Goal: Transaction & Acquisition: Purchase product/service

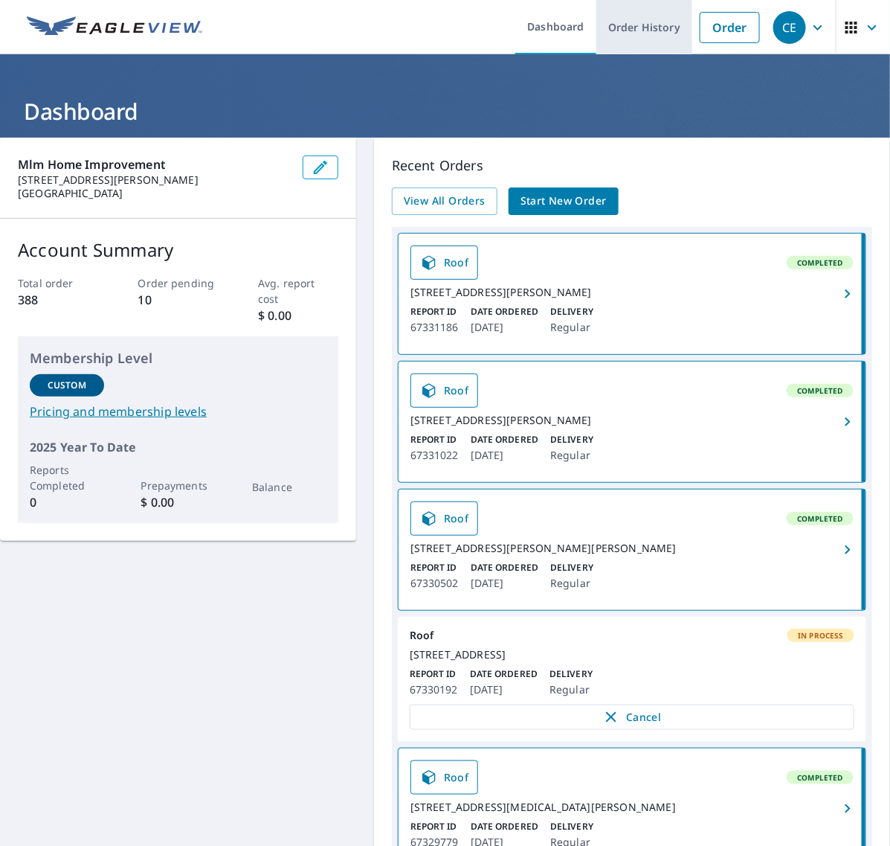
click at [638, 30] on link "Order History" at bounding box center [644, 27] width 96 height 54
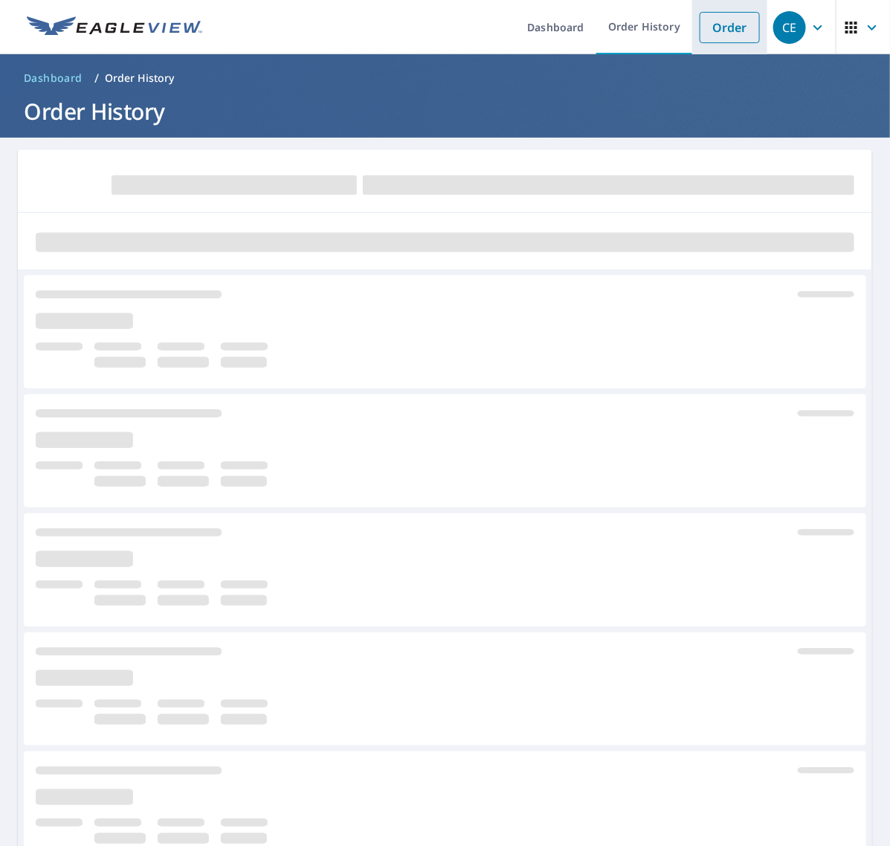
click at [747, 24] on li "Order" at bounding box center [729, 27] width 75 height 54
click at [707, 23] on link "Order" at bounding box center [730, 27] width 60 height 31
click at [727, 25] on link "Order" at bounding box center [730, 27] width 60 height 31
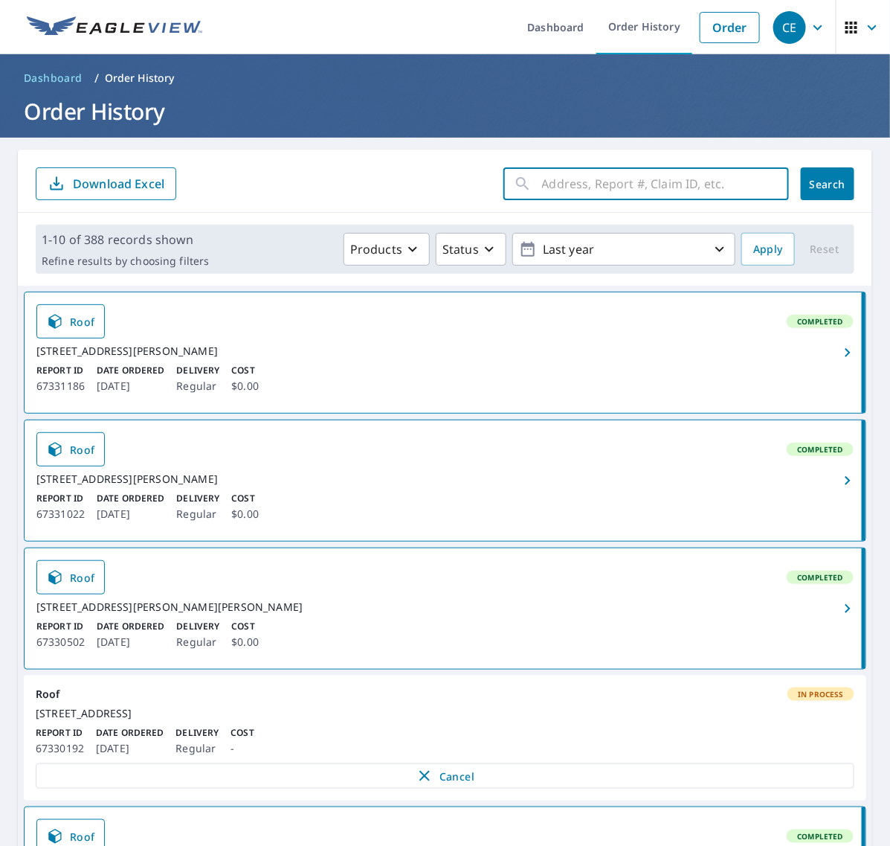
click at [607, 182] on input "text" at bounding box center [665, 184] width 247 height 42
paste input "21 Mills Road"
type input "21 Mills Road"
click at [715, 16] on link "Order" at bounding box center [730, 27] width 60 height 31
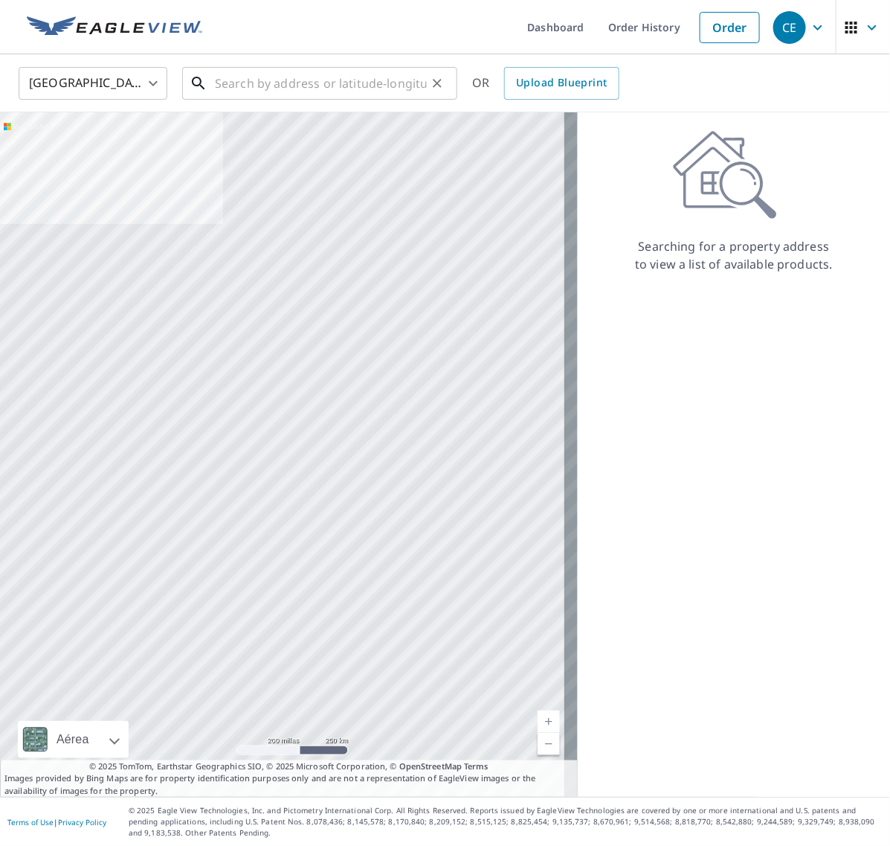
click at [376, 100] on div "​" at bounding box center [319, 83] width 275 height 33
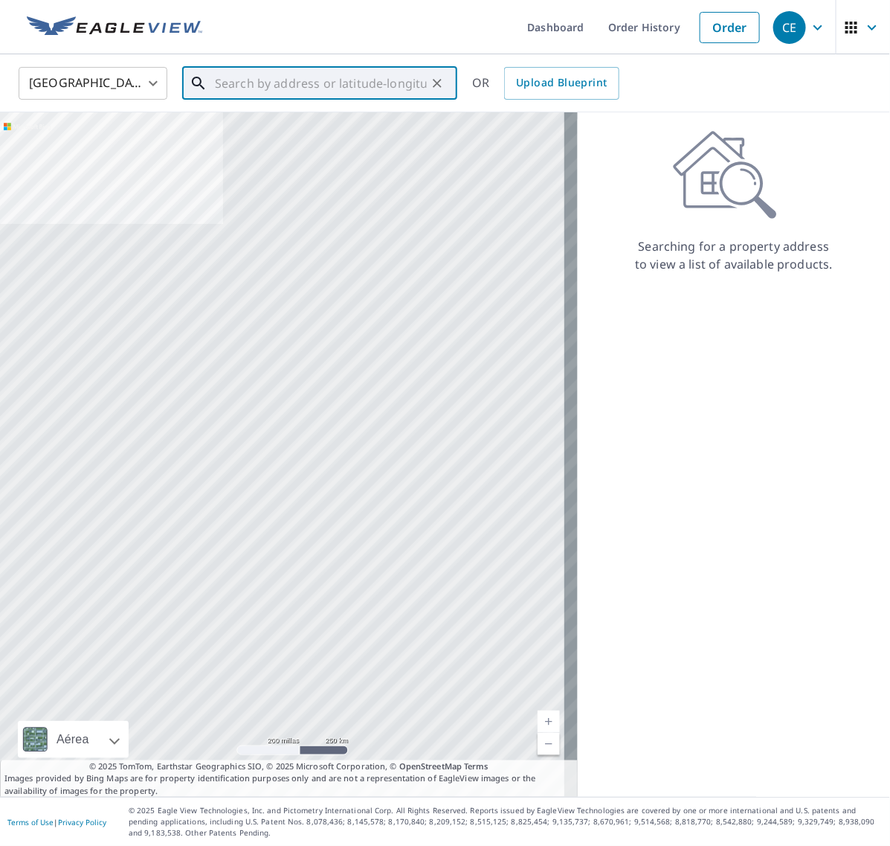
paste input "21 Mills Road"
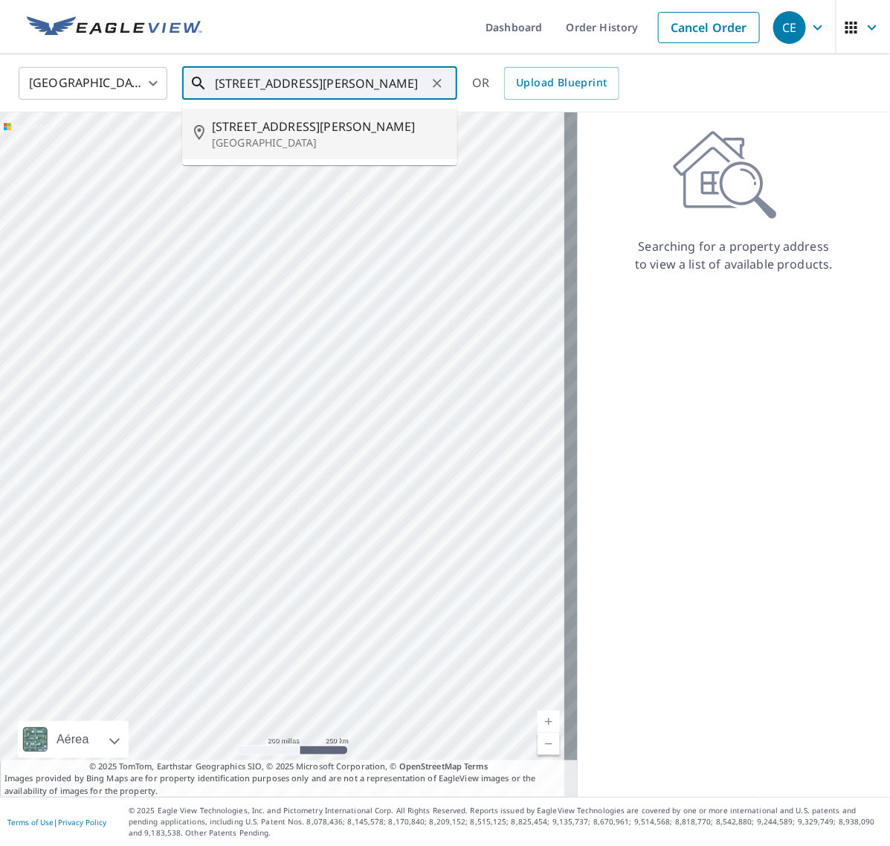
click at [295, 130] on span "21 Mills Rd" at bounding box center [329, 127] width 234 height 18
type input "21 Mills Rd Gaithersburg, MD 20877"
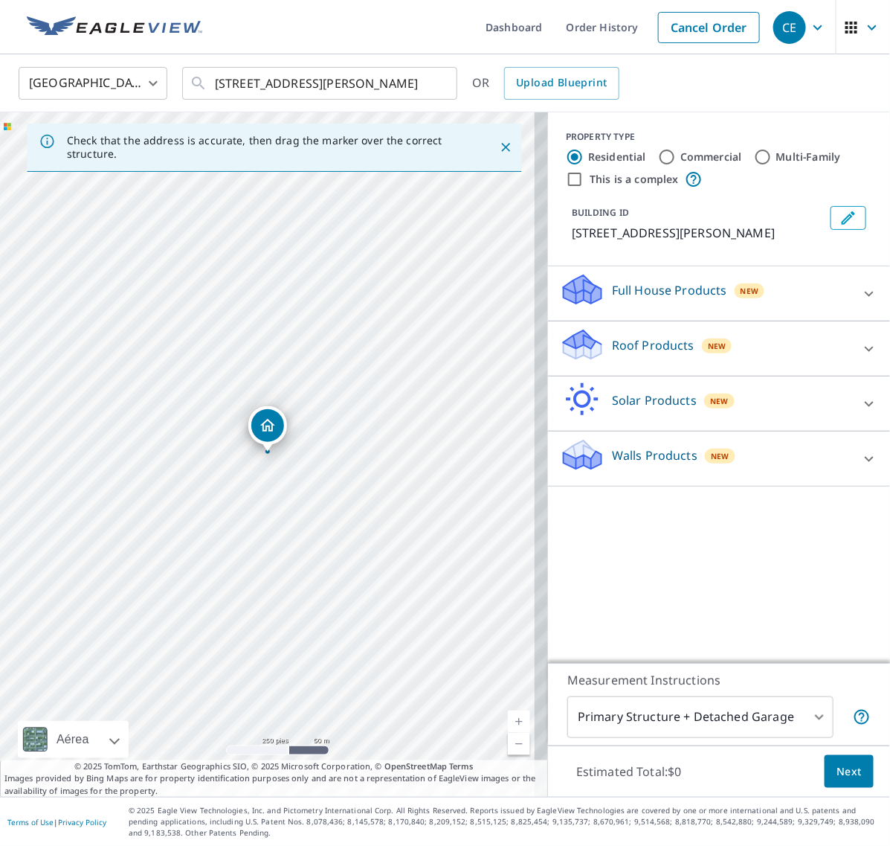
click at [861, 354] on icon at bounding box center [870, 349] width 18 height 18
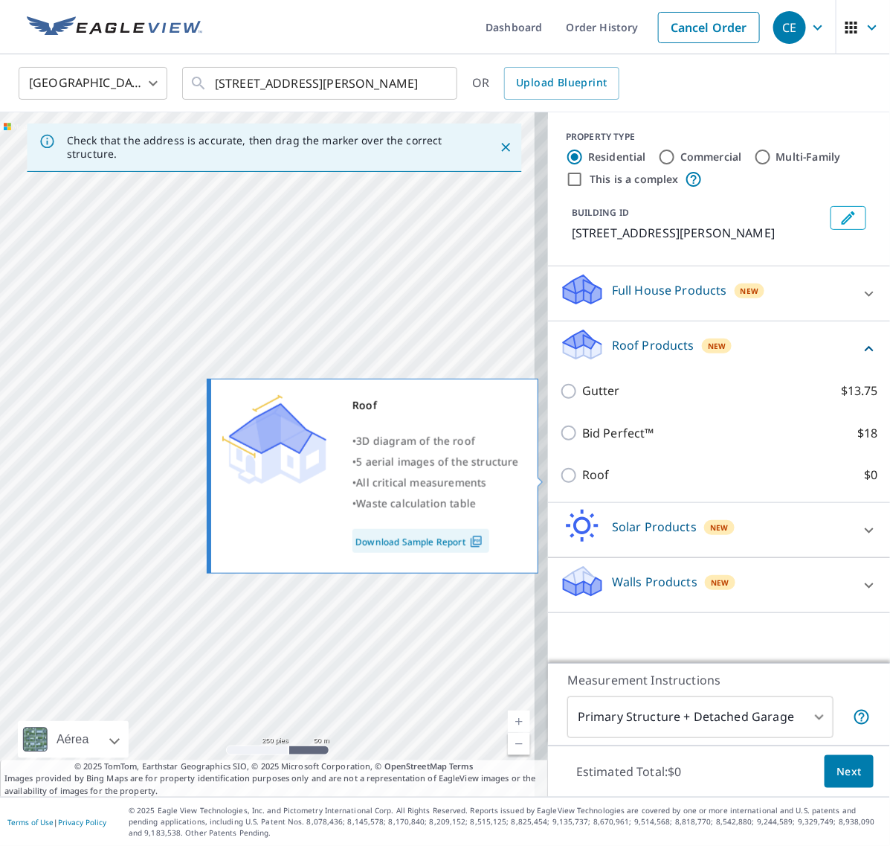
click at [560, 484] on input "Roof $0" at bounding box center [571, 475] width 22 height 18
checkbox input "true"
type input "3"
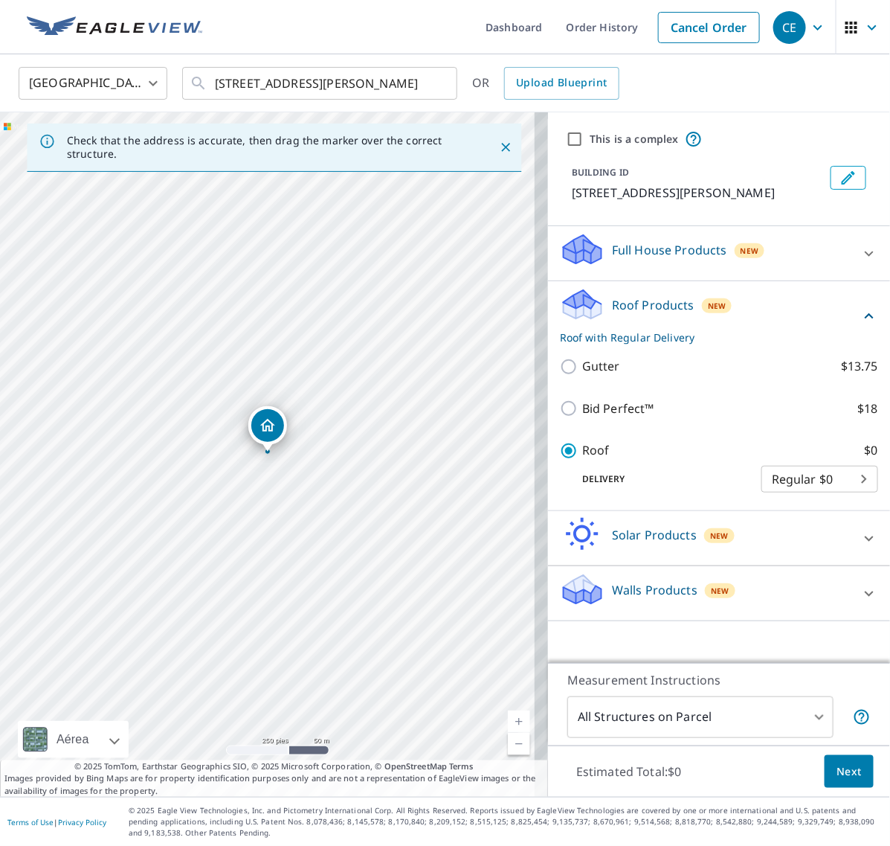
click at [842, 782] on button "Next" at bounding box center [849, 771] width 49 height 33
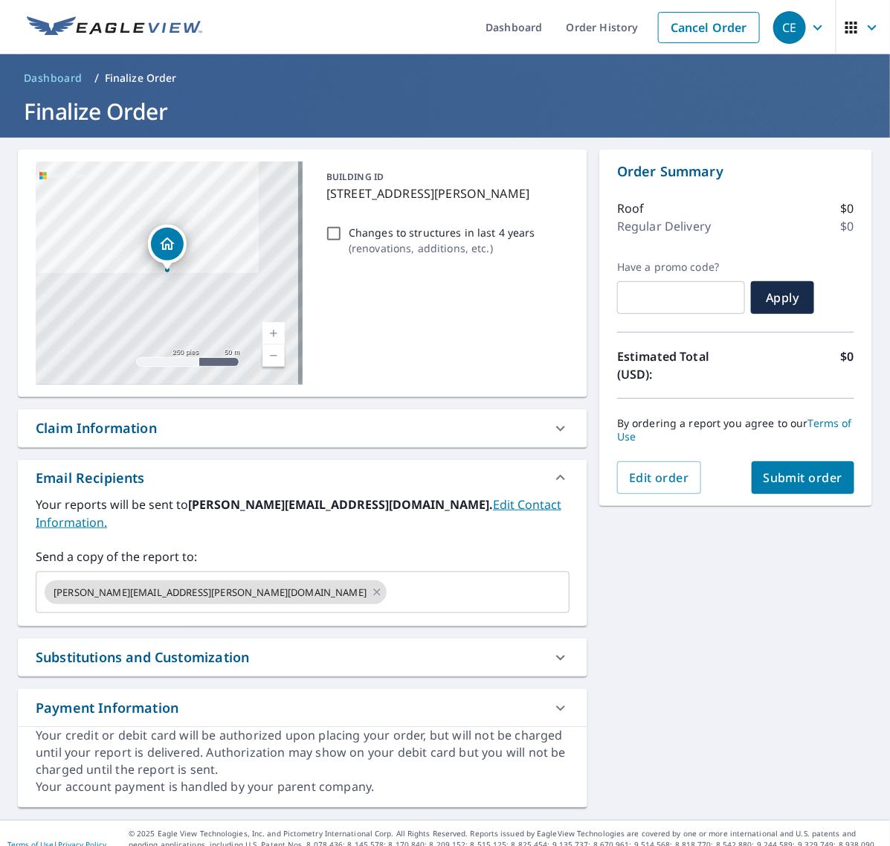
click at [817, 480] on span "Submit order" at bounding box center [804, 477] width 80 height 16
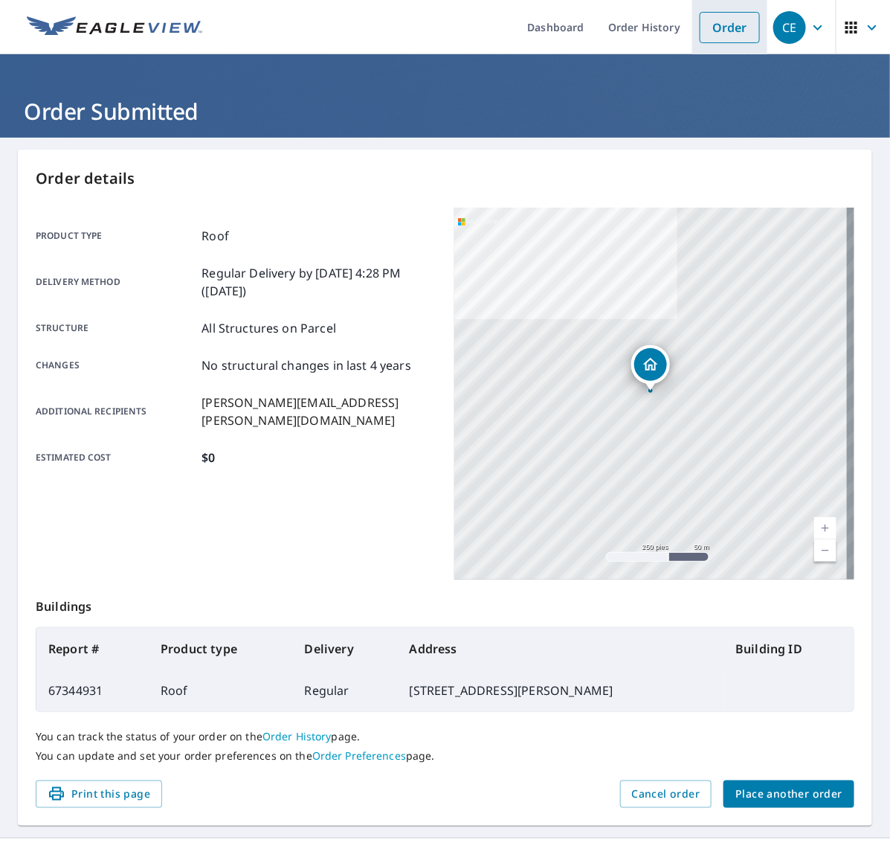
click at [700, 33] on link "Order" at bounding box center [730, 27] width 60 height 31
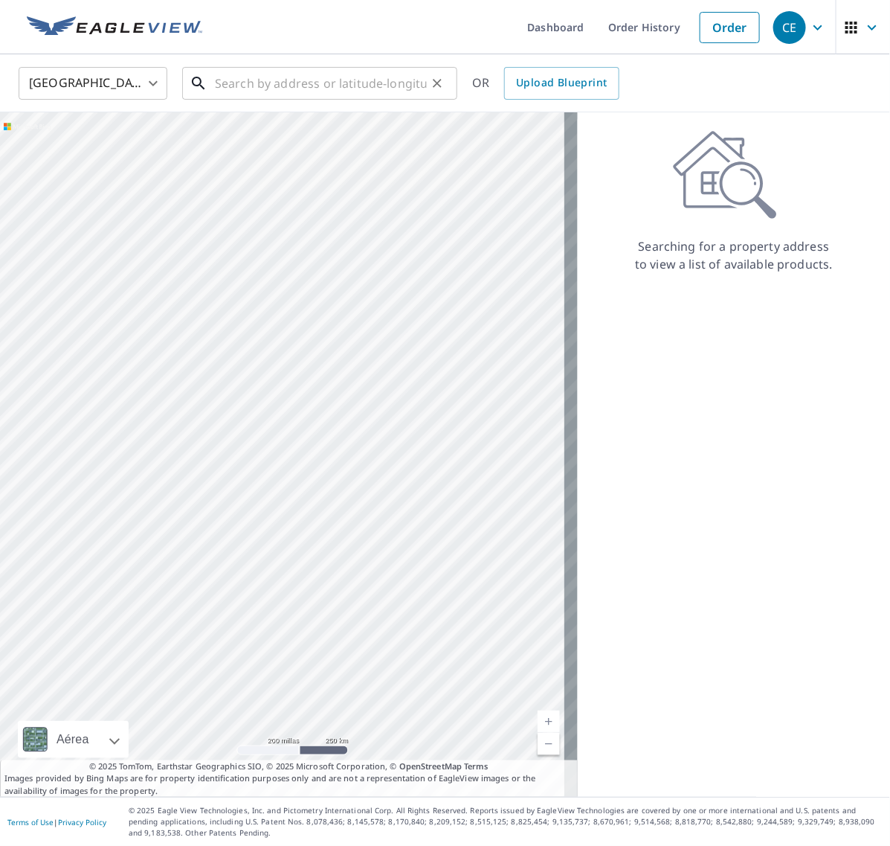
click at [275, 72] on input "text" at bounding box center [321, 83] width 212 height 42
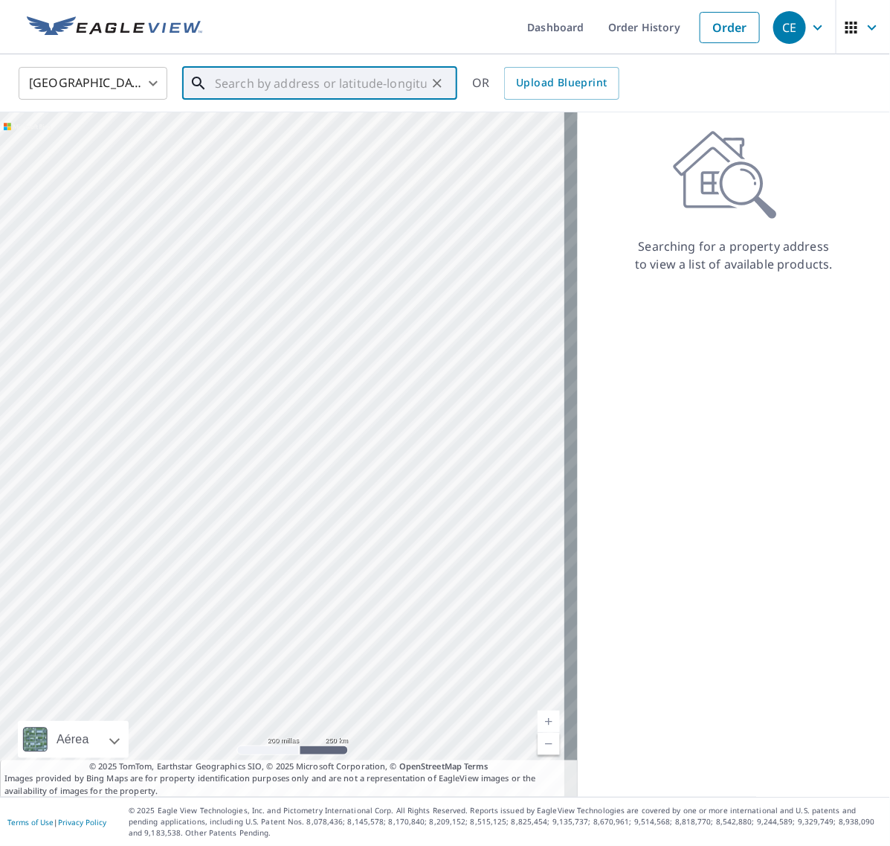
paste input "40 Rock Glenn Road"
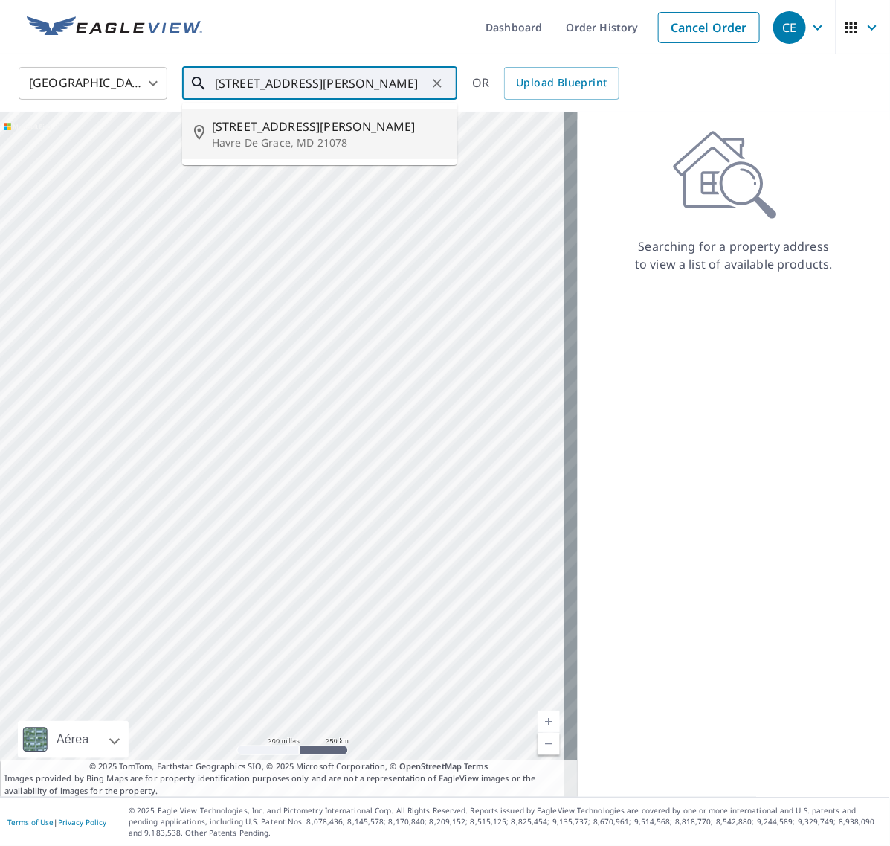
click at [277, 128] on span "40 Rock Glenn Rd" at bounding box center [329, 127] width 234 height 18
type input "40 Rock Glenn Rd Havre De Grace, MD 21078"
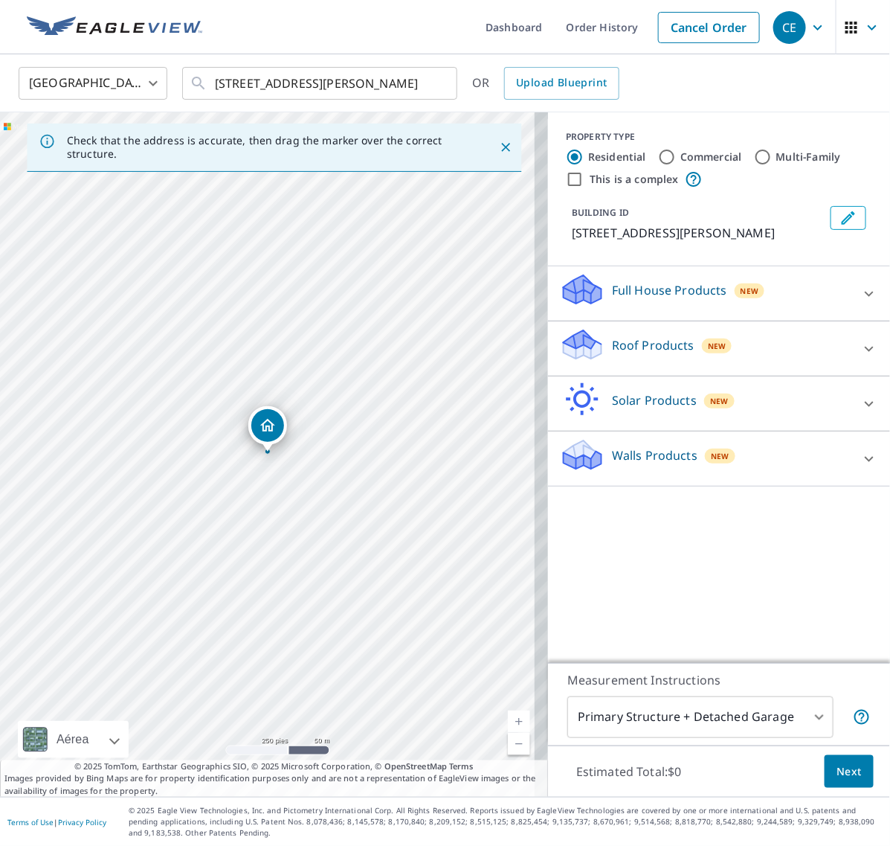
click at [861, 358] on icon at bounding box center [870, 349] width 18 height 18
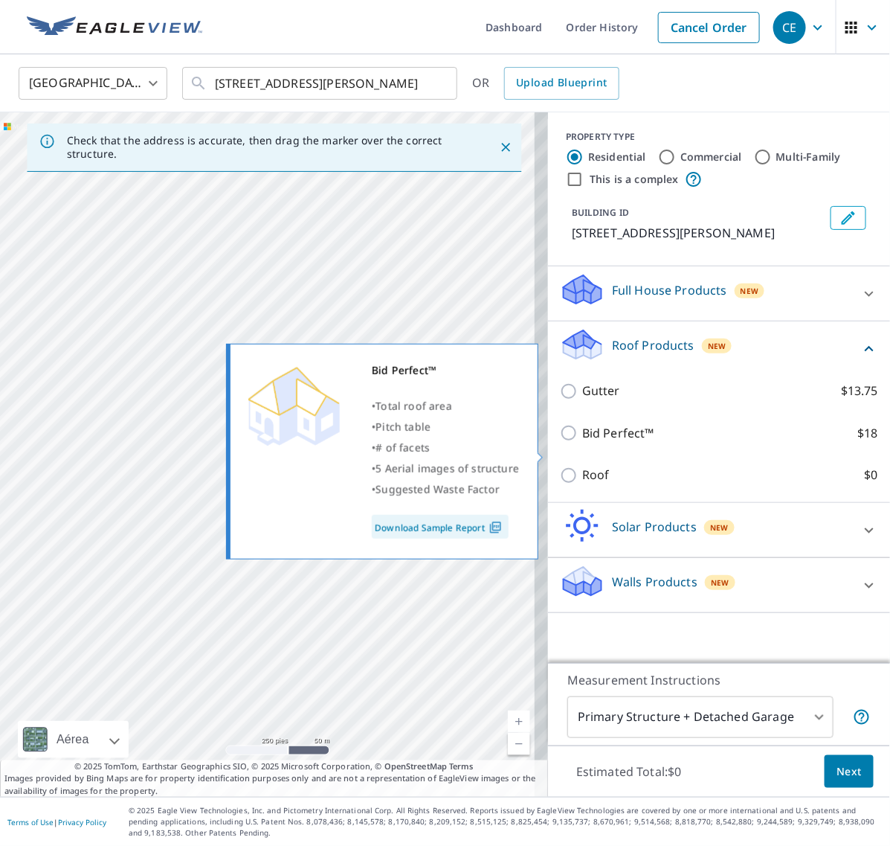
click at [547, 491] on div "Bid Perfect™ • Total roof area • Pitch table • # of facets • 5 Aerial images of…" at bounding box center [388, 451] width 321 height 225
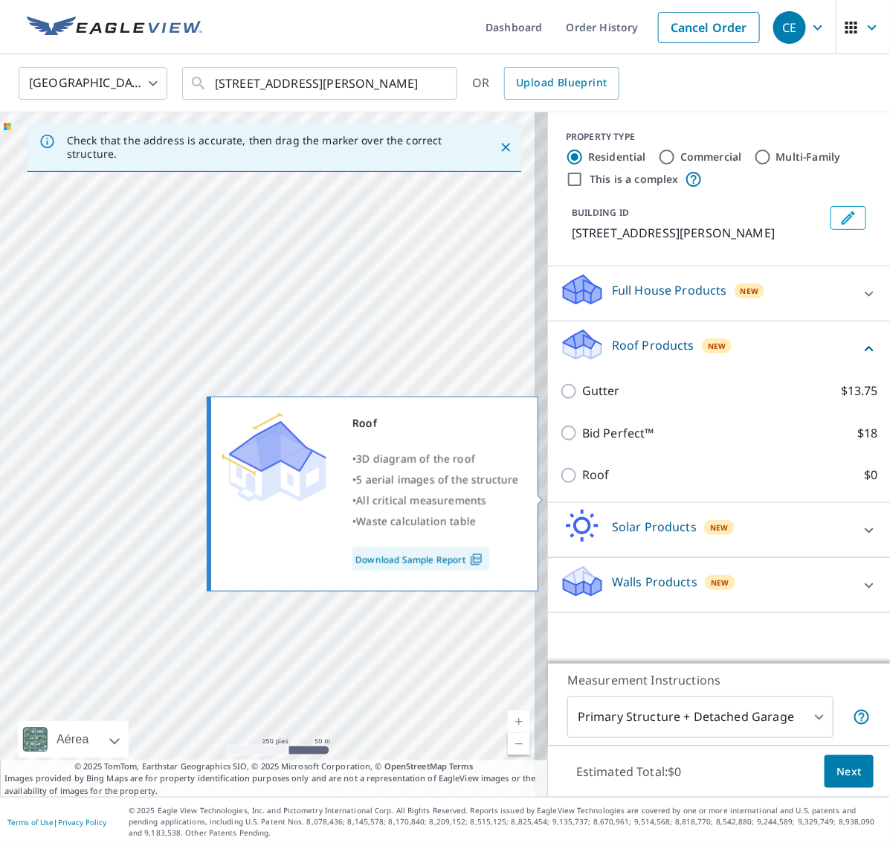
click at [560, 484] on input "Roof $0" at bounding box center [571, 475] width 22 height 18
checkbox input "true"
type input "3"
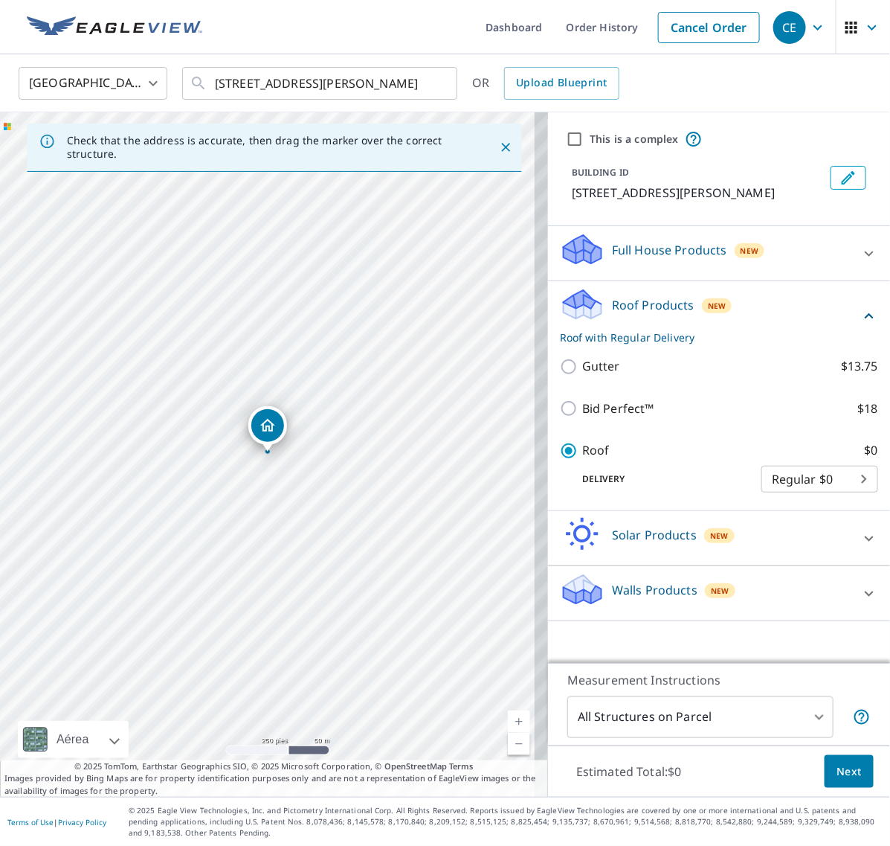
click at [837, 767] on span "Next" at bounding box center [849, 771] width 25 height 19
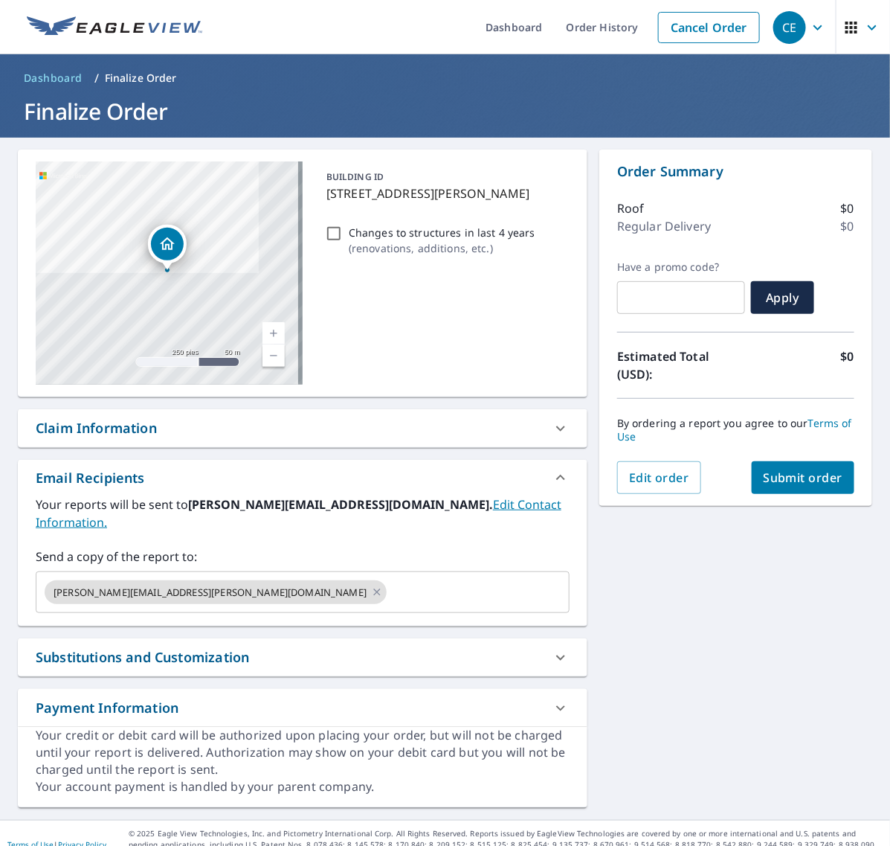
click at [798, 472] on span "Submit order" at bounding box center [804, 477] width 80 height 16
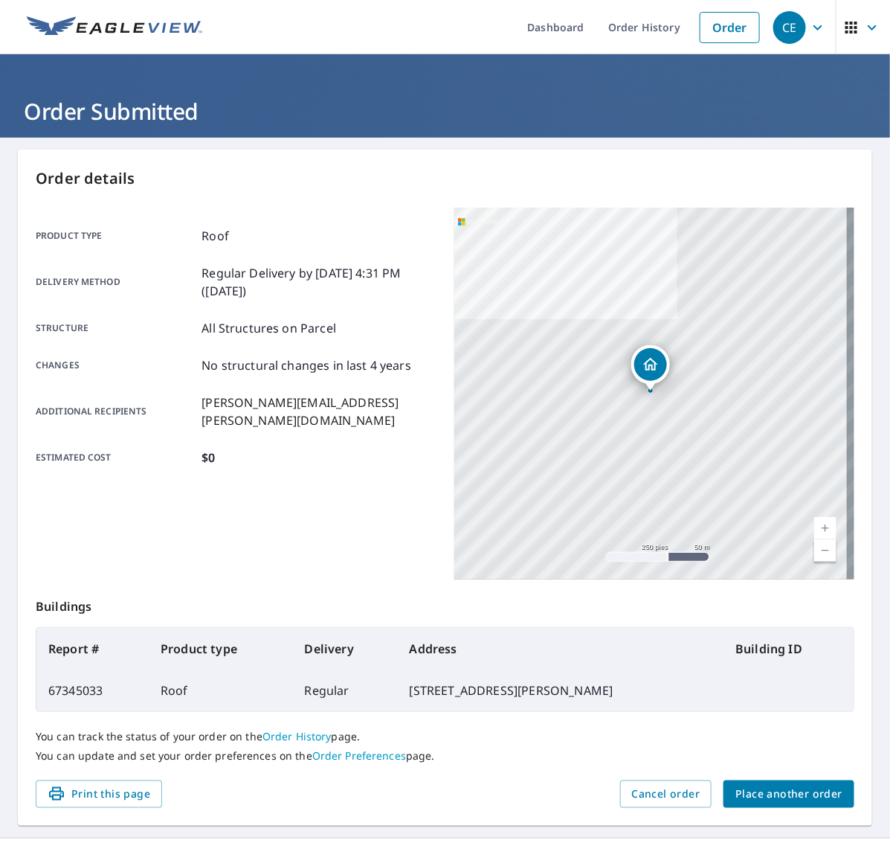
click at [779, 782] on button "Place another order" at bounding box center [789, 794] width 131 height 28
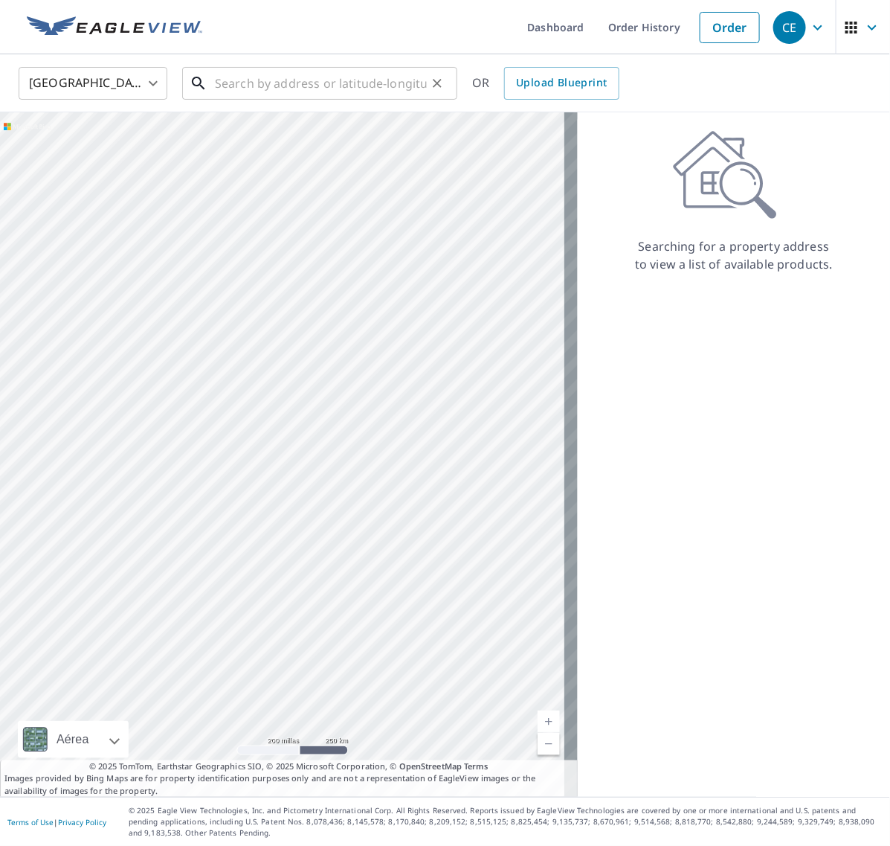
click at [292, 75] on input "text" at bounding box center [321, 83] width 212 height 42
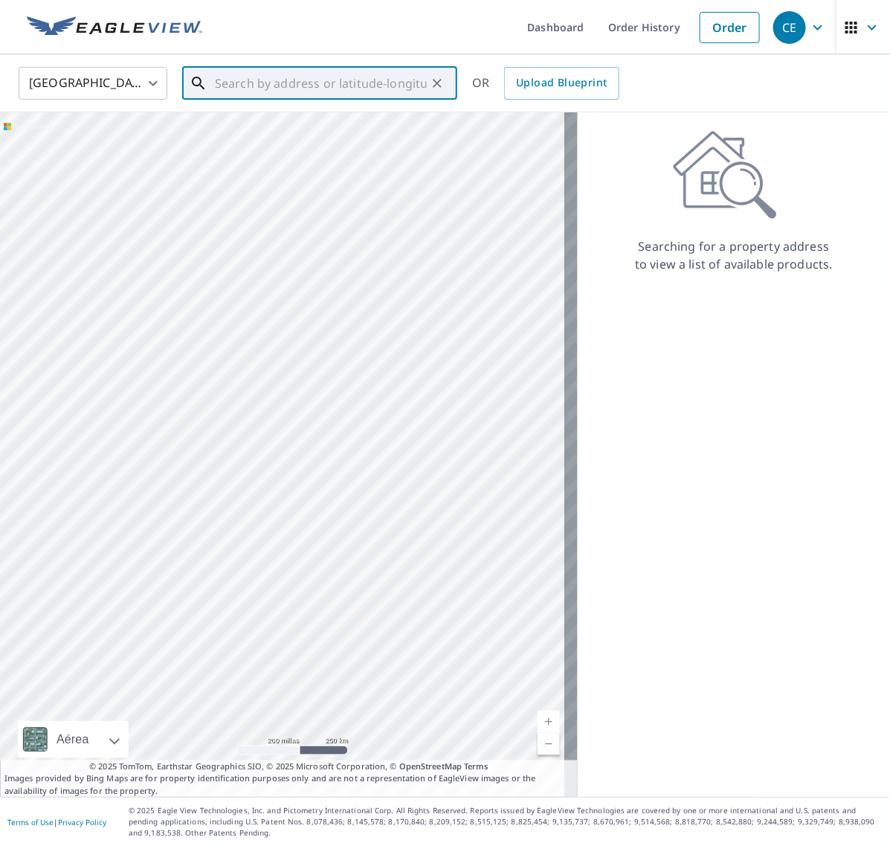
paste input "43014 Matties Ter"
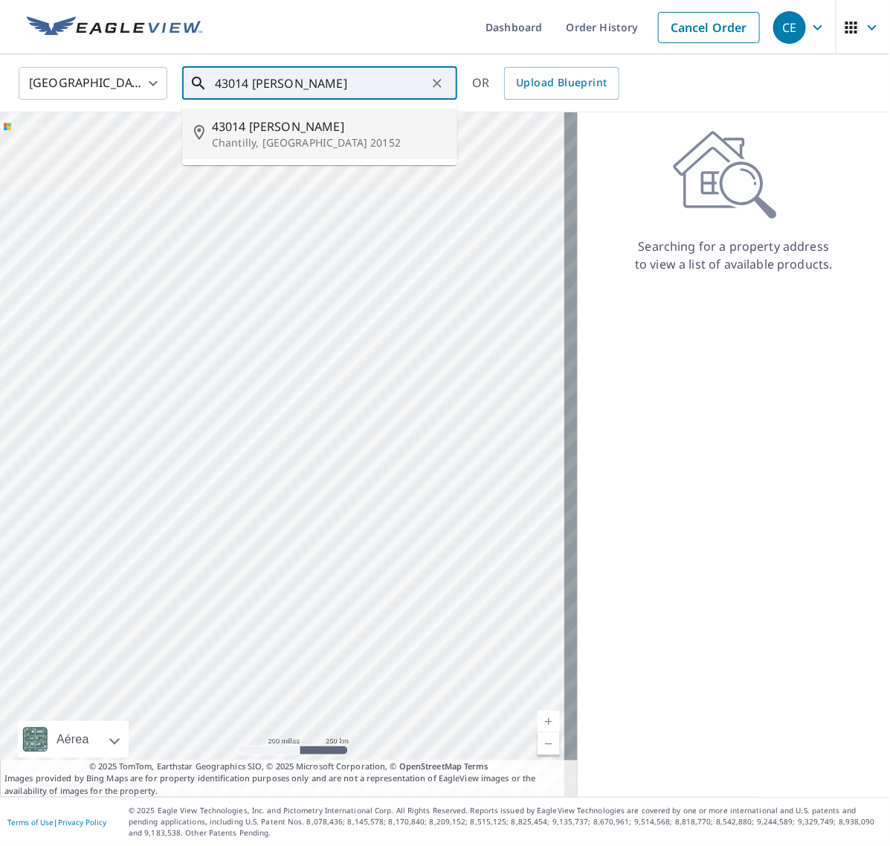
click at [292, 140] on p "Chantilly, VA 20152" at bounding box center [329, 142] width 234 height 15
type input "43014 Matties Ter Chantilly, VA 20152"
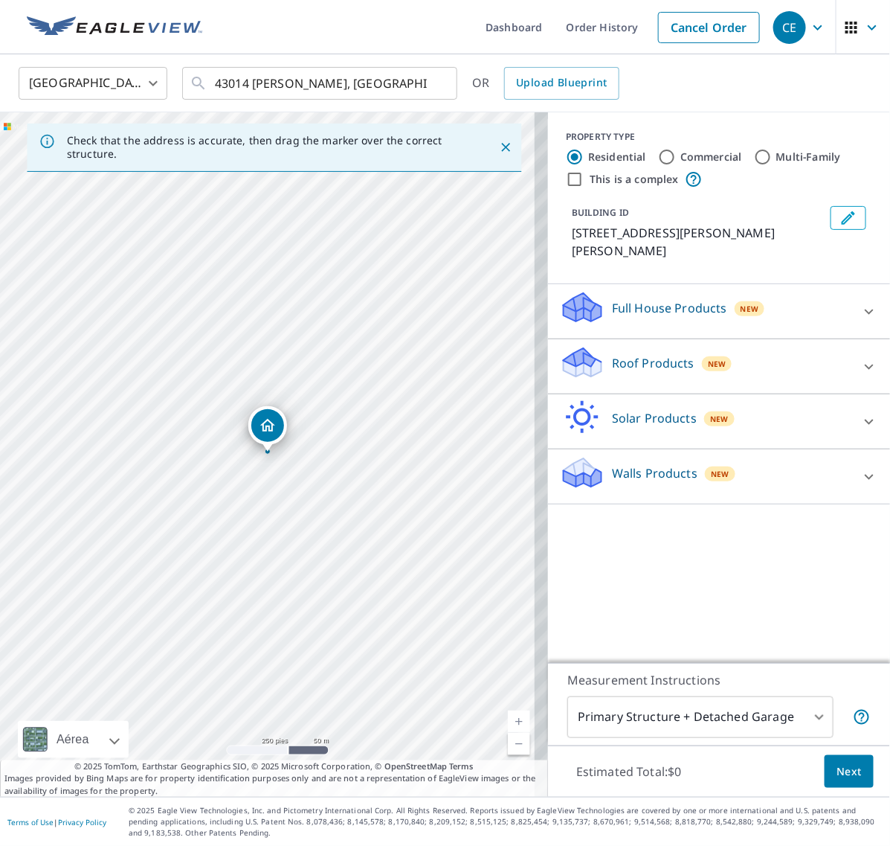
click at [865, 364] on icon at bounding box center [869, 366] width 9 height 5
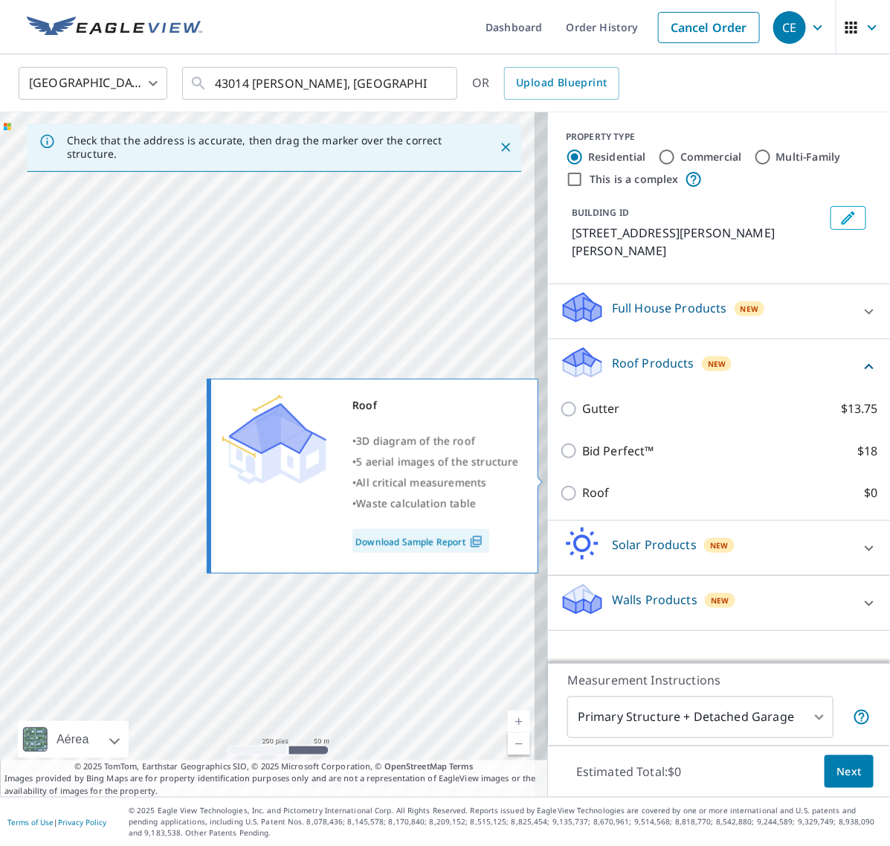
click at [560, 484] on input "Roof $0" at bounding box center [571, 493] width 22 height 18
checkbox input "true"
type input "3"
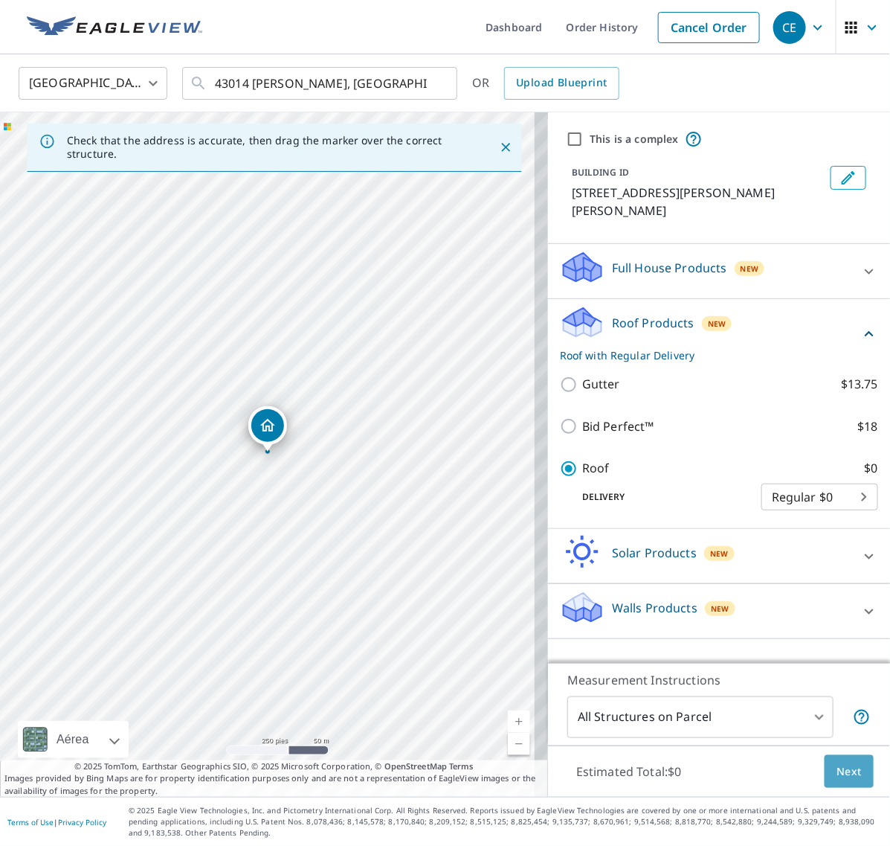
click at [829, 760] on button "Next" at bounding box center [849, 771] width 49 height 33
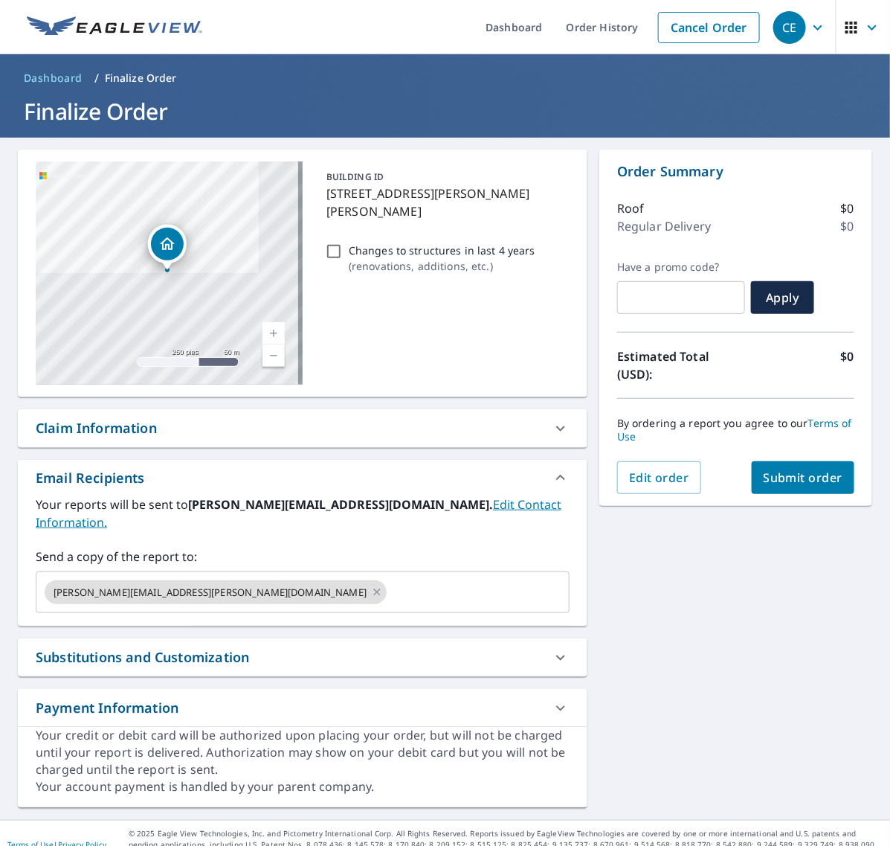
click at [800, 477] on span "Submit order" at bounding box center [804, 477] width 80 height 16
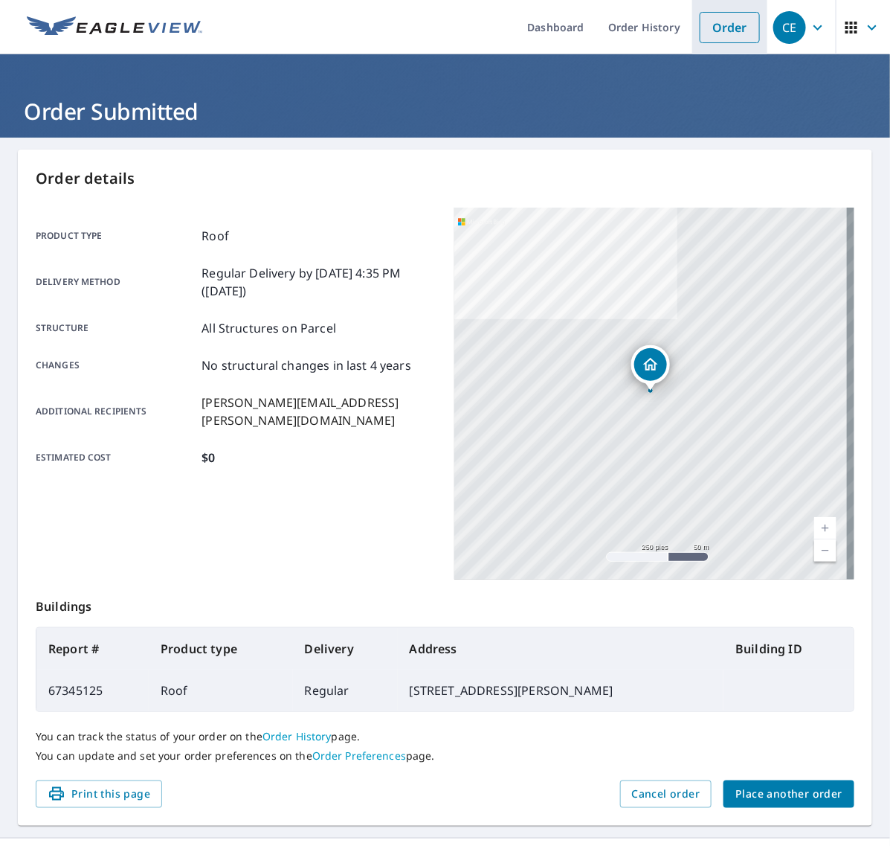
click at [708, 30] on link "Order" at bounding box center [730, 27] width 60 height 31
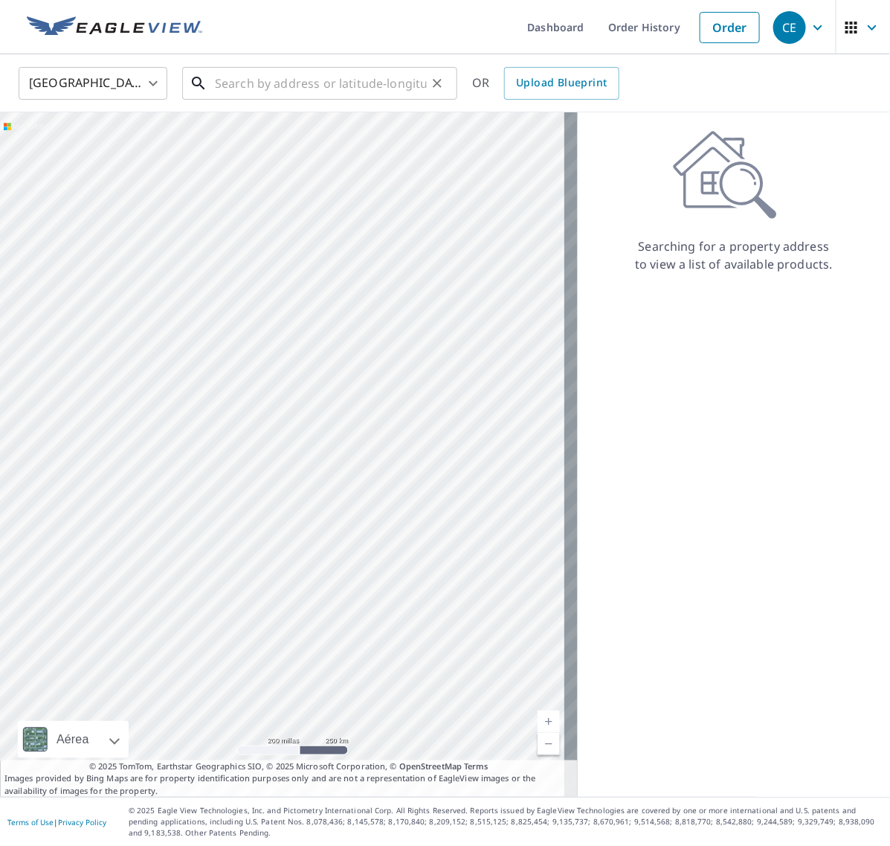
click at [399, 86] on input "text" at bounding box center [321, 83] width 212 height 42
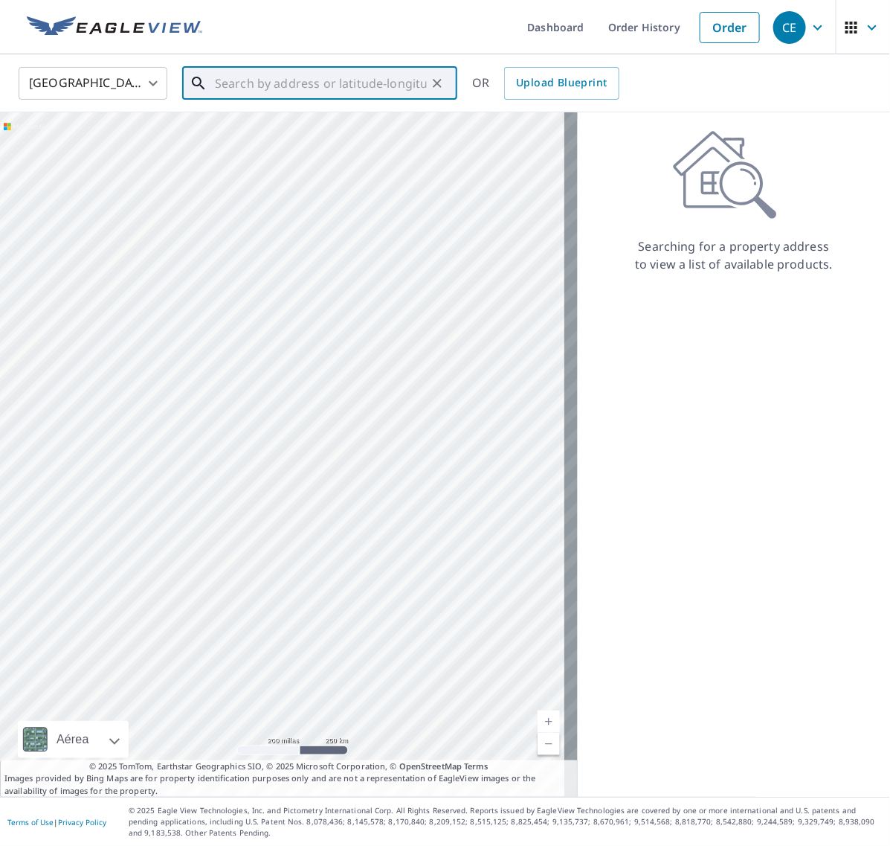
paste input "87 Camp Street"
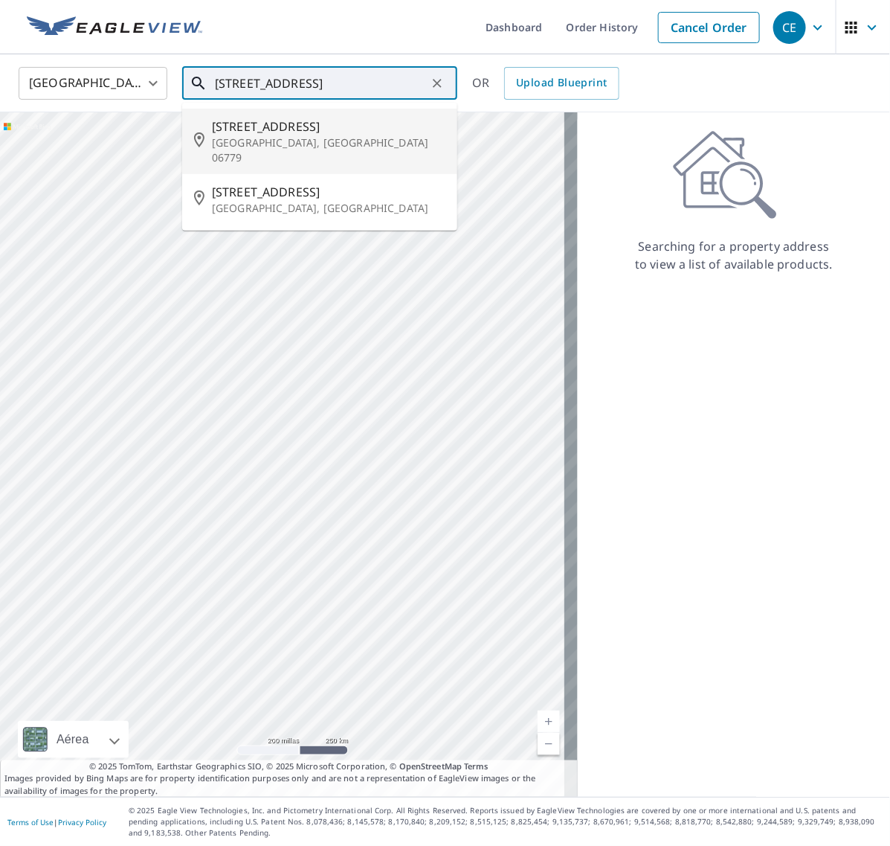
click at [329, 131] on span "87 Camp St" at bounding box center [329, 127] width 234 height 18
type input "87 Camp St Oakville, CT 06779"
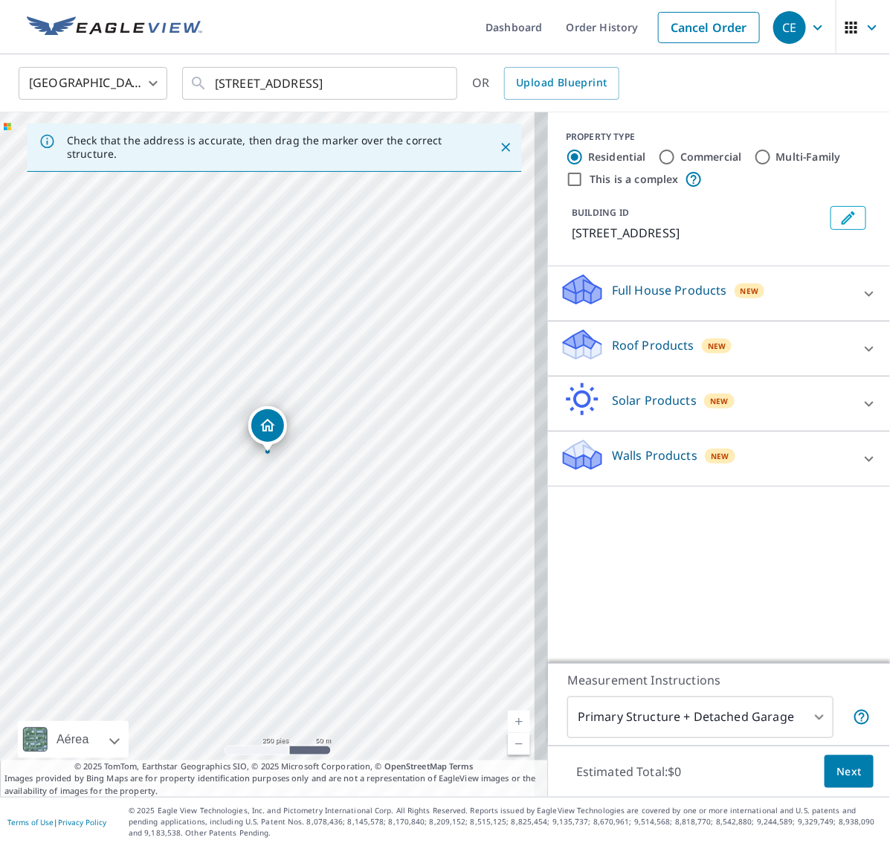
click at [865, 347] on icon at bounding box center [869, 348] width 9 height 5
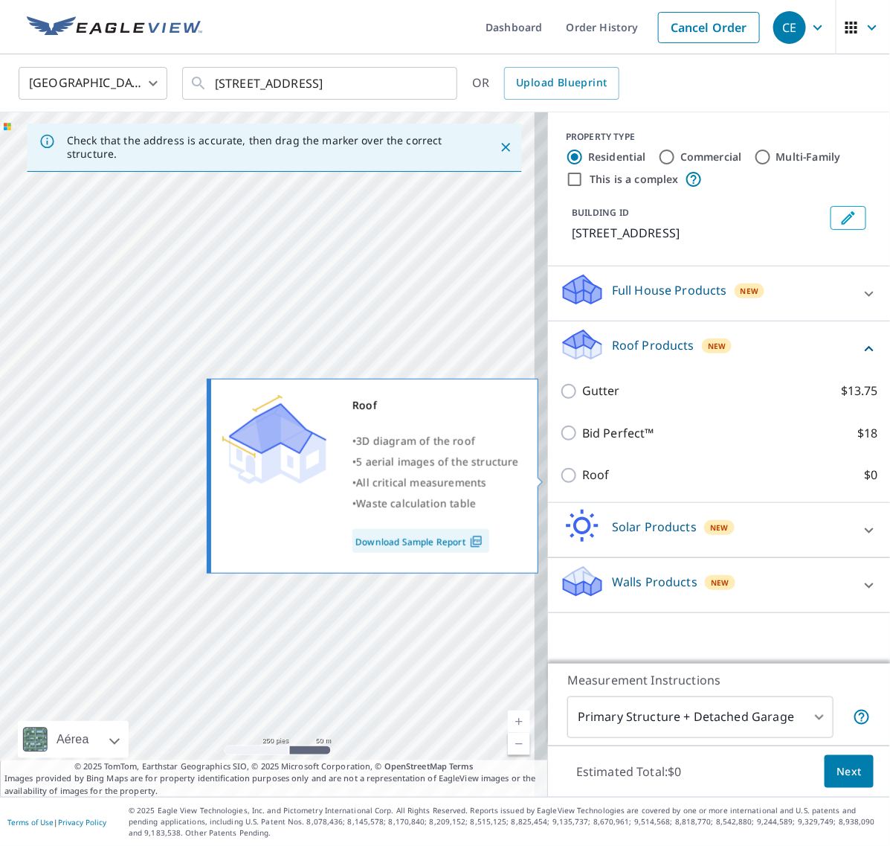
click at [560, 478] on input "Roof $0" at bounding box center [571, 475] width 22 height 18
checkbox input "true"
type input "3"
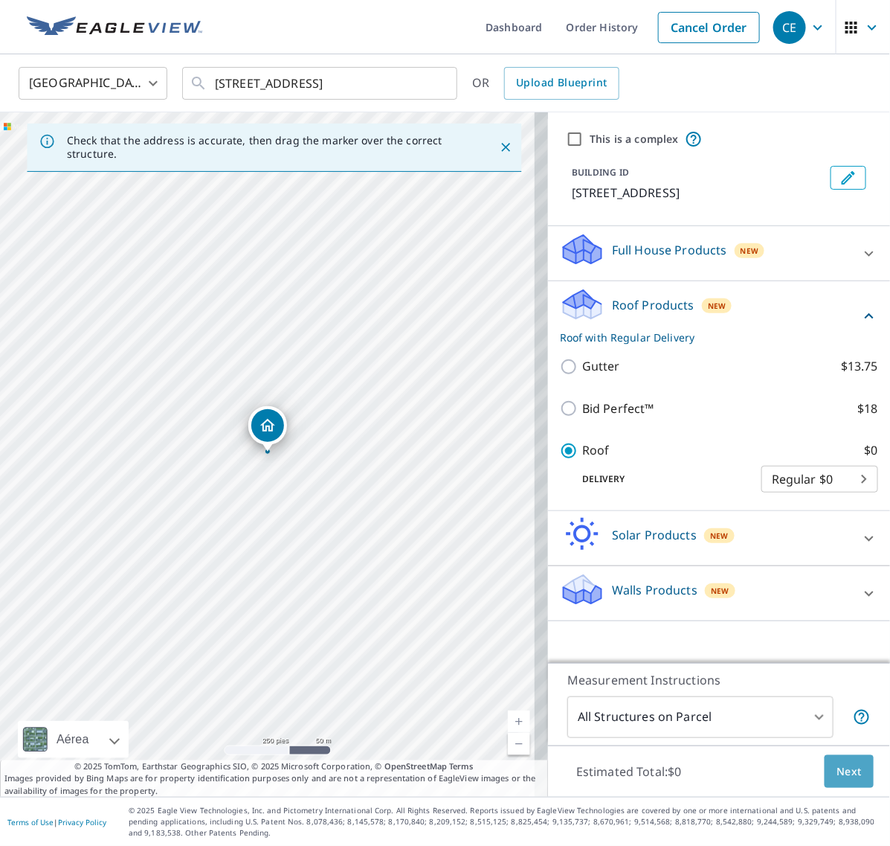
click at [837, 764] on span "Next" at bounding box center [849, 771] width 25 height 19
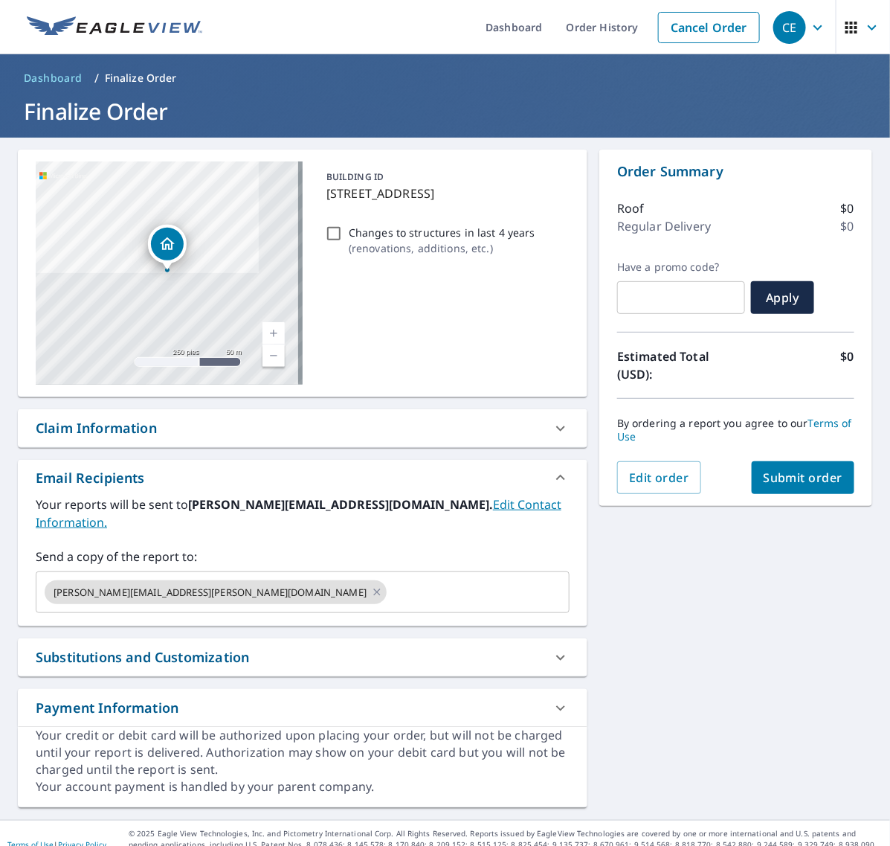
click at [782, 473] on span "Submit order" at bounding box center [804, 477] width 80 height 16
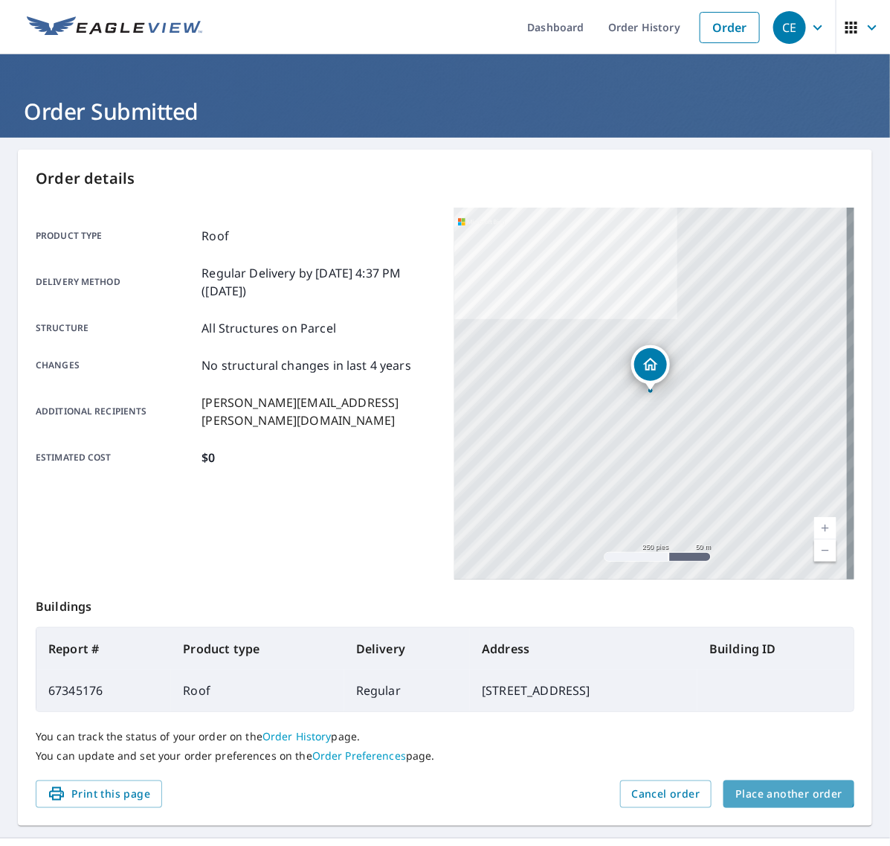
click at [760, 782] on button "Place another order" at bounding box center [789, 794] width 131 height 28
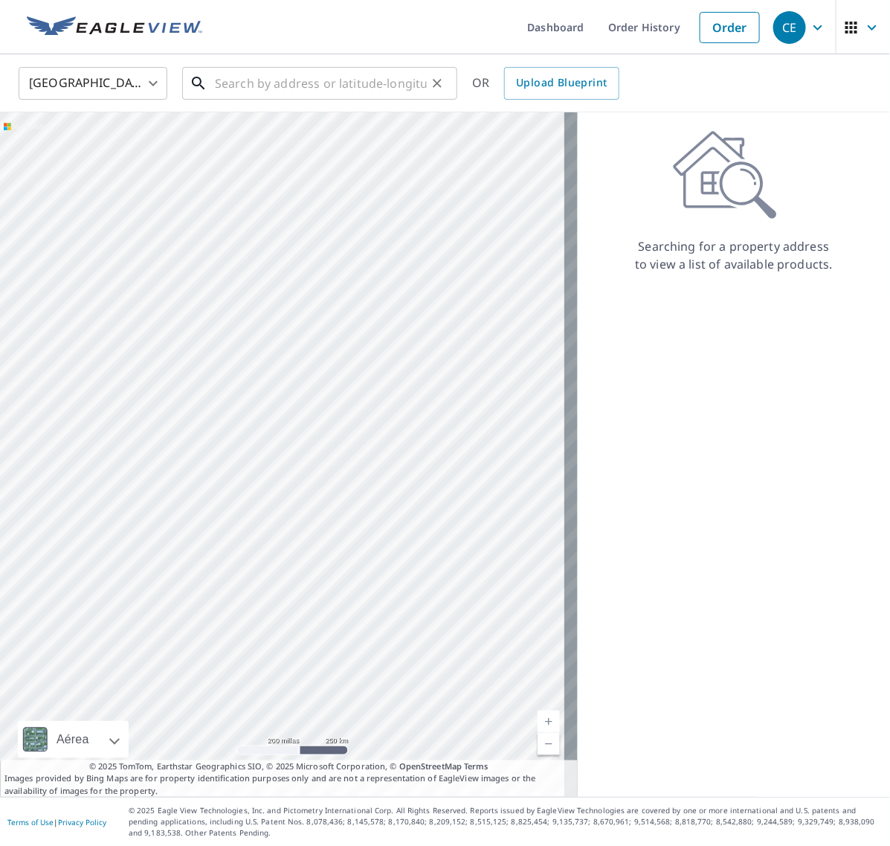
click at [302, 83] on input "text" at bounding box center [321, 83] width 212 height 42
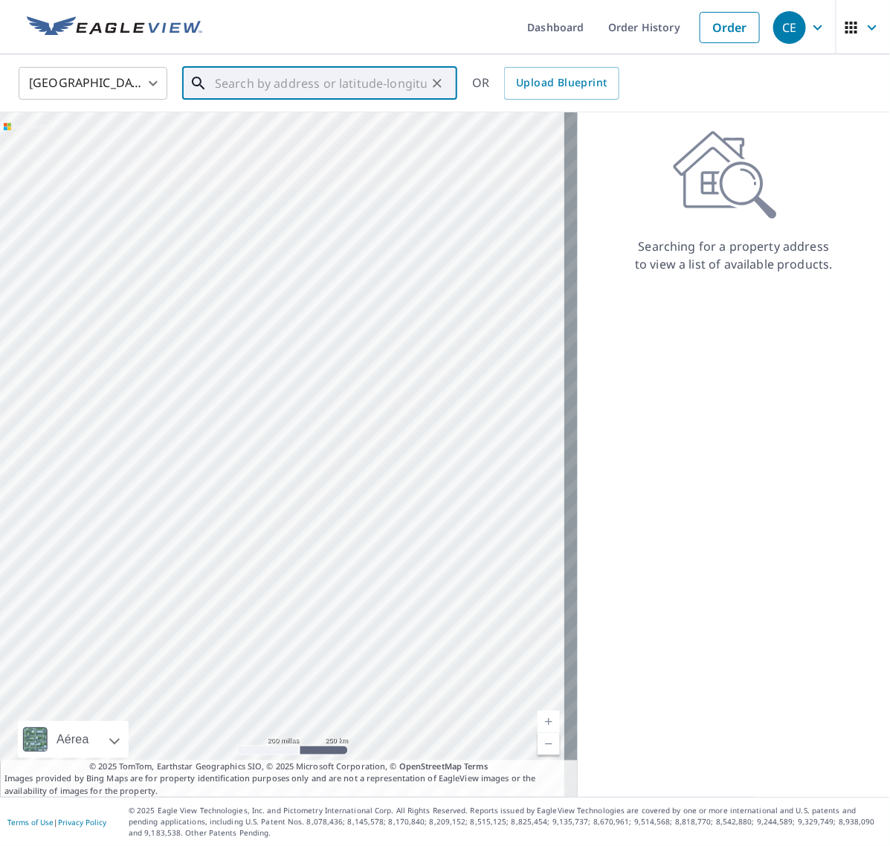
paste input "[STREET_ADDRESS]"
click at [261, 127] on span "[STREET_ADDRESS]" at bounding box center [329, 127] width 234 height 18
type input "1 Saw Mill Ln Plantsville, CT 06479"
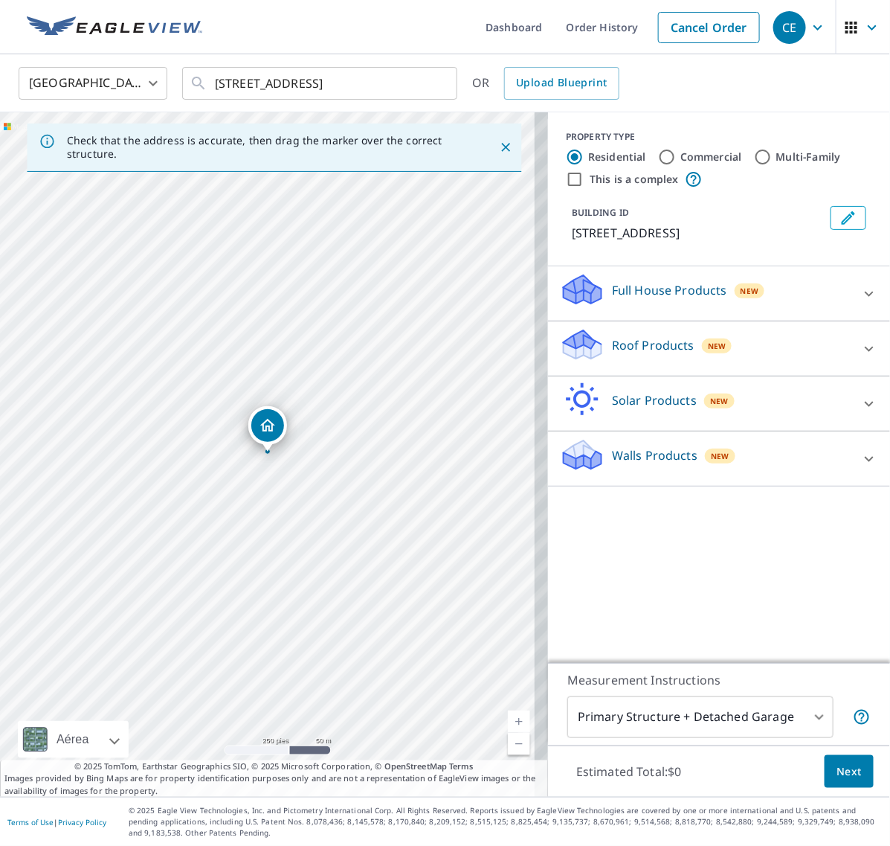
click at [861, 350] on icon at bounding box center [870, 349] width 18 height 18
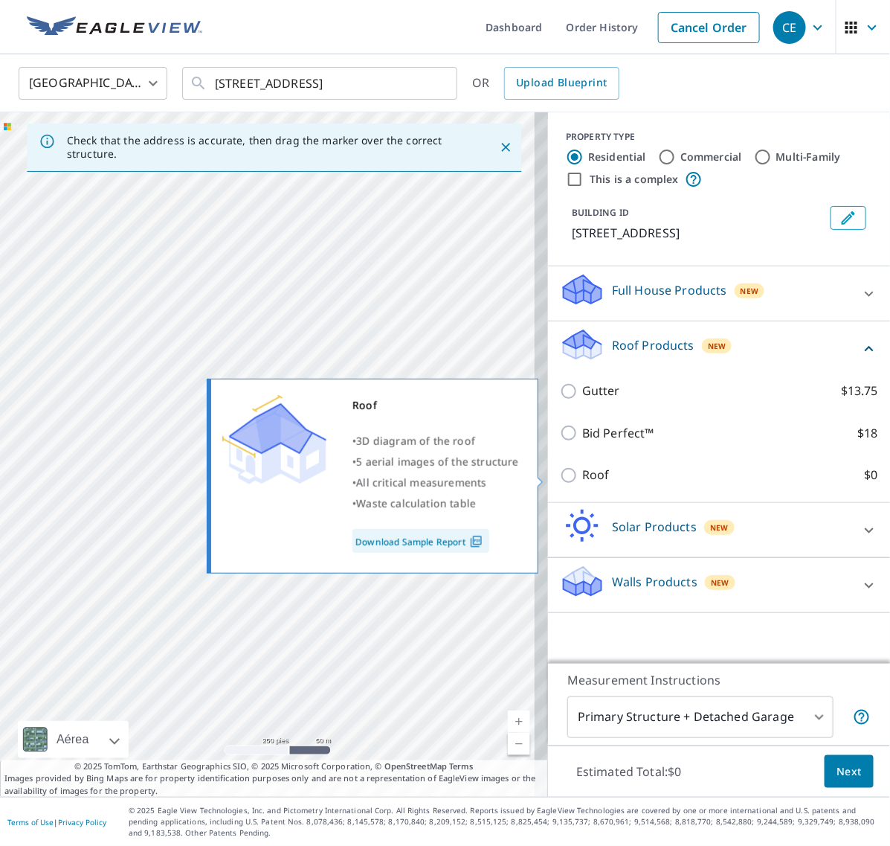
click at [562, 483] on input "Roof $0" at bounding box center [571, 475] width 22 height 18
checkbox input "true"
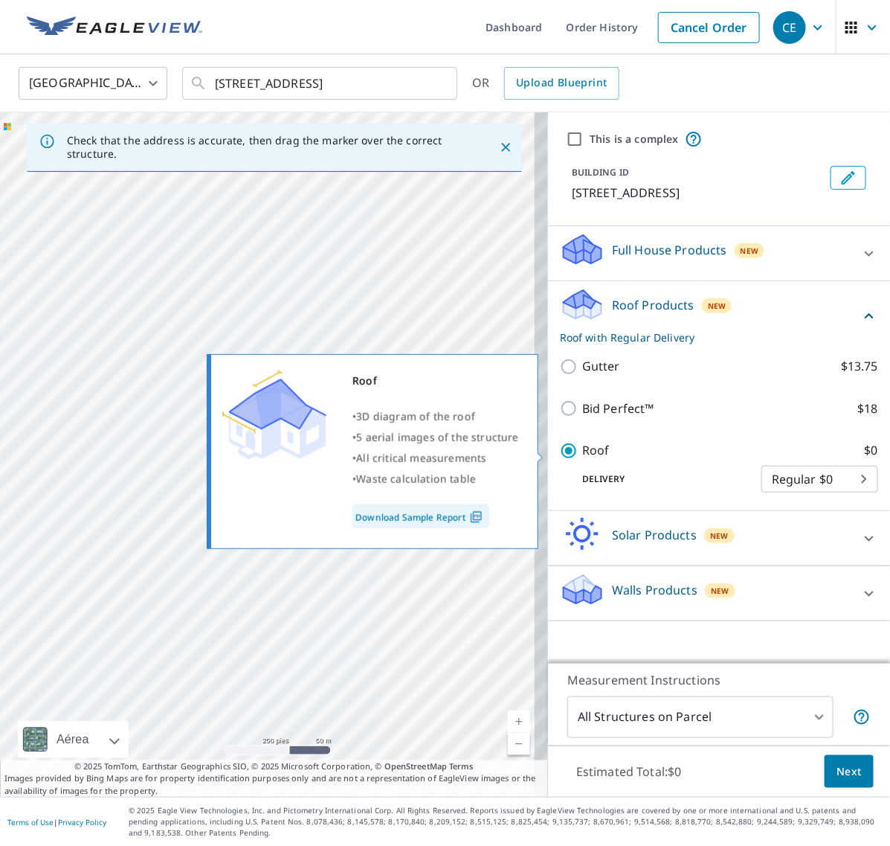
type input "3"
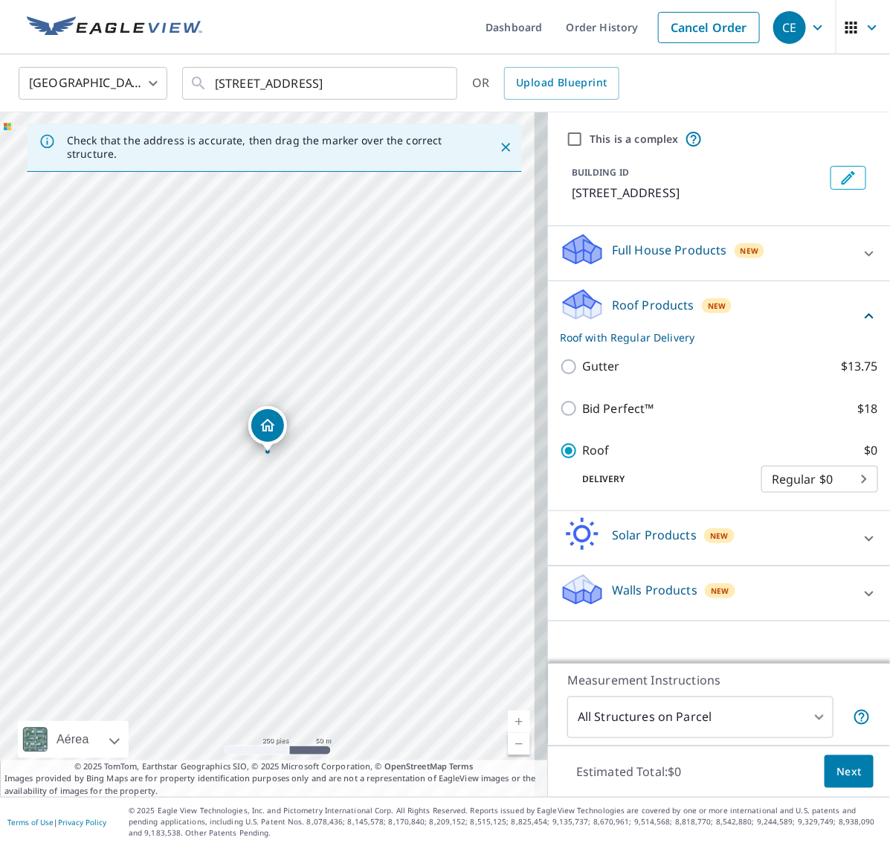
click at [826, 757] on button "Next" at bounding box center [849, 771] width 49 height 33
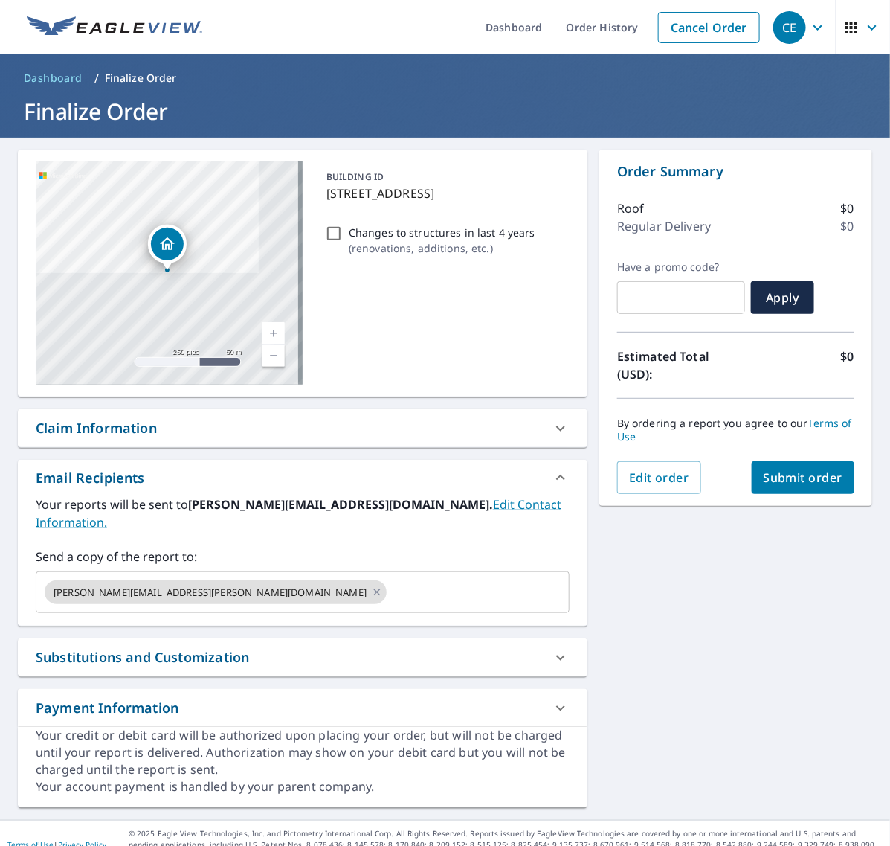
click at [779, 484] on span "Submit order" at bounding box center [804, 477] width 80 height 16
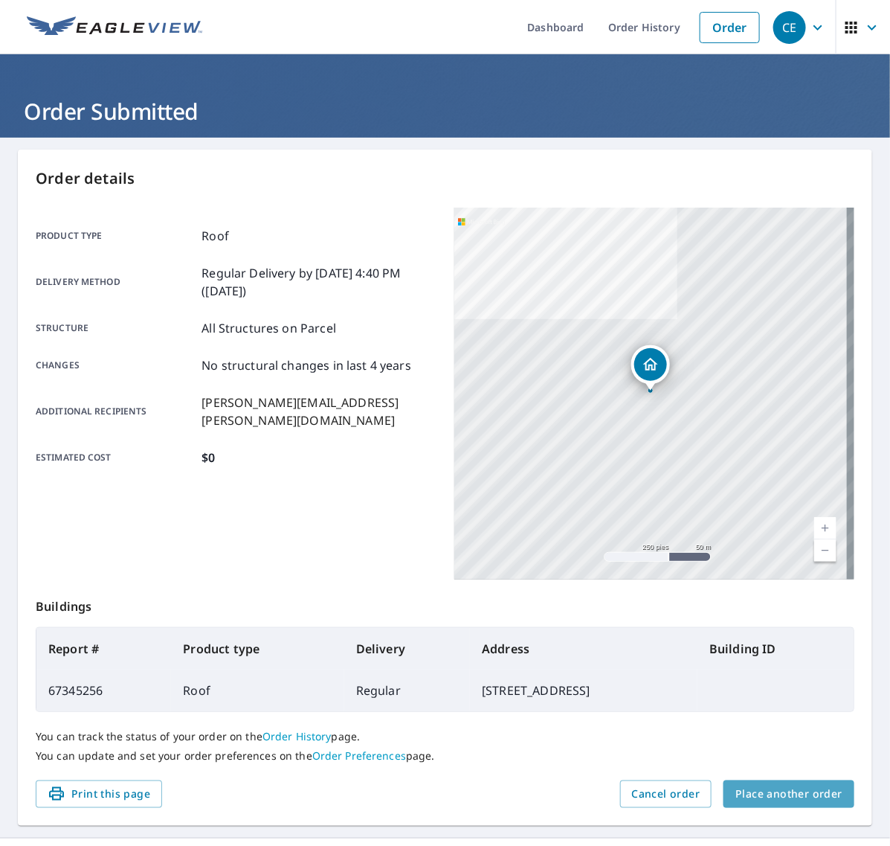
click at [782, 785] on span "Place another order" at bounding box center [789, 794] width 107 height 19
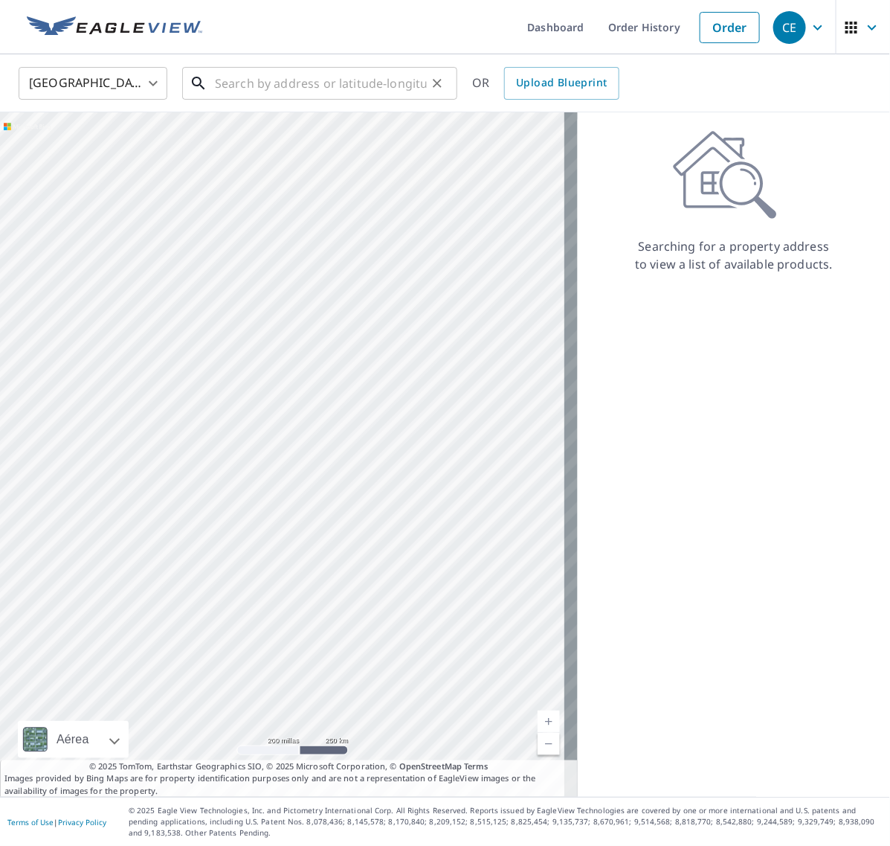
click at [276, 79] on input "text" at bounding box center [321, 83] width 212 height 42
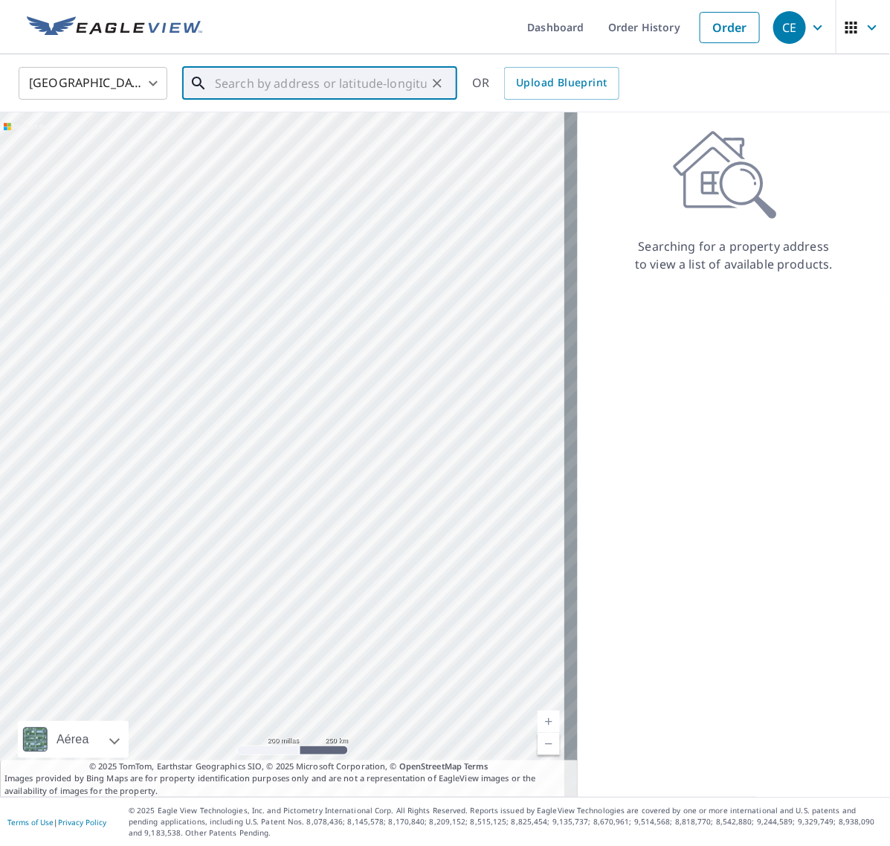
paste input "633 Merion Ave"
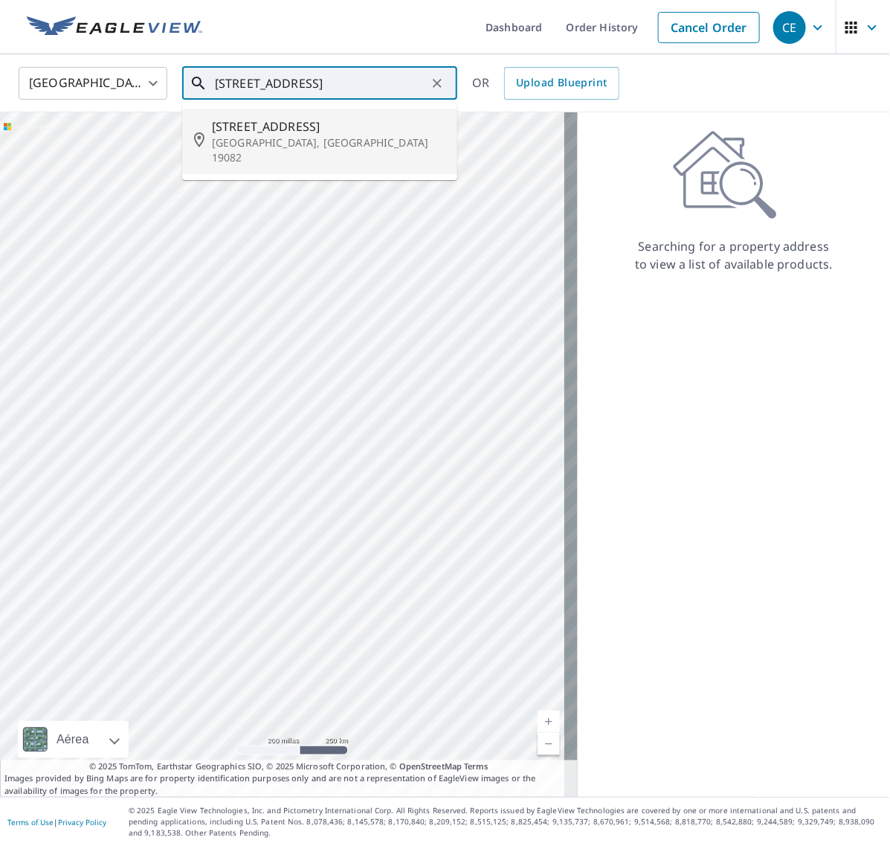
click at [287, 139] on p "Upper Darby, PA 19082" at bounding box center [329, 150] width 234 height 30
type input "633 Merion Ave Upper Darby, PA 19082"
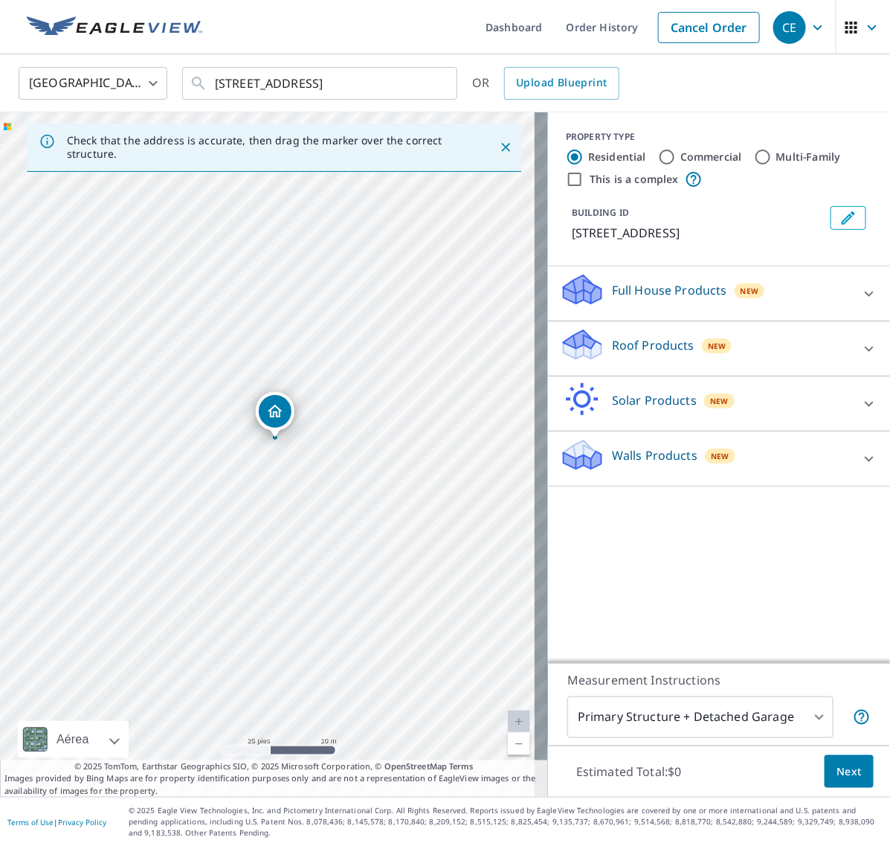
drag, startPoint x: 199, startPoint y: 558, endPoint x: 302, endPoint y: 518, distance: 109.9
click at [302, 518] on div "633 Merion Ave Upper Darby, PA 19082" at bounding box center [274, 454] width 548 height 684
click at [863, 341] on icon at bounding box center [870, 349] width 18 height 18
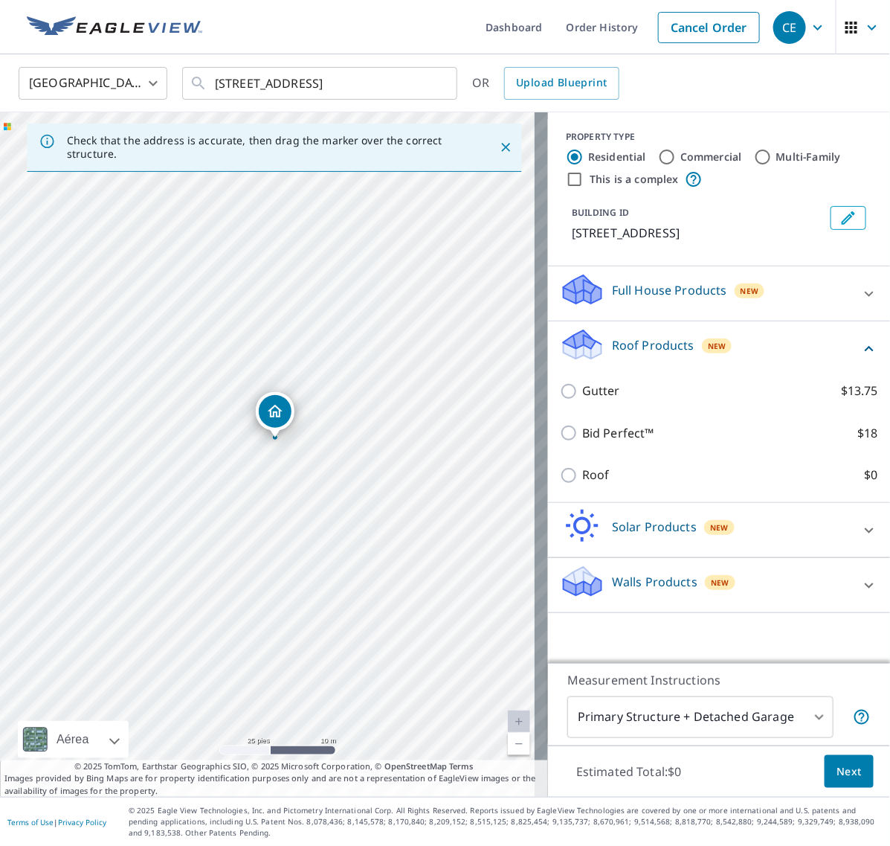
click at [560, 466] on div "Roof $0" at bounding box center [719, 475] width 318 height 42
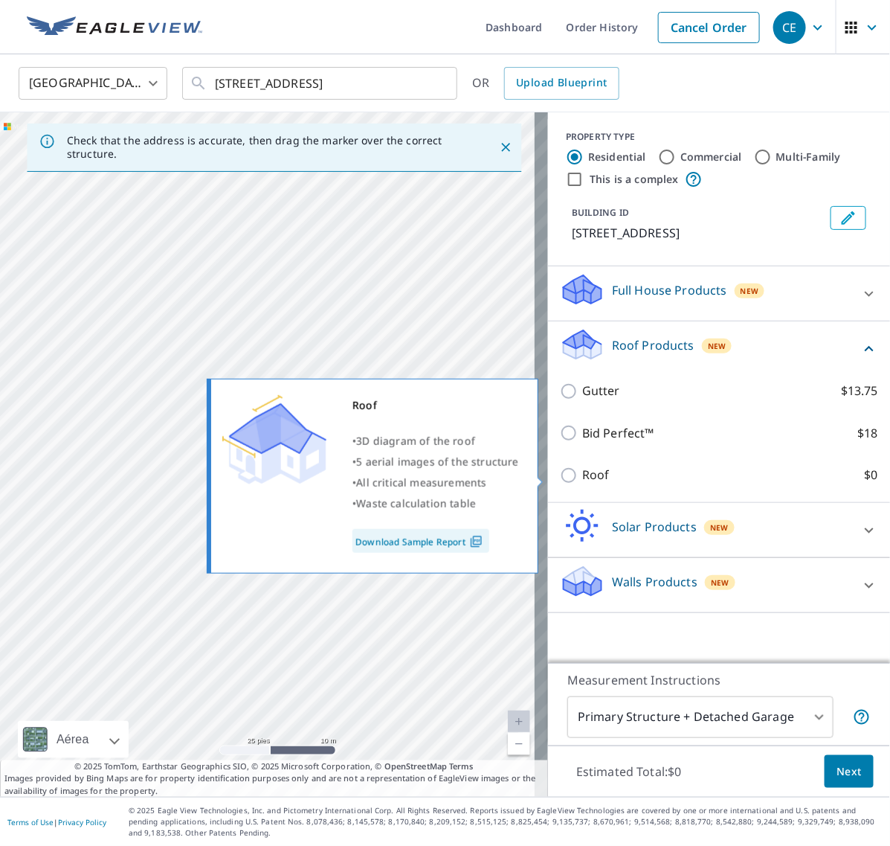
click at [563, 477] on input "Roof $0" at bounding box center [571, 475] width 22 height 18
checkbox input "true"
type input "3"
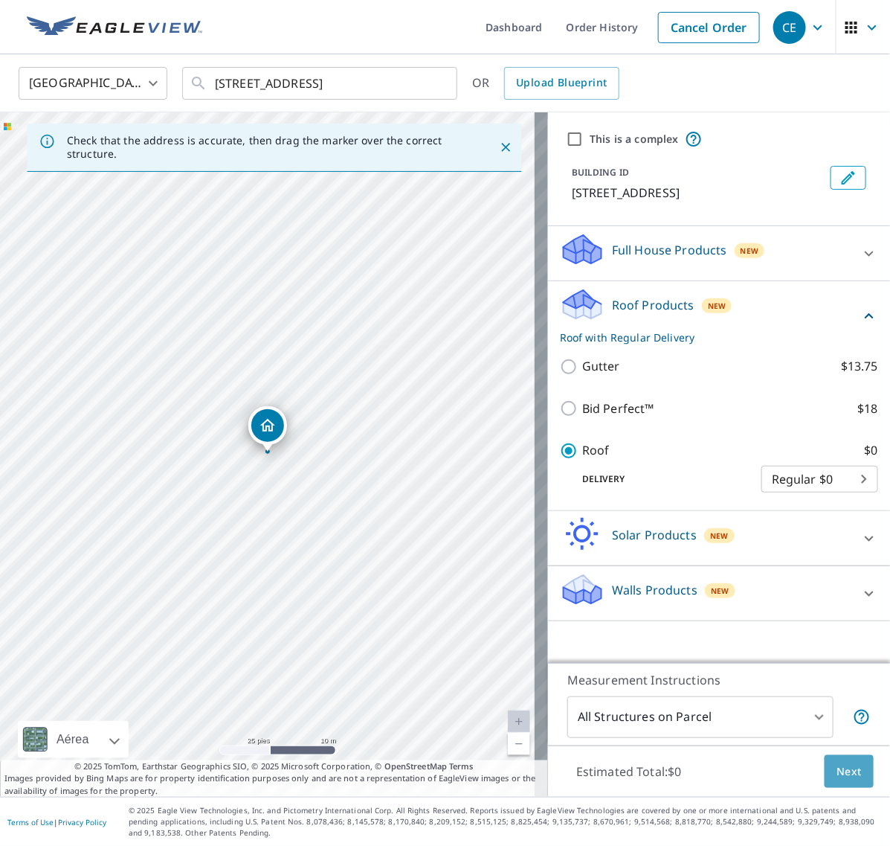
click at [849, 778] on button "Next" at bounding box center [849, 771] width 49 height 33
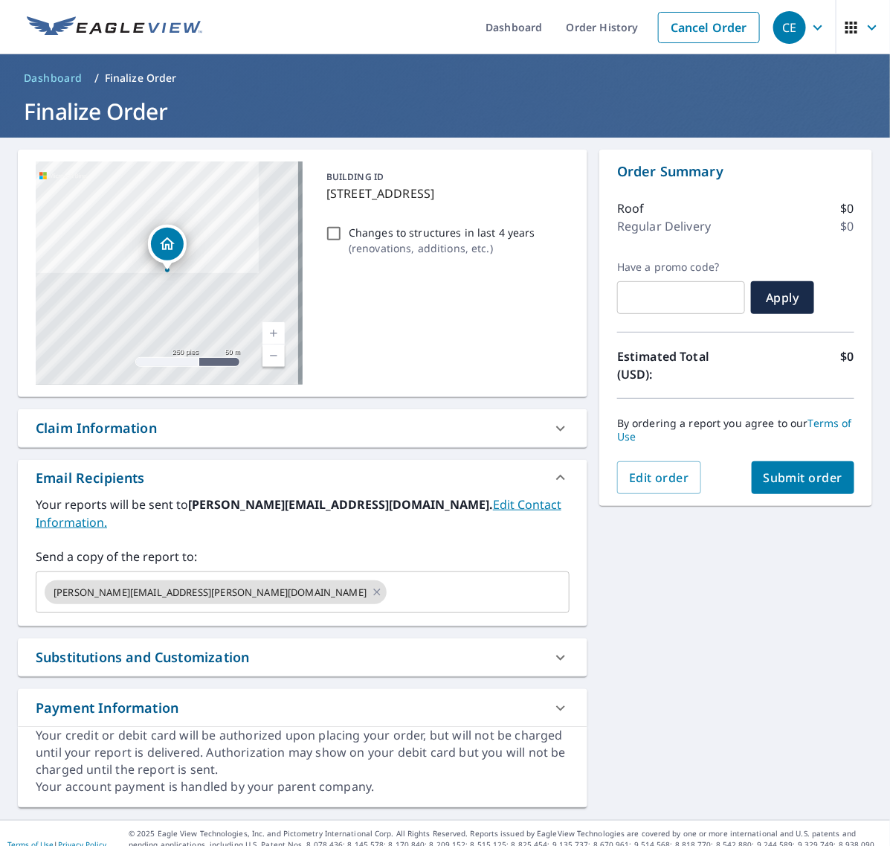
click at [808, 477] on span "Submit order" at bounding box center [804, 477] width 80 height 16
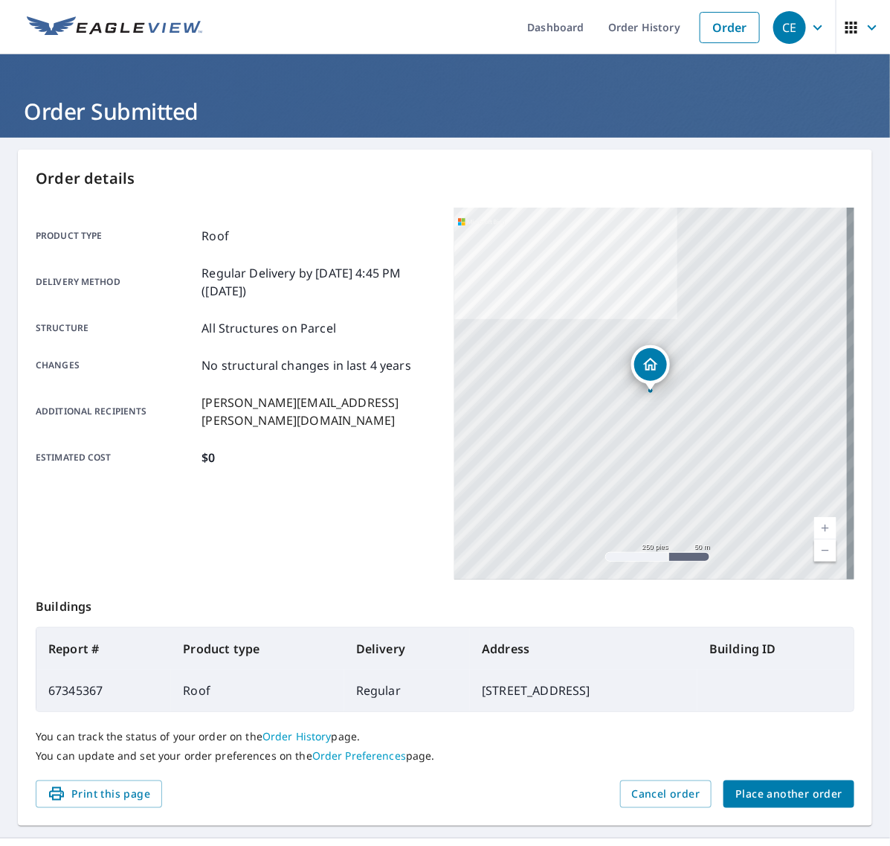
click at [805, 797] on span "Place another order" at bounding box center [789, 794] width 107 height 19
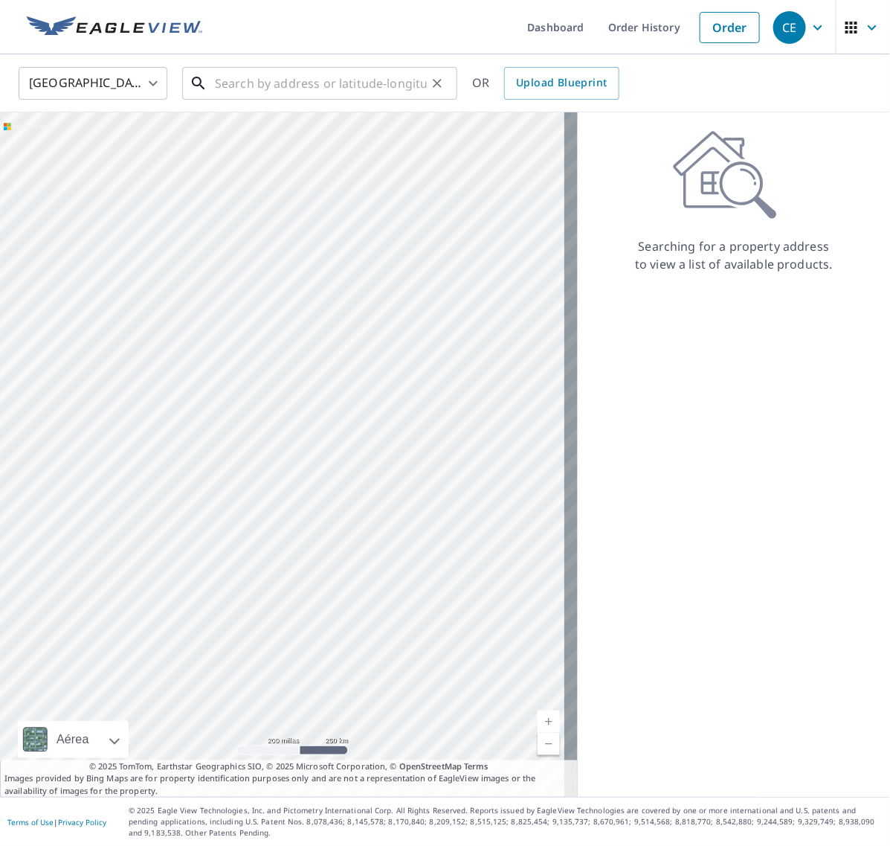
click at [382, 80] on input "text" at bounding box center [321, 83] width 212 height 42
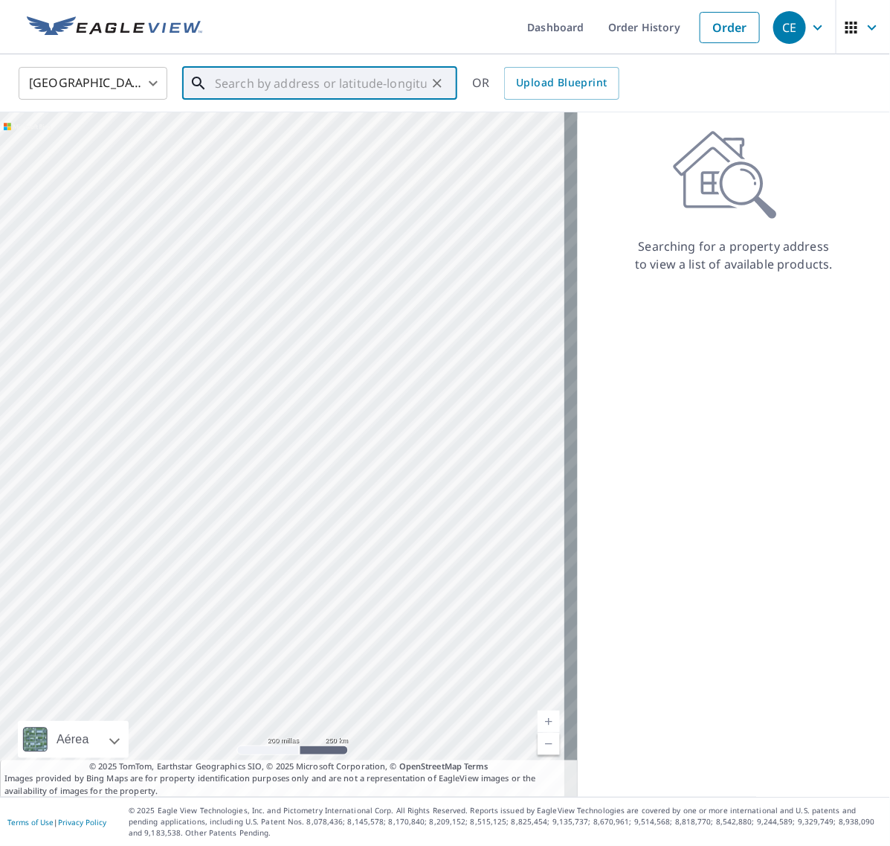
paste input "119 Voyager Drive"
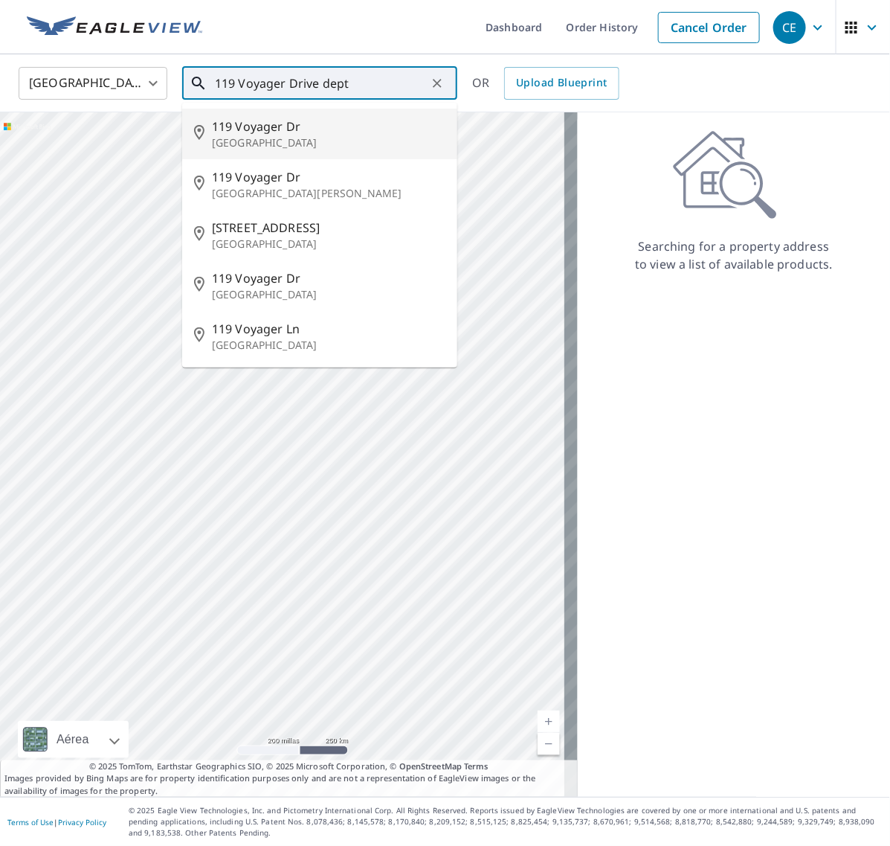
click at [329, 146] on p "[GEOGRAPHIC_DATA]" at bounding box center [329, 142] width 234 height 15
type input "119 Voyager Dr Woodbury, NJ 08096"
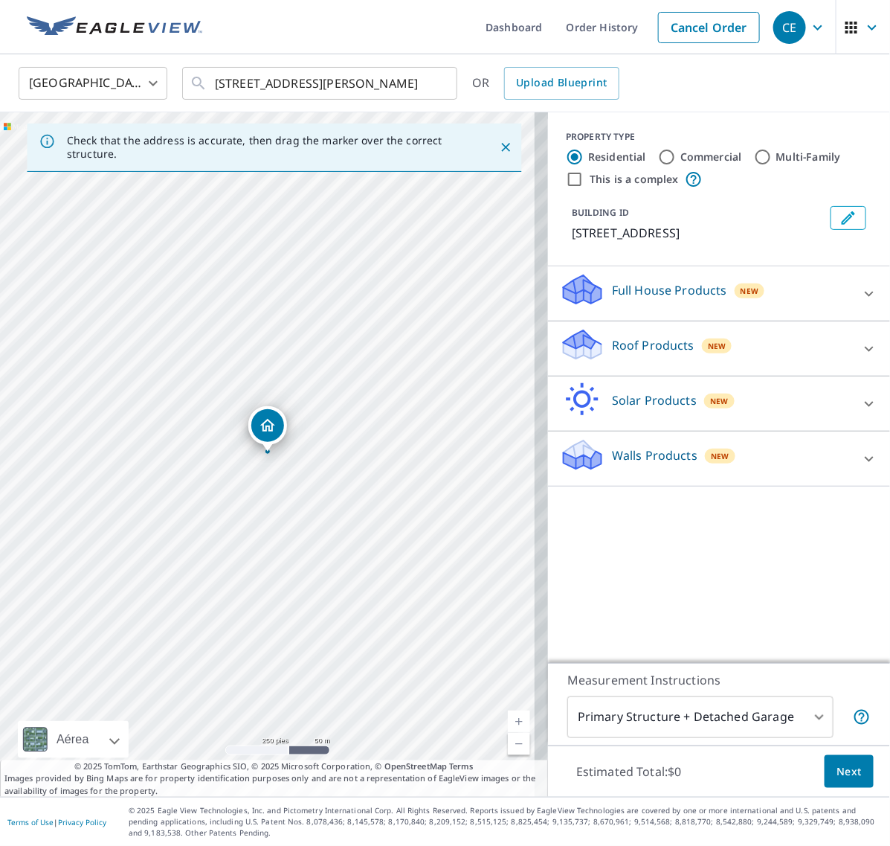
click at [856, 359] on div at bounding box center [870, 349] width 36 height 36
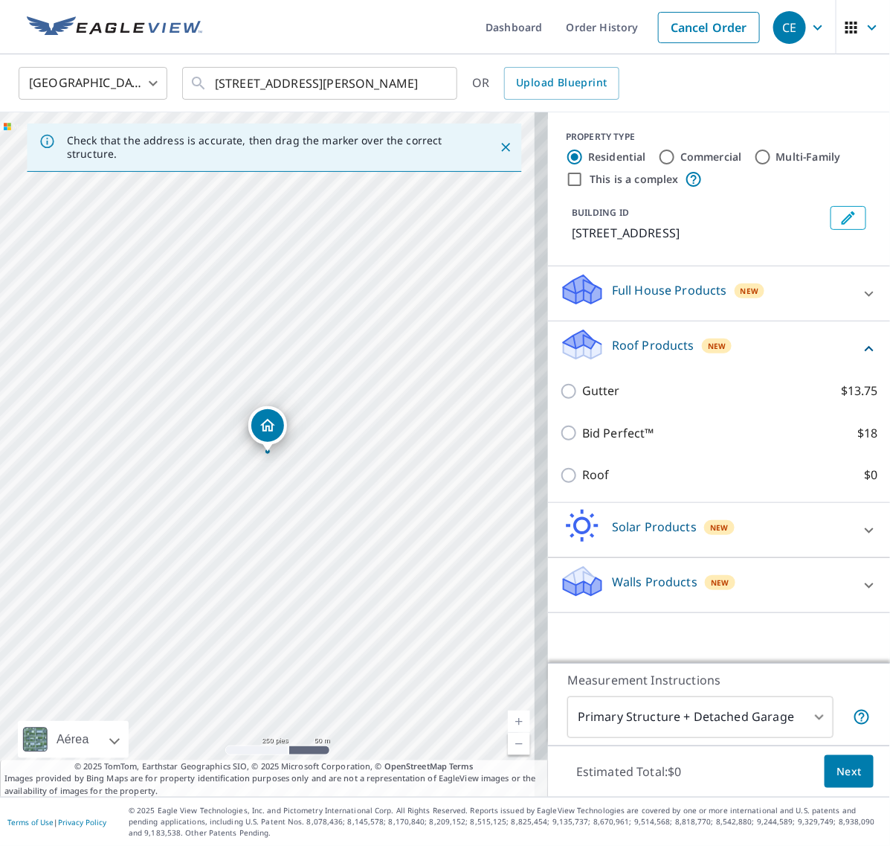
click at [560, 471] on input "Roof $0" at bounding box center [571, 475] width 22 height 18
checkbox input "true"
type input "3"
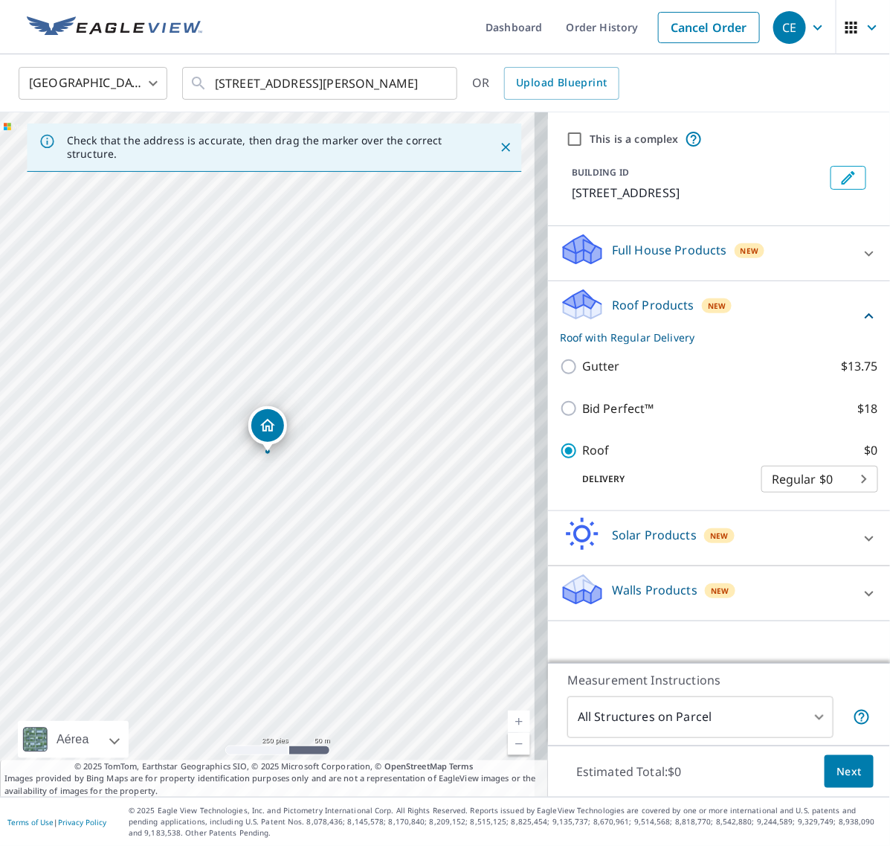
click at [837, 776] on span "Next" at bounding box center [849, 771] width 25 height 19
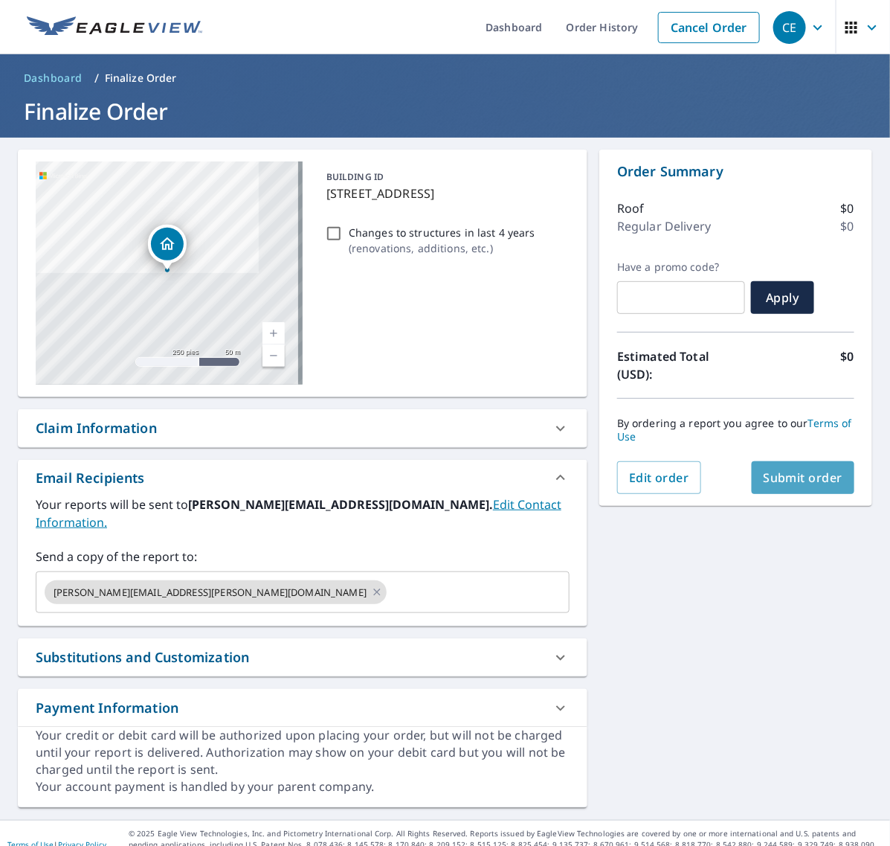
click at [787, 477] on span "Submit order" at bounding box center [804, 477] width 80 height 16
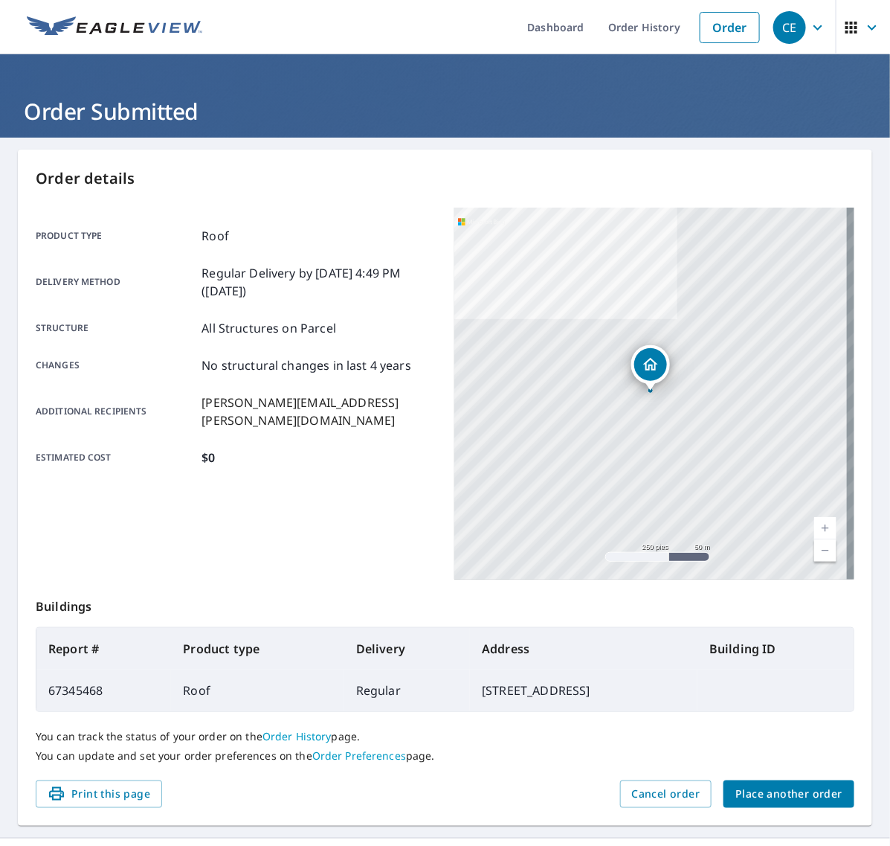
click at [763, 788] on span "Place another order" at bounding box center [789, 794] width 107 height 19
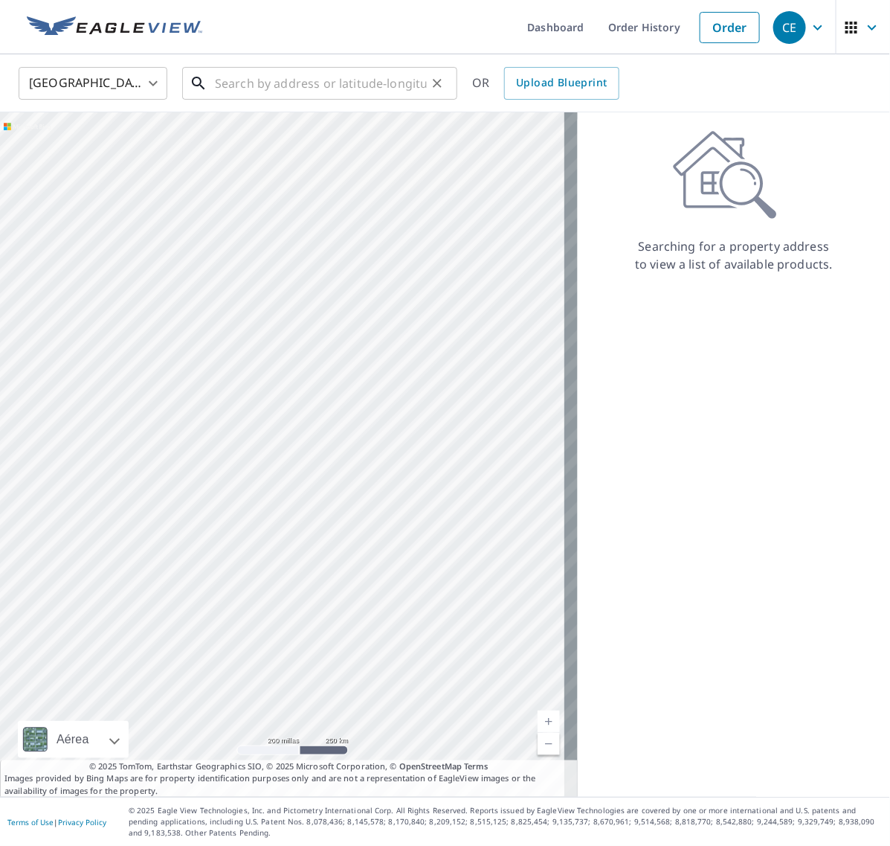
click at [280, 75] on input "text" at bounding box center [321, 83] width 212 height 42
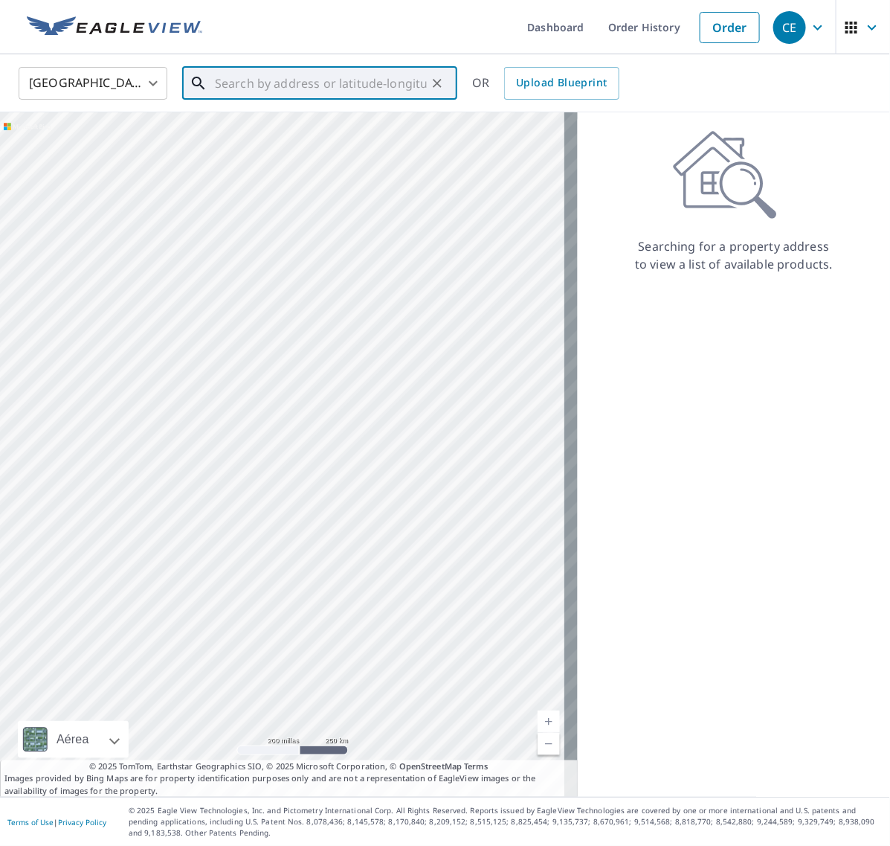
paste input "539 Coolidge Street"
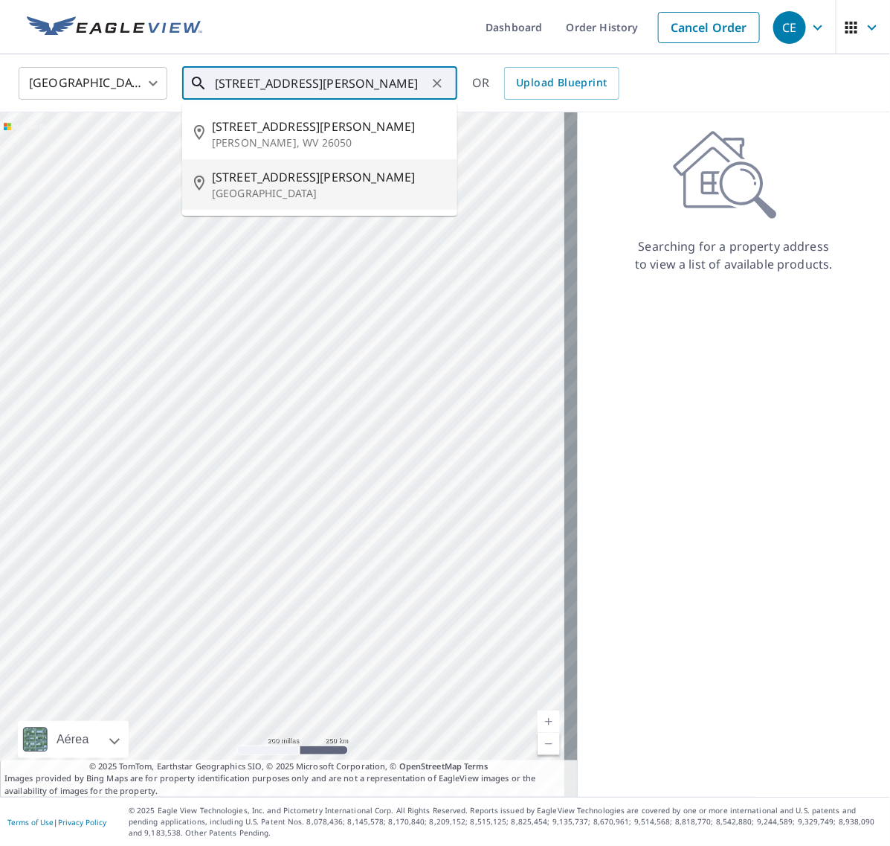
click at [318, 187] on p "[GEOGRAPHIC_DATA]" at bounding box center [329, 193] width 234 height 15
type input "539 Coolidge St New Cumberland, PA 17070"
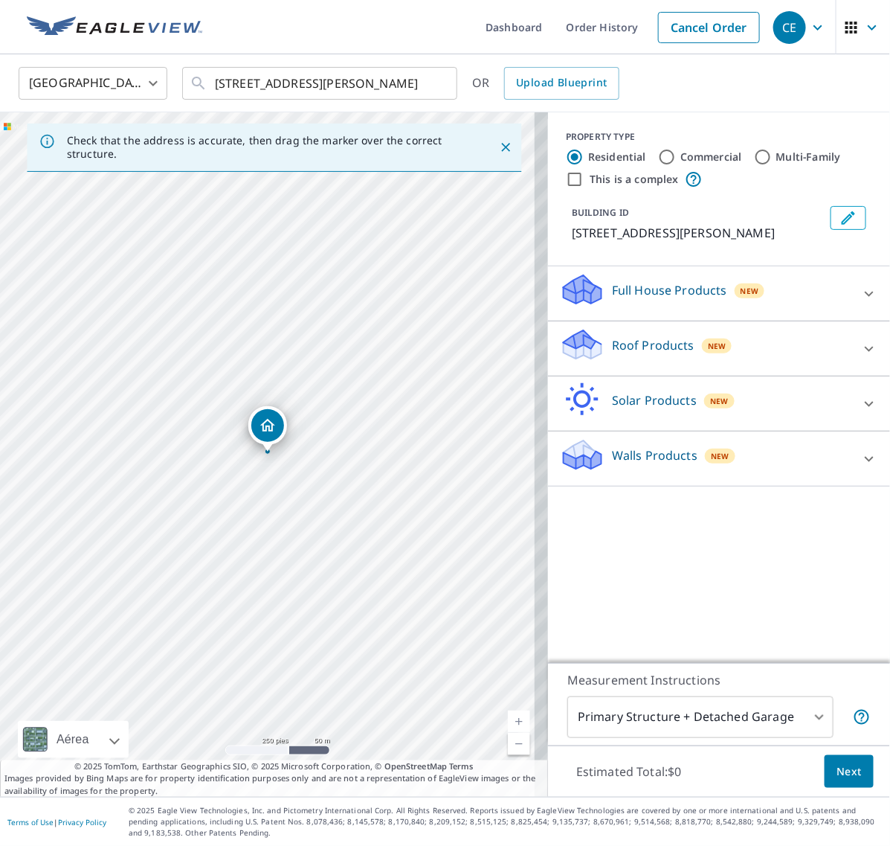
click at [861, 358] on icon at bounding box center [870, 349] width 18 height 18
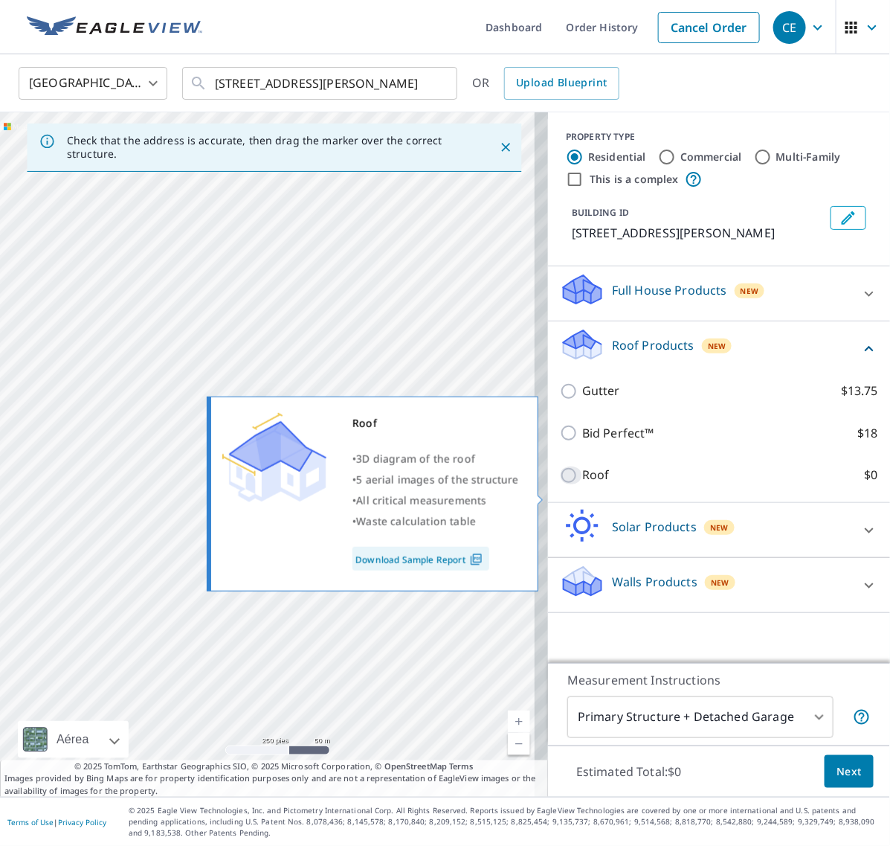
click at [564, 484] on input "Roof $0" at bounding box center [571, 475] width 22 height 18
checkbox input "true"
type input "3"
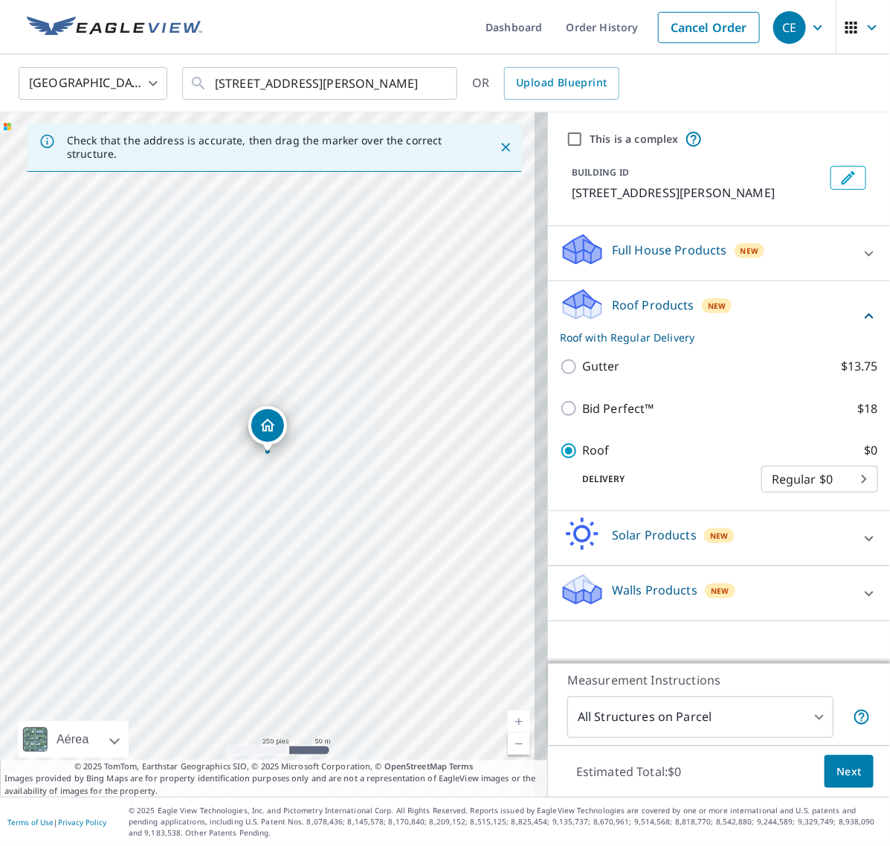
click at [842, 771] on span "Next" at bounding box center [849, 771] width 25 height 19
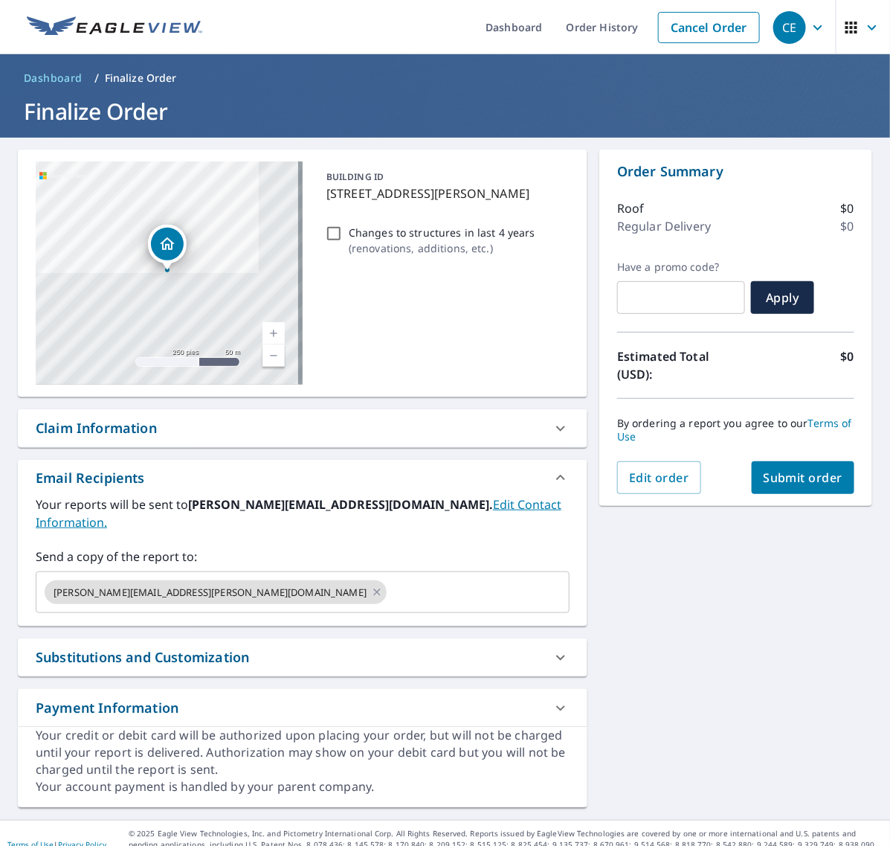
click at [808, 477] on span "Submit order" at bounding box center [804, 477] width 80 height 16
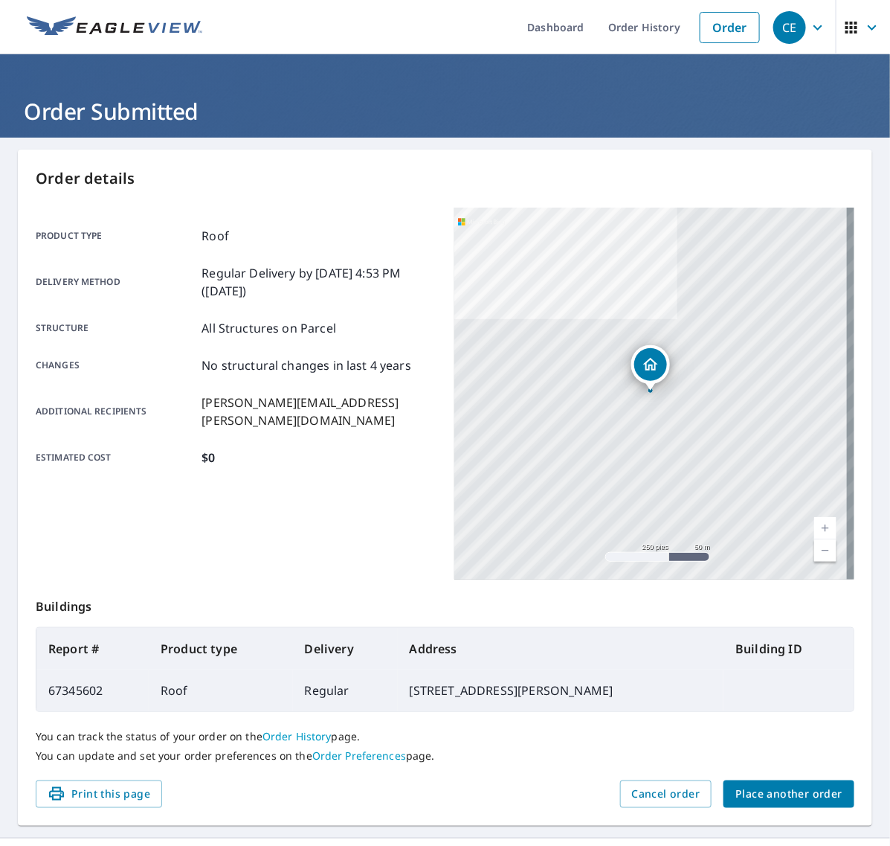
click at [752, 793] on span "Place another order" at bounding box center [789, 794] width 107 height 19
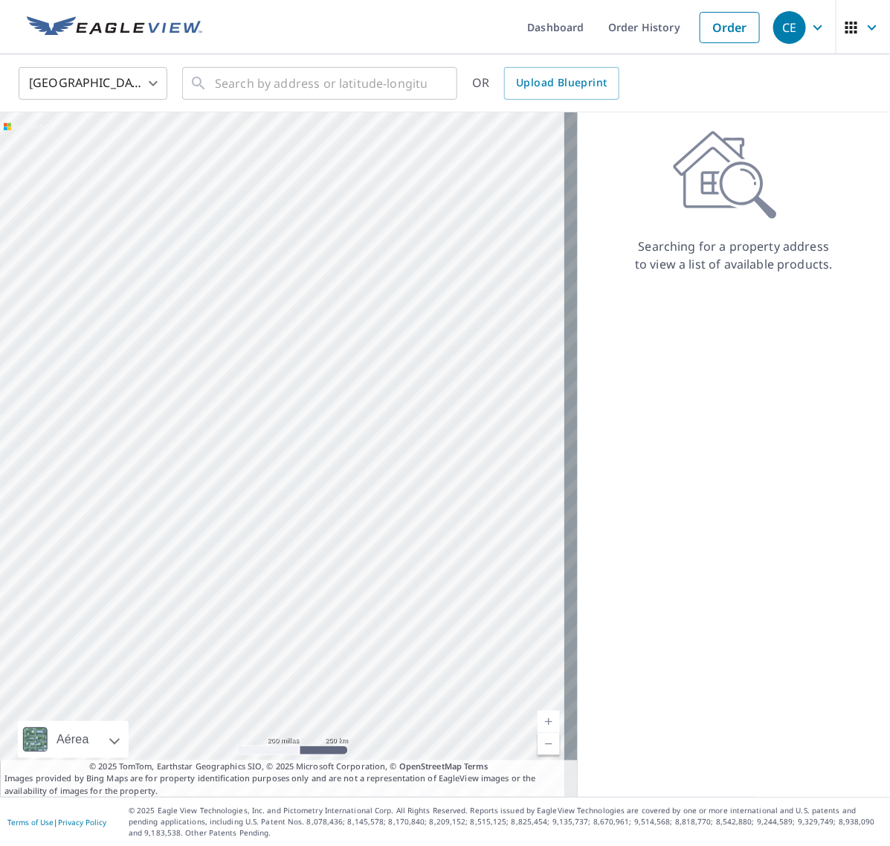
click at [271, 60] on div "United States US ​ ​ OR Upload Blueprint" at bounding box center [445, 83] width 890 height 58
click at [276, 65] on input "text" at bounding box center [321, 83] width 212 height 42
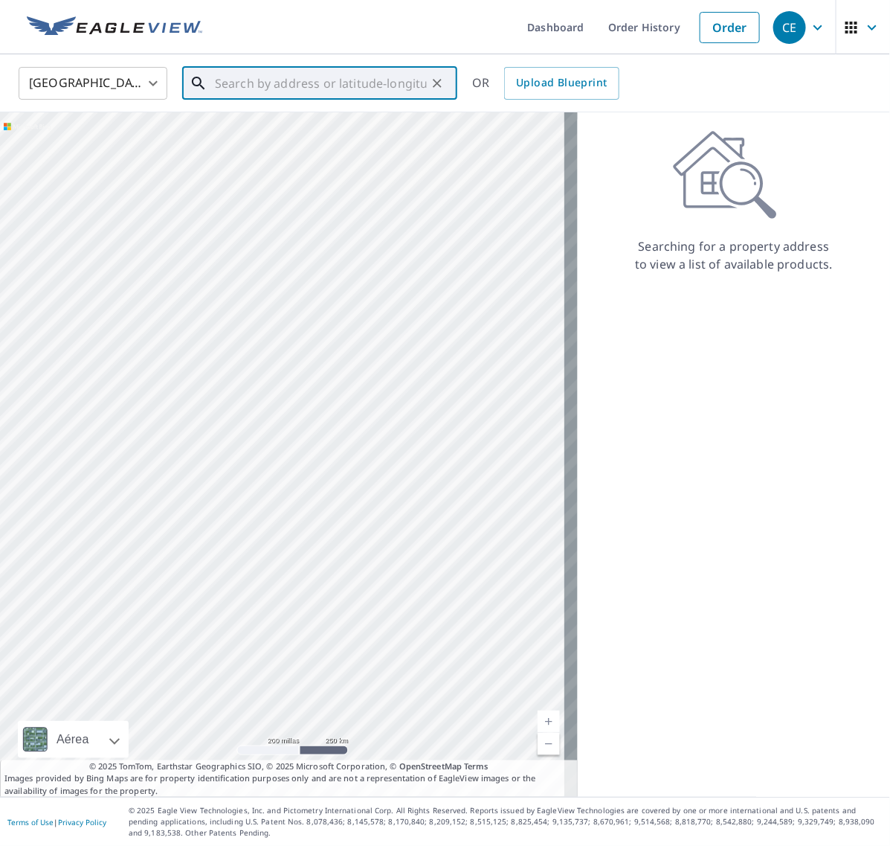
paste input "399 East Ring Factory Road"
click at [303, 138] on p "Bel Air, MD 21014" at bounding box center [329, 142] width 234 height 15
type input "399 E Ring Factory Rd Bel Air, MD 21014"
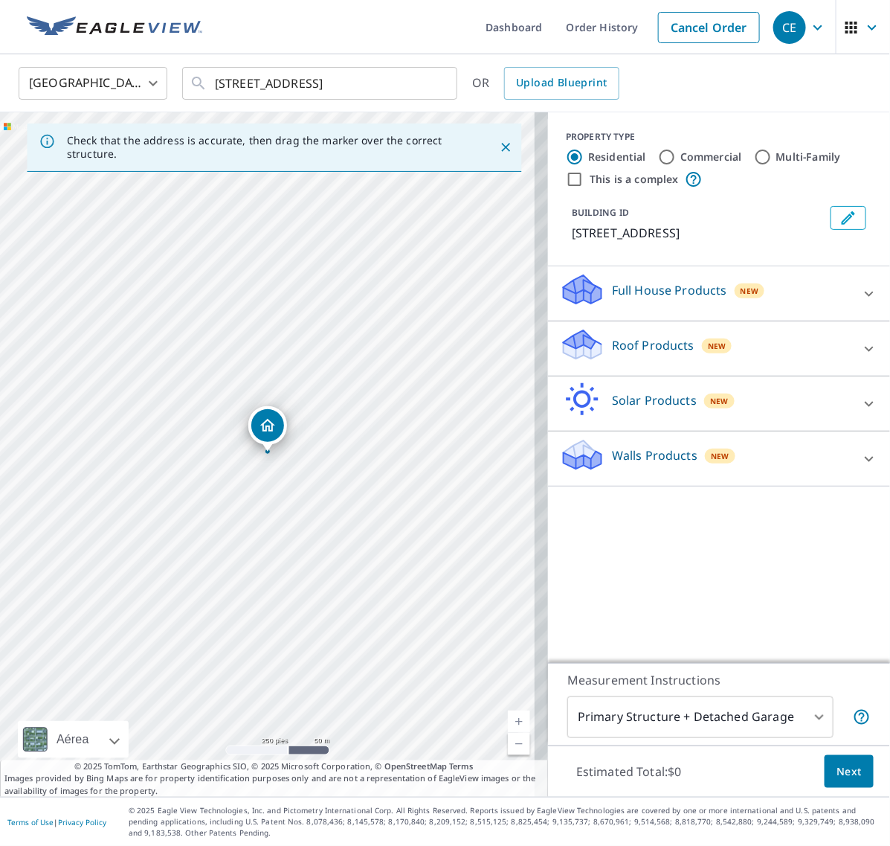
click at [866, 347] on div at bounding box center [870, 349] width 36 height 36
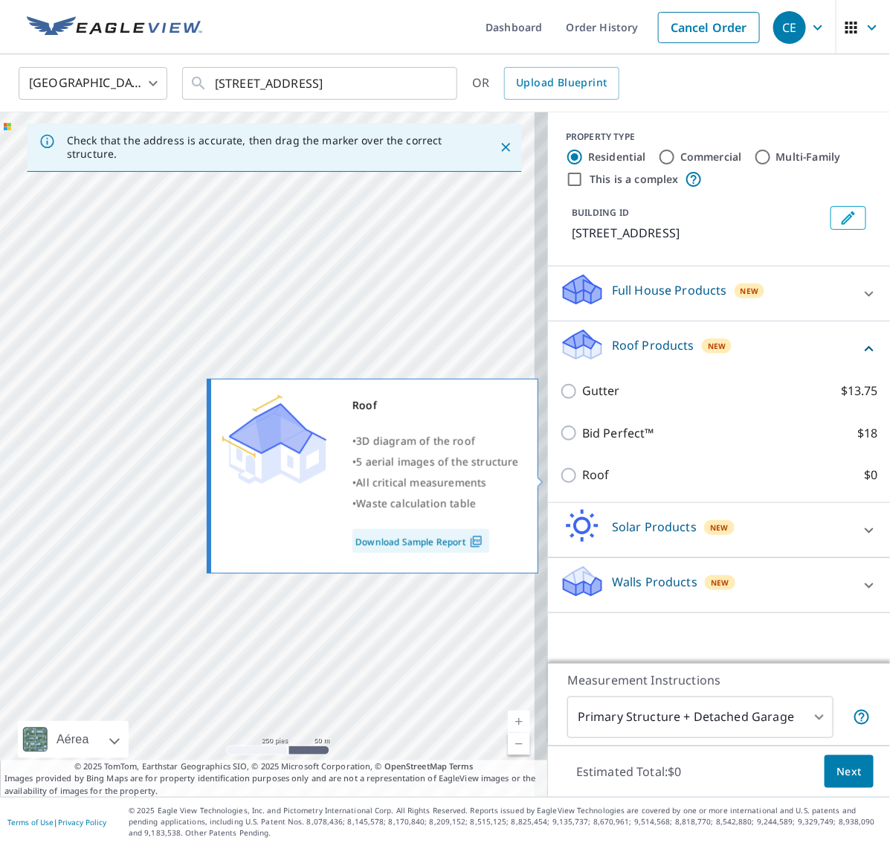
click at [560, 480] on input "Roof $0" at bounding box center [571, 475] width 22 height 18
checkbox input "true"
type input "3"
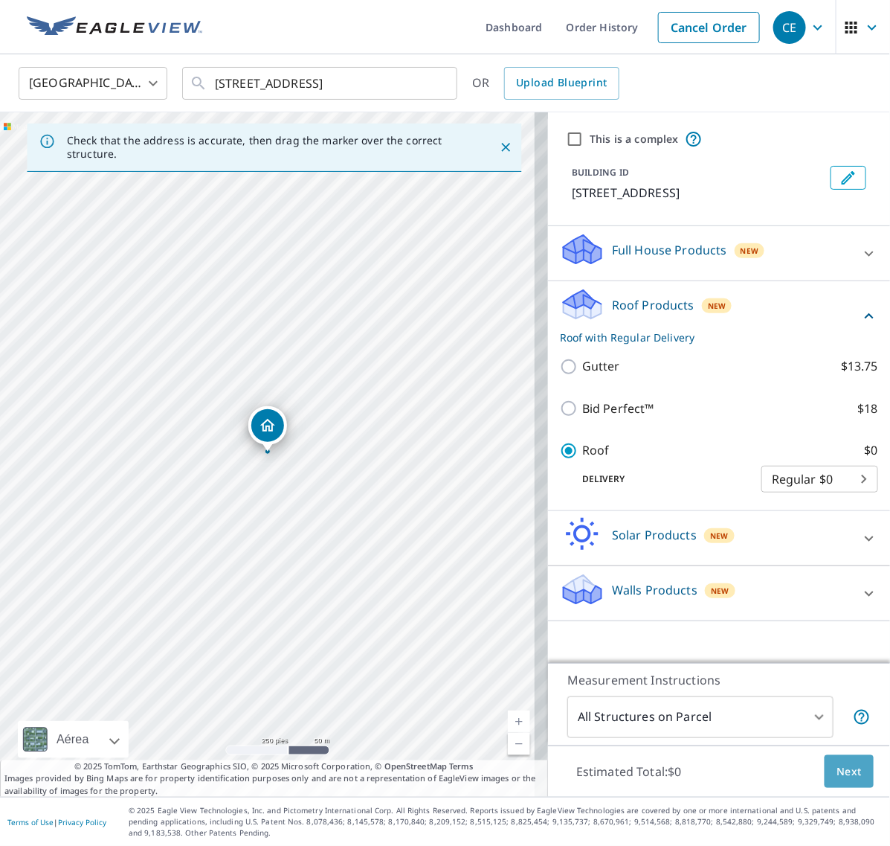
click at [825, 760] on button "Next" at bounding box center [849, 771] width 49 height 33
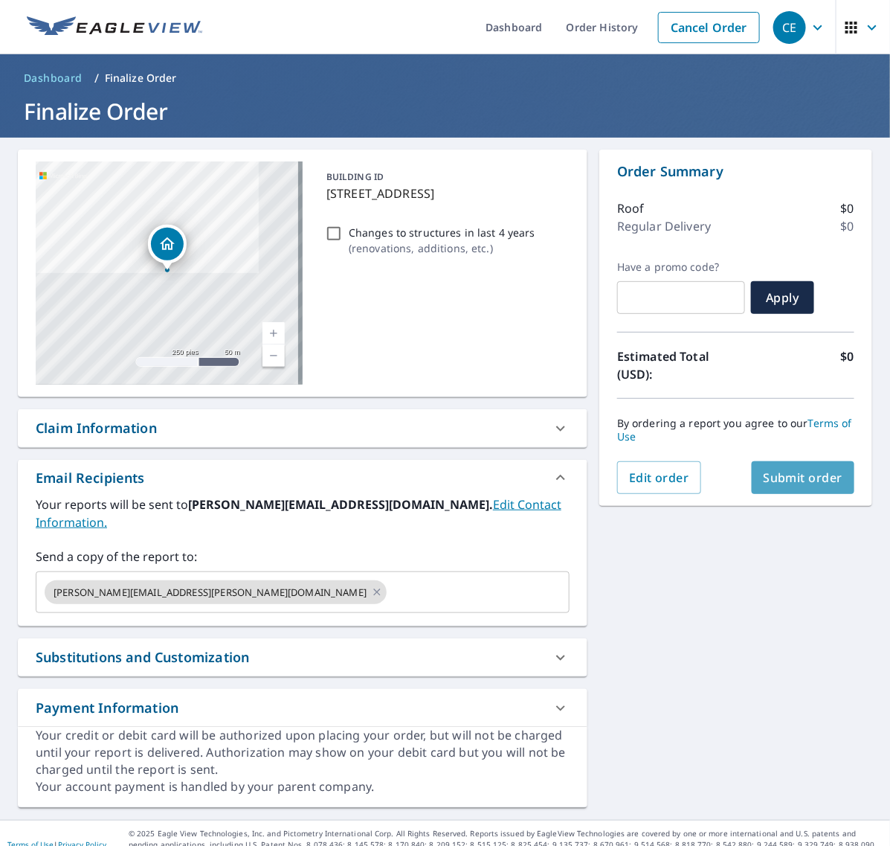
click at [808, 470] on span "Submit order" at bounding box center [804, 477] width 80 height 16
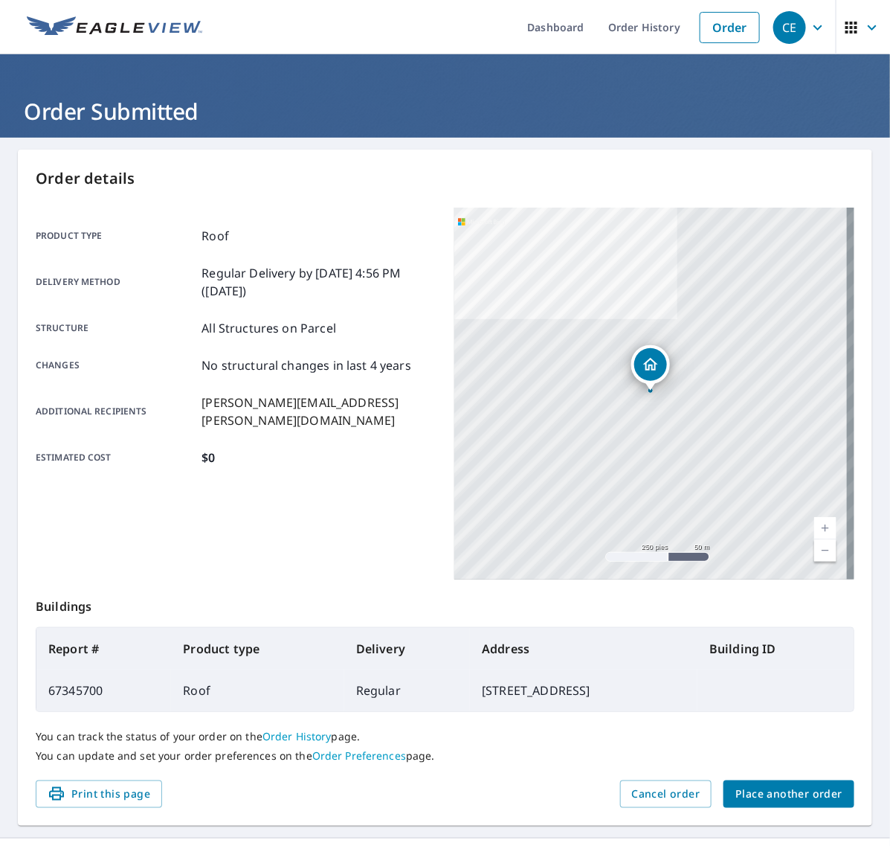
click at [812, 790] on span "Place another order" at bounding box center [789, 794] width 107 height 19
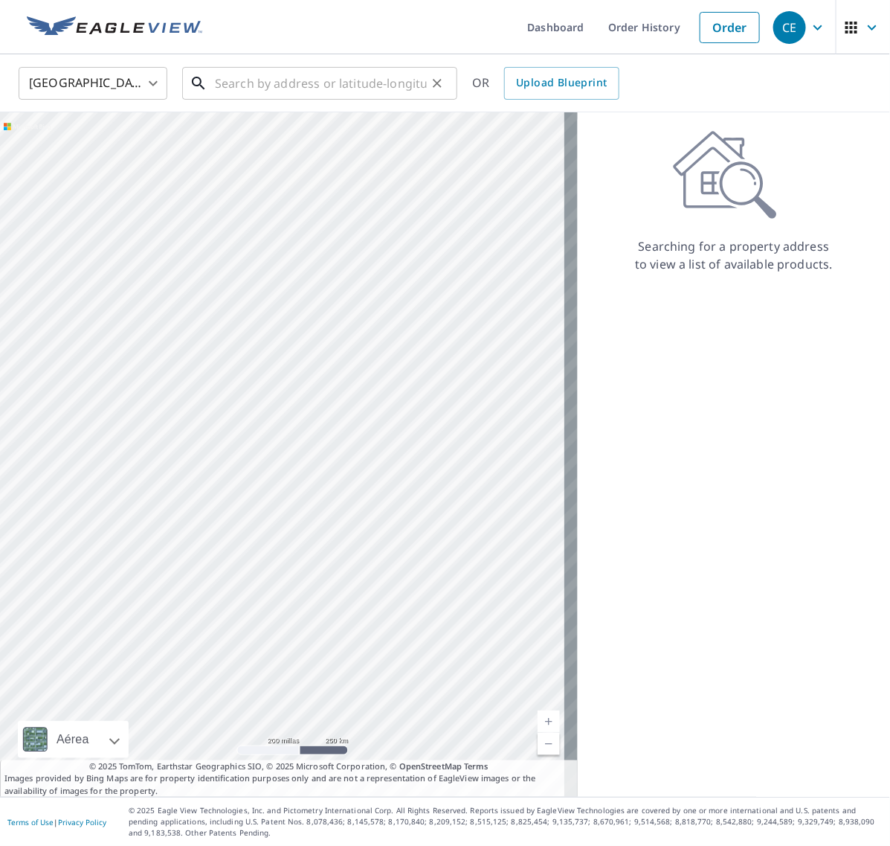
click at [274, 91] on input "text" at bounding box center [321, 83] width 212 height 42
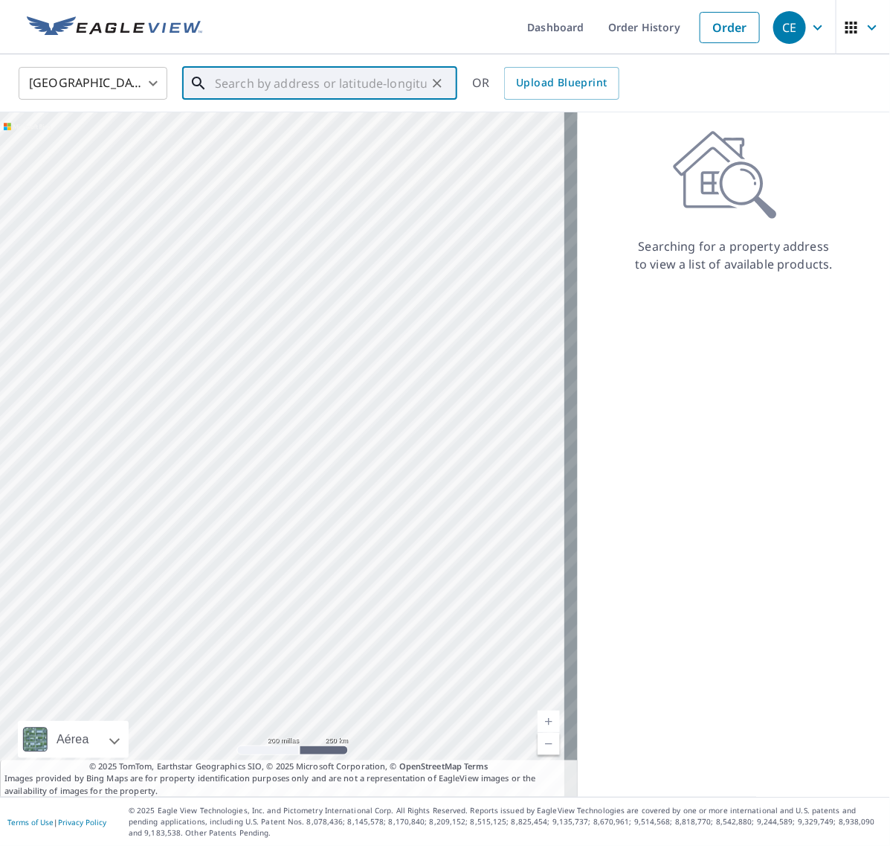
paste input "3743 Kimberly Ln"
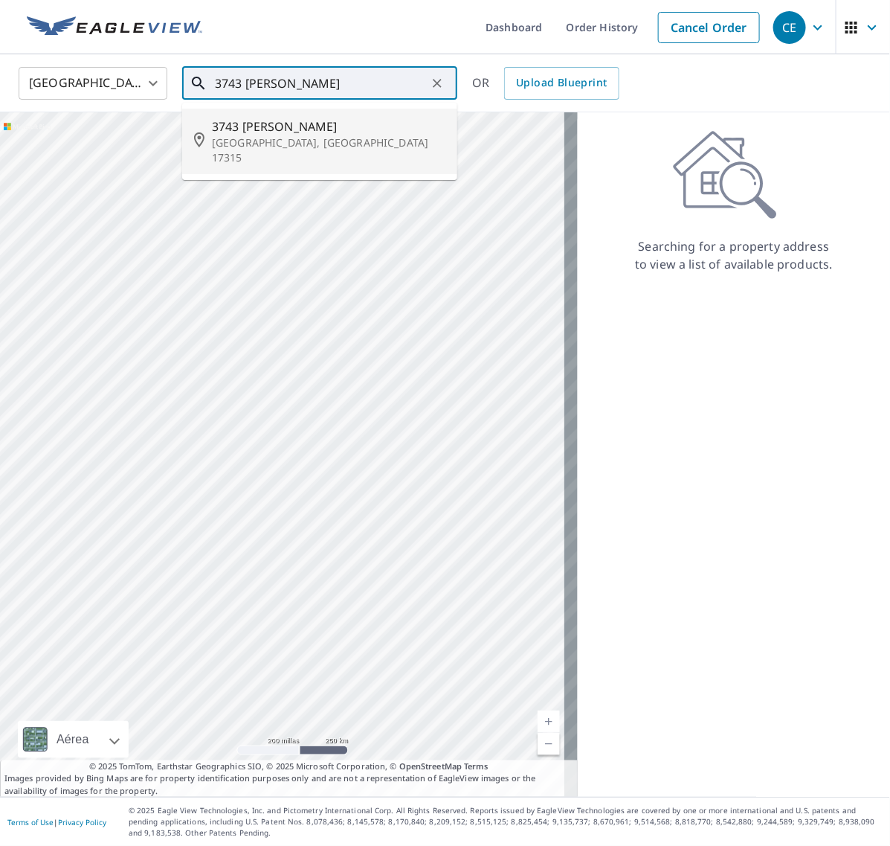
click at [295, 135] on span "3743 Kimberly Ln" at bounding box center [329, 127] width 234 height 18
type input "3743 Kimberly Ln Dover, PA 17315"
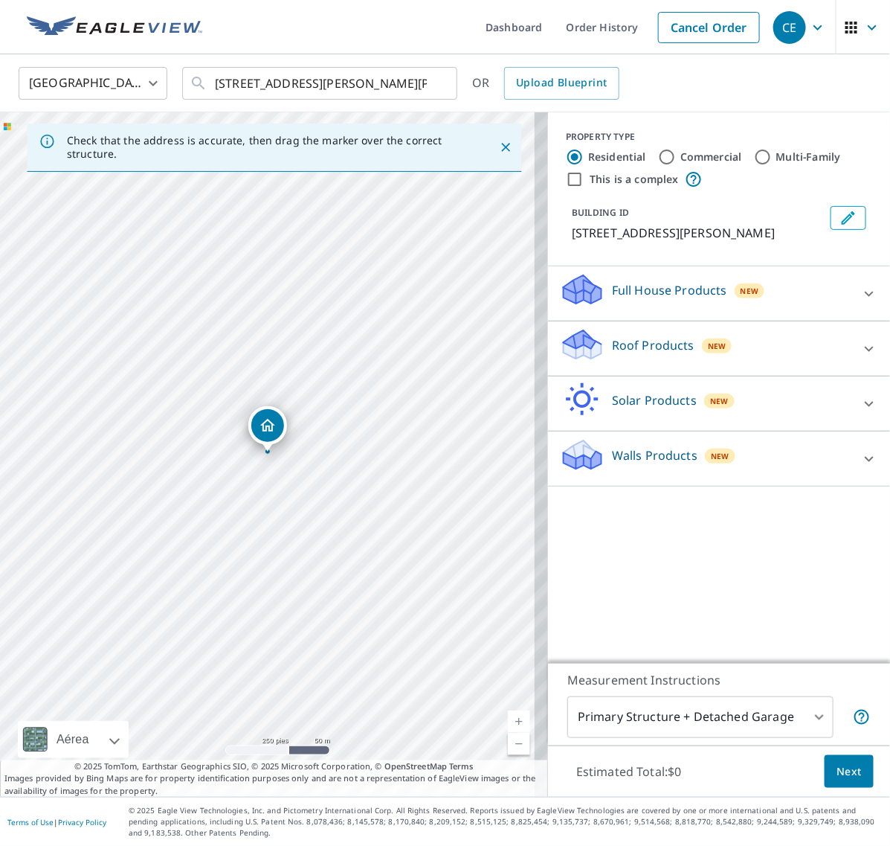
click at [861, 350] on icon at bounding box center [870, 349] width 18 height 18
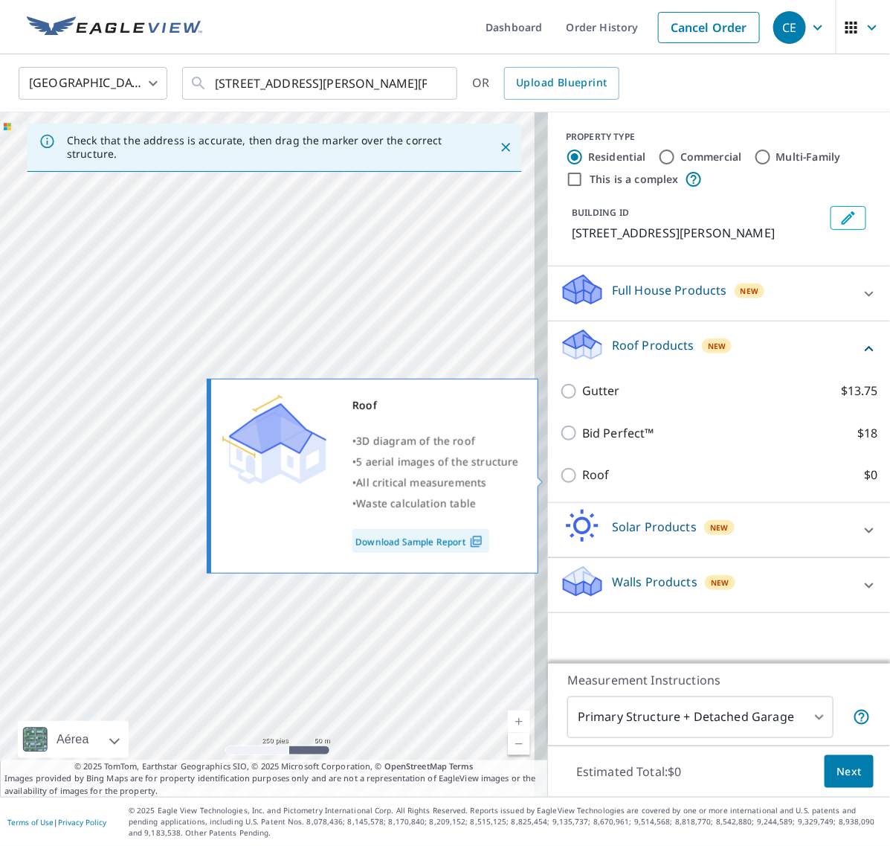
click at [560, 476] on input "Roof $0" at bounding box center [571, 475] width 22 height 18
checkbox input "true"
type input "3"
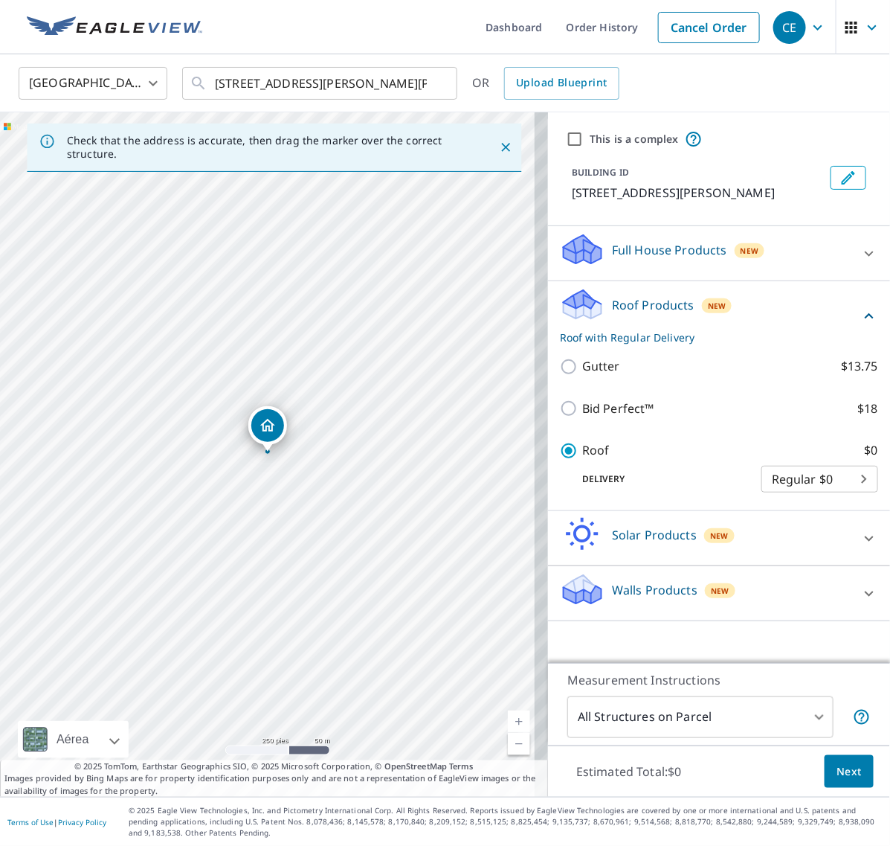
click at [840, 775] on span "Next" at bounding box center [849, 771] width 25 height 19
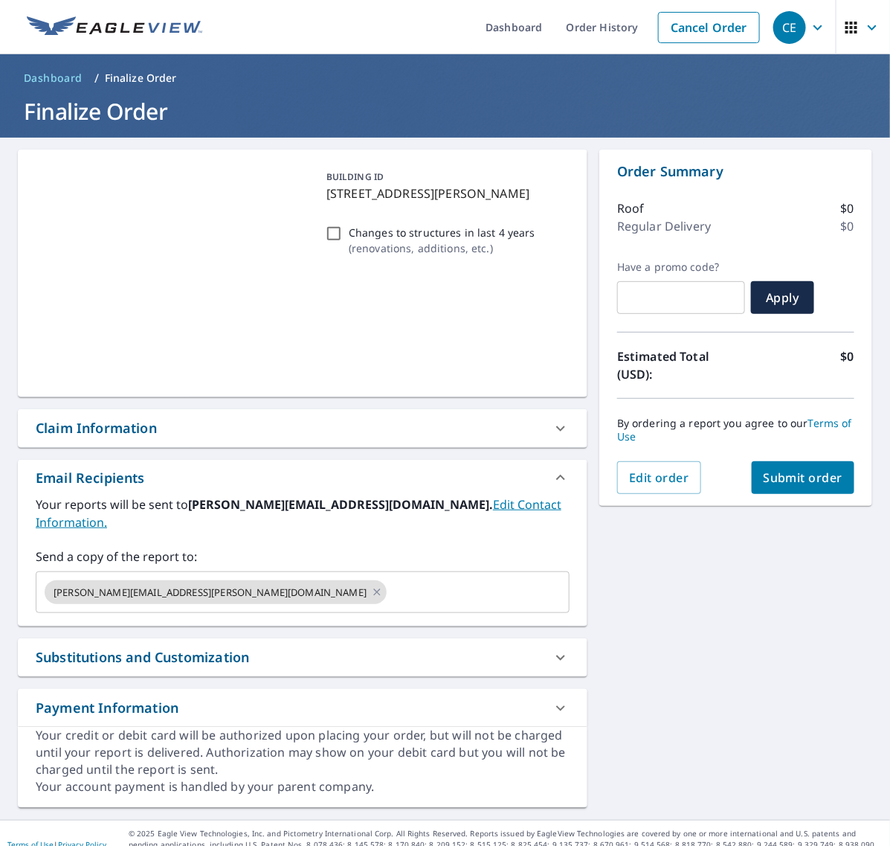
click at [792, 469] on span "Submit order" at bounding box center [804, 477] width 80 height 16
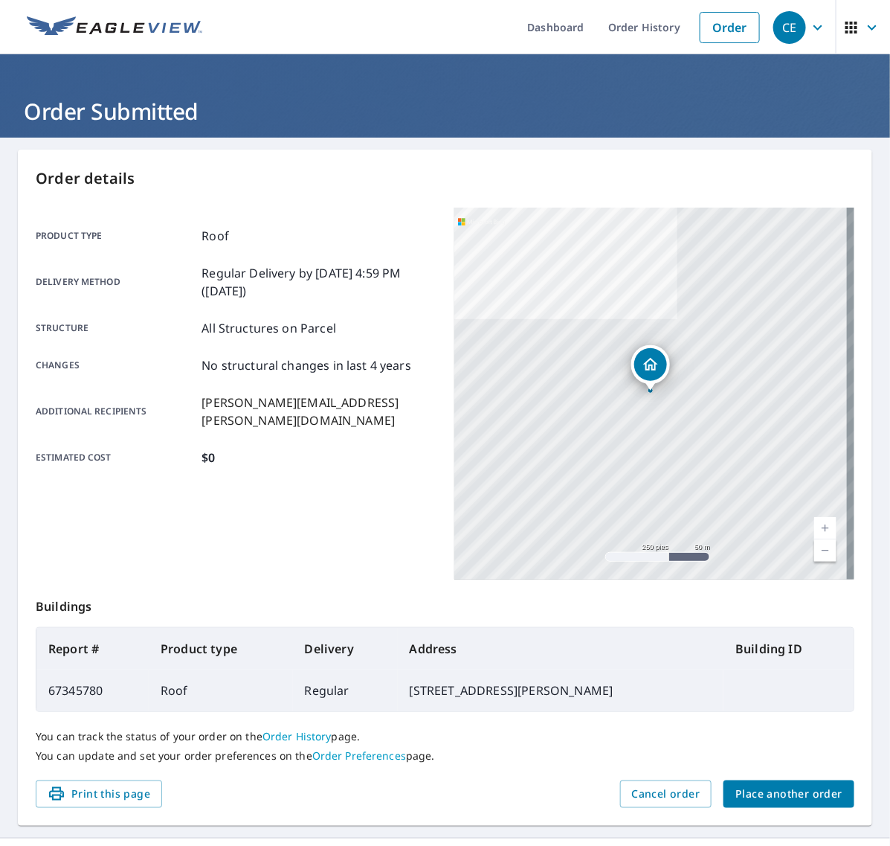
click at [745, 790] on span "Place another order" at bounding box center [789, 794] width 107 height 19
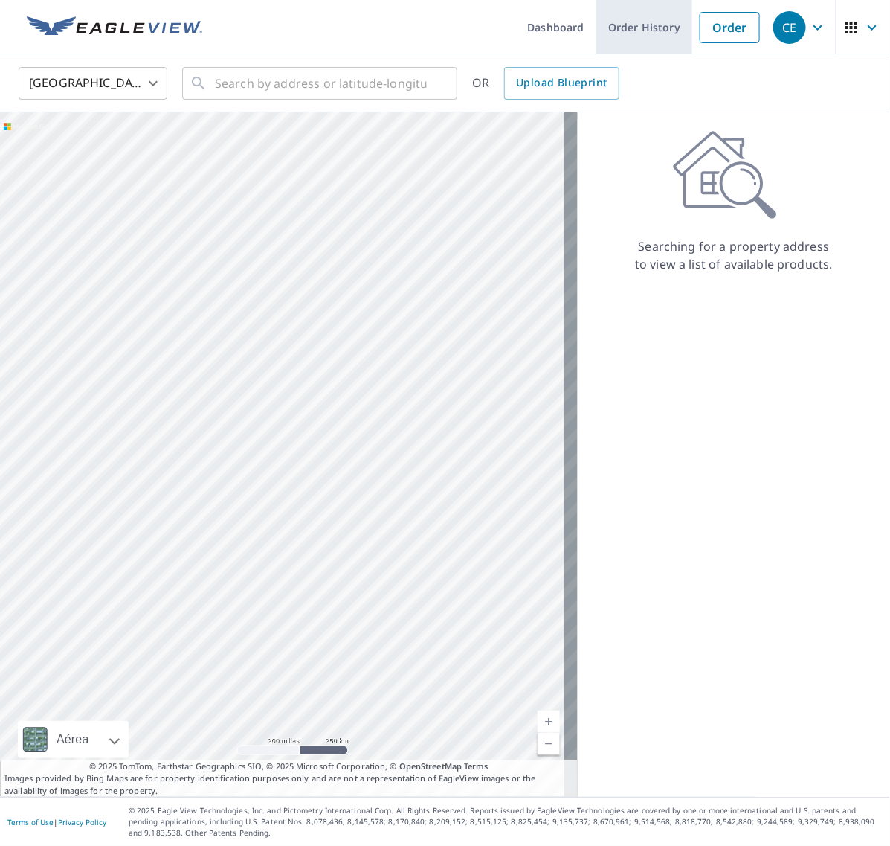
click at [648, 37] on link "Order History" at bounding box center [644, 27] width 96 height 54
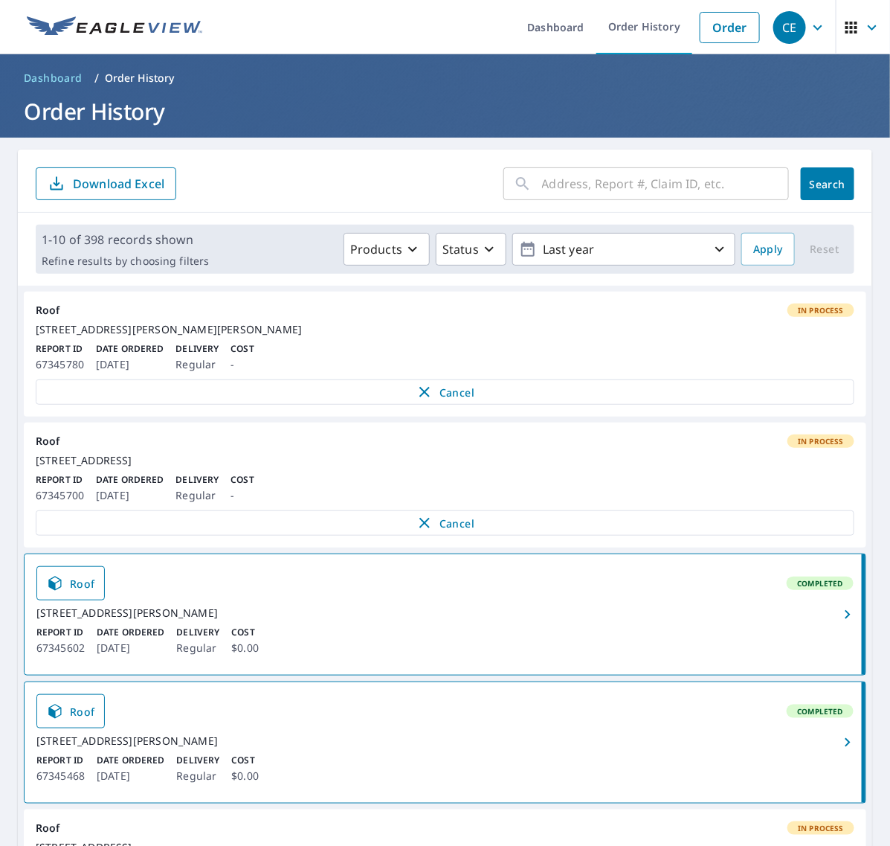
click at [582, 188] on input "text" at bounding box center [665, 184] width 247 height 42
paste input "21 Mills"
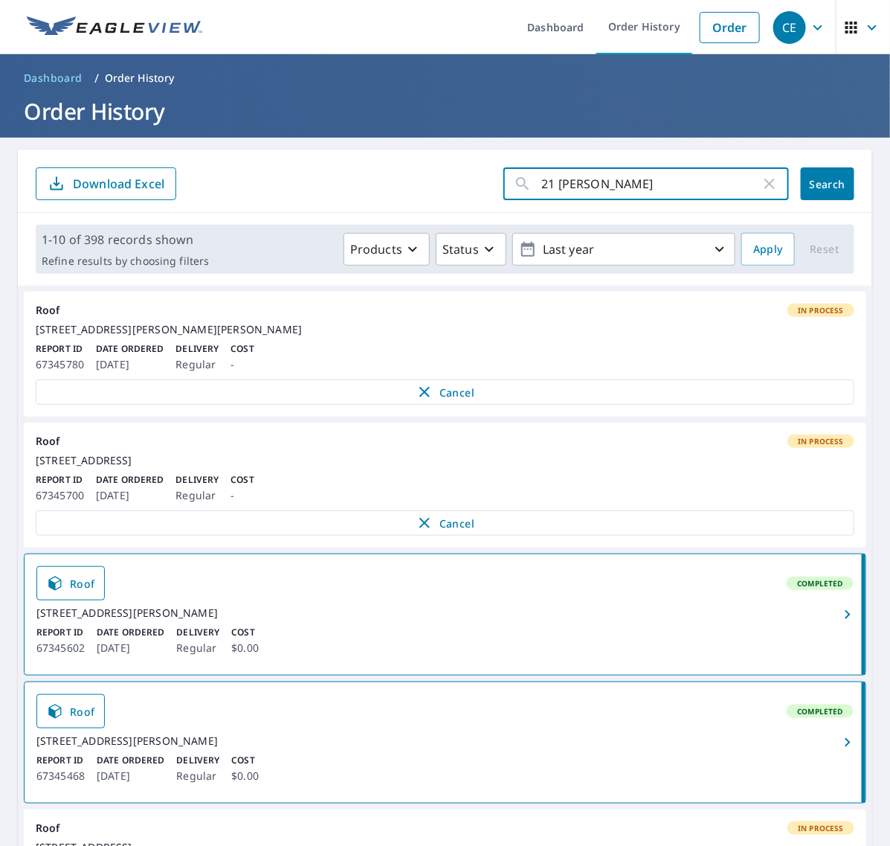
type input "21 Mills"
click at [823, 177] on span "Search" at bounding box center [828, 184] width 30 height 14
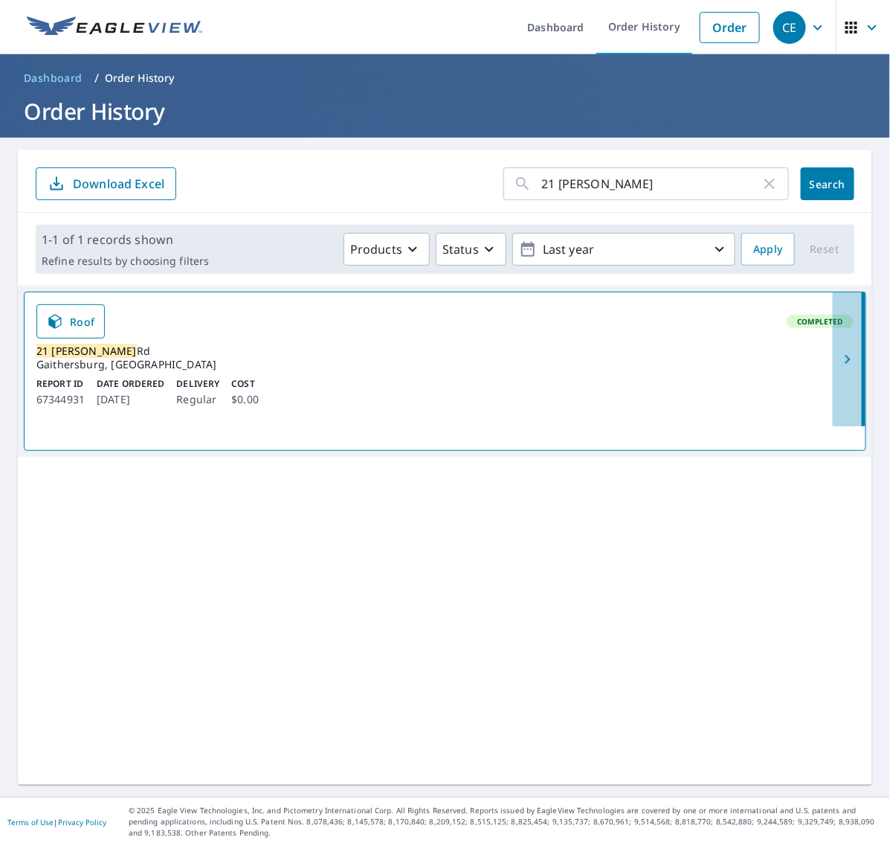
click at [839, 358] on icon "button" at bounding box center [848, 359] width 18 height 18
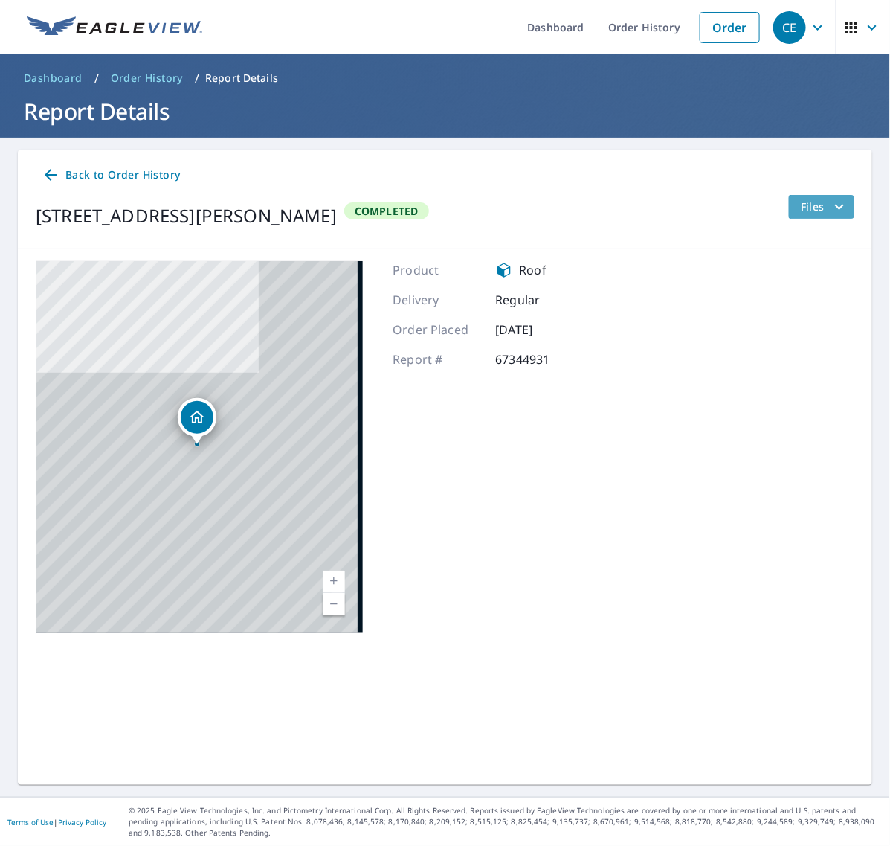
click at [807, 201] on span "Files" at bounding box center [825, 207] width 48 height 18
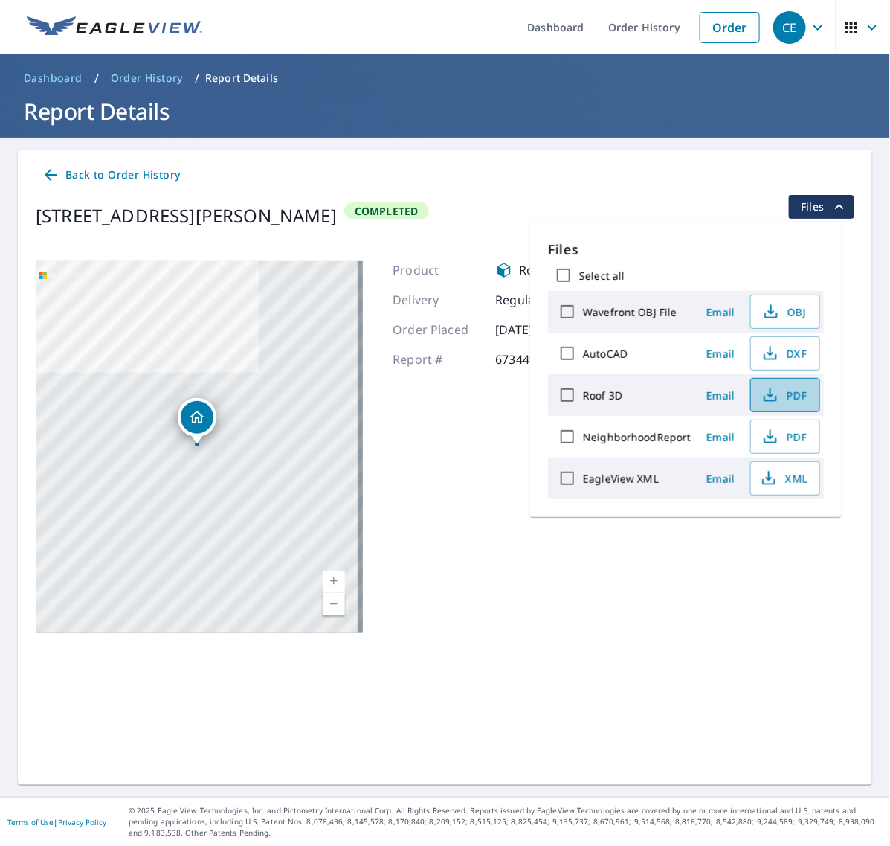
click at [771, 392] on icon "button" at bounding box center [771, 395] width 18 height 18
click at [771, 480] on icon "button" at bounding box center [769, 478] width 18 height 18
click at [625, 13] on link "Order History" at bounding box center [644, 27] width 96 height 54
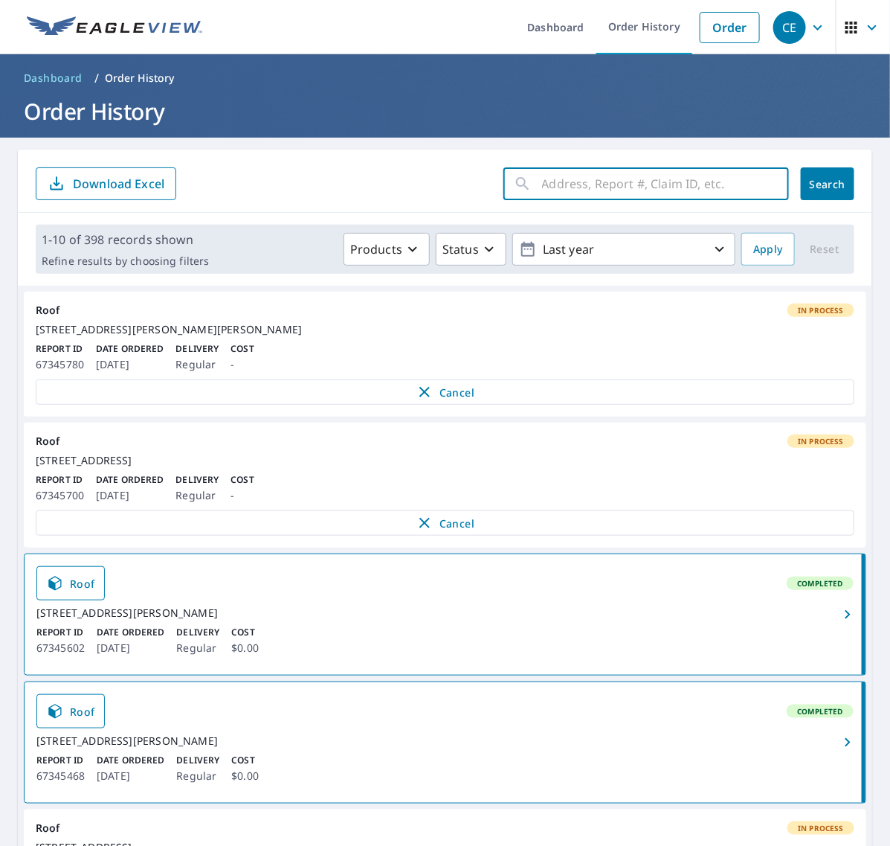
drag, startPoint x: 730, startPoint y: 183, endPoint x: 751, endPoint y: 182, distance: 21.6
click at [730, 183] on input "text" at bounding box center [665, 184] width 247 height 42
paste input "43014 Mattie"
type input "43014 Mattie"
click at [813, 177] on span "Search" at bounding box center [828, 184] width 30 height 14
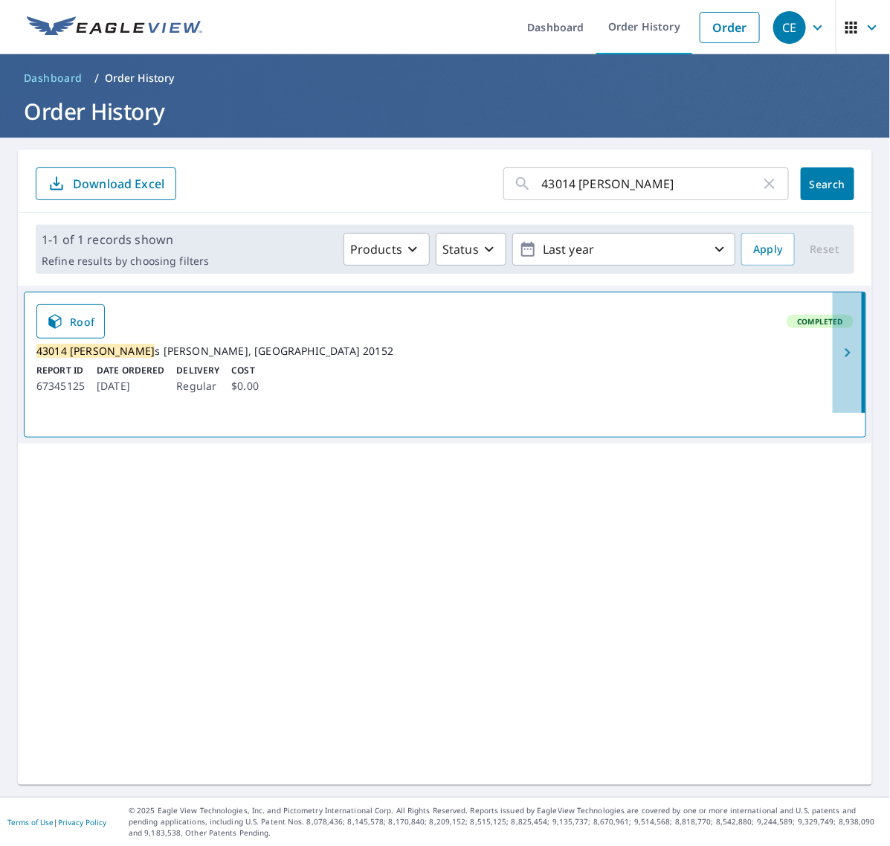
click at [839, 361] on icon "button" at bounding box center [848, 353] width 18 height 18
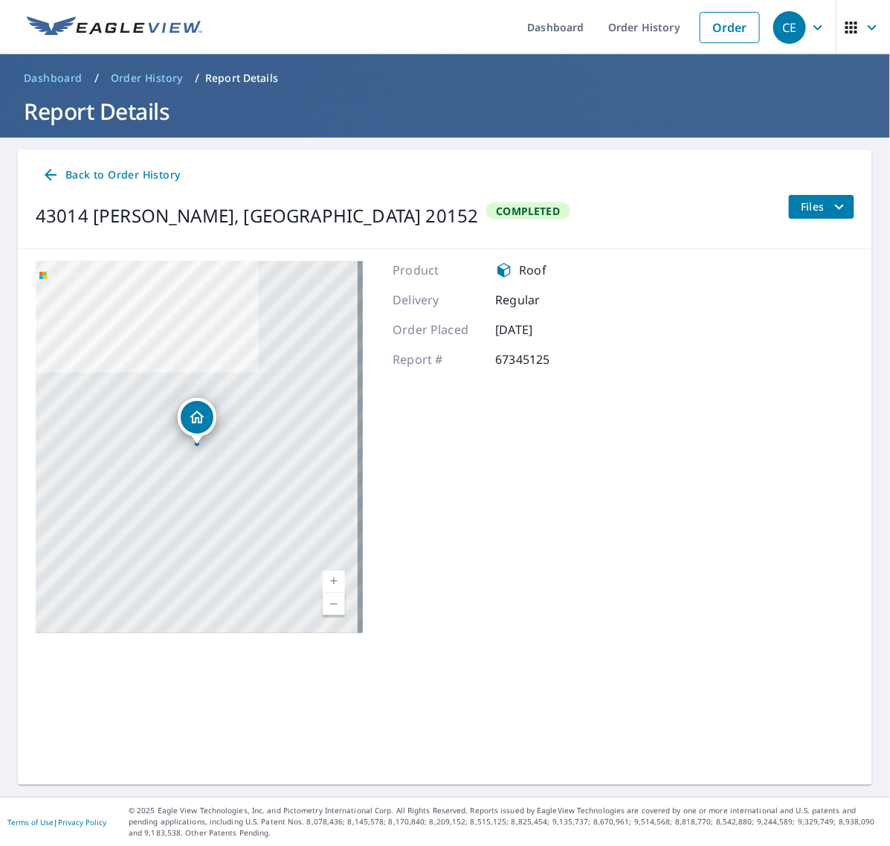
click at [831, 208] on icon "filesDropdownBtn-67345125" at bounding box center [840, 207] width 18 height 18
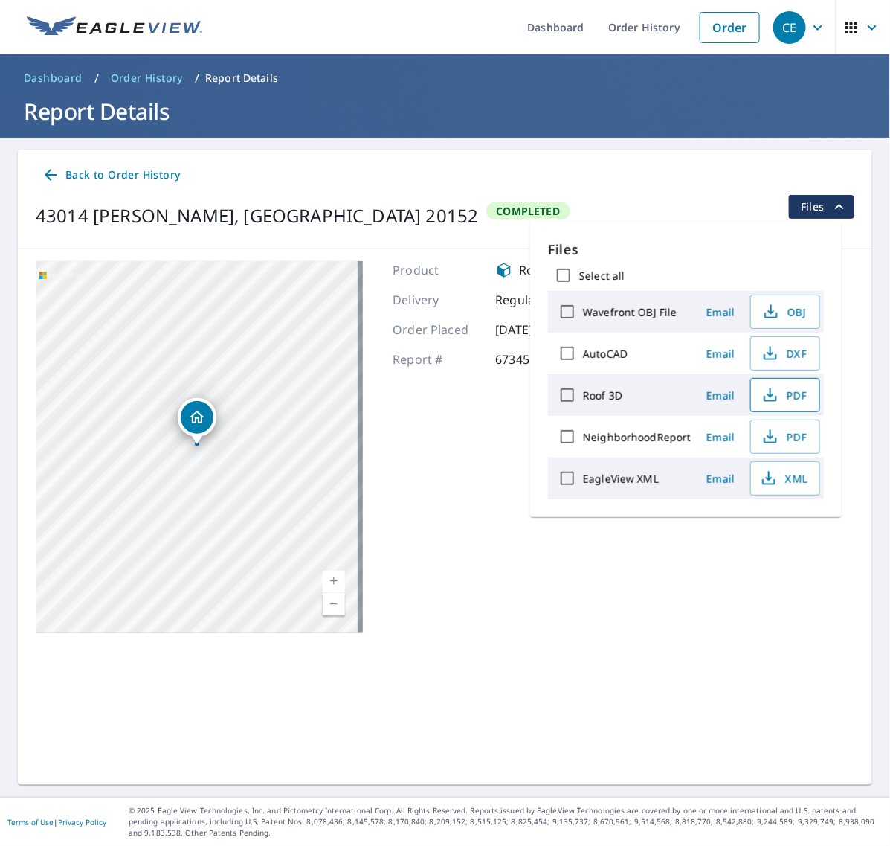
click at [771, 388] on icon "button" at bounding box center [771, 395] width 18 height 18
click at [794, 478] on span "XML" at bounding box center [784, 478] width 48 height 18
click at [610, 42] on link "Order History" at bounding box center [644, 27] width 96 height 54
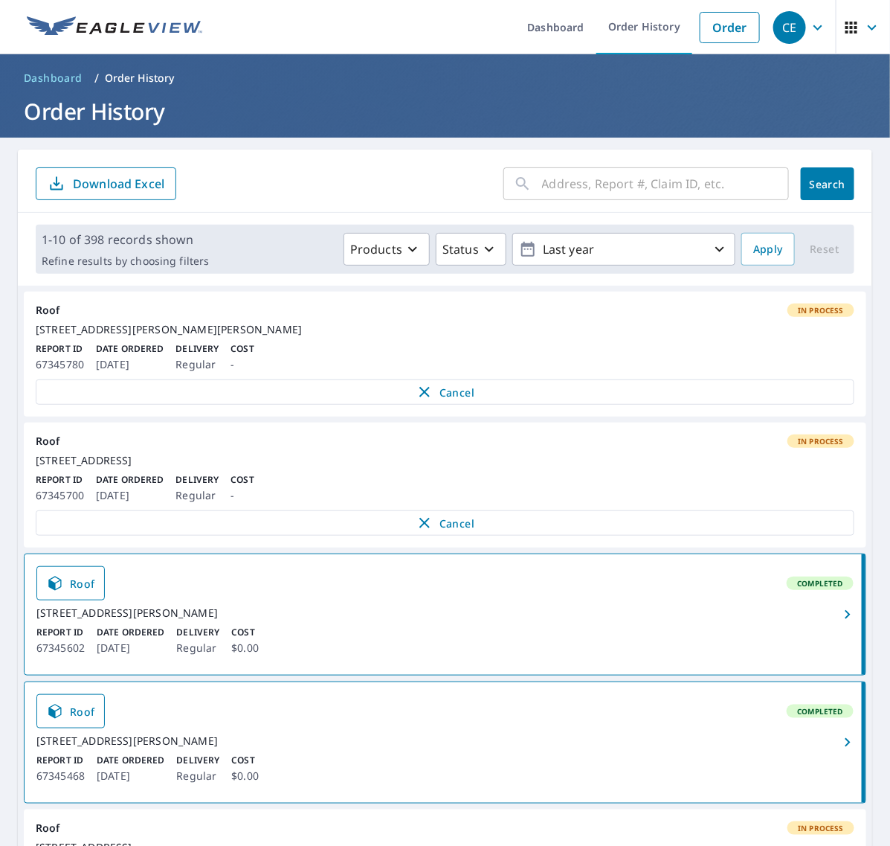
click at [724, 188] on input "text" at bounding box center [665, 184] width 247 height 42
paste input "40 Rock"
type input "40 Rock"
click at [813, 190] on span "Search" at bounding box center [828, 184] width 30 height 14
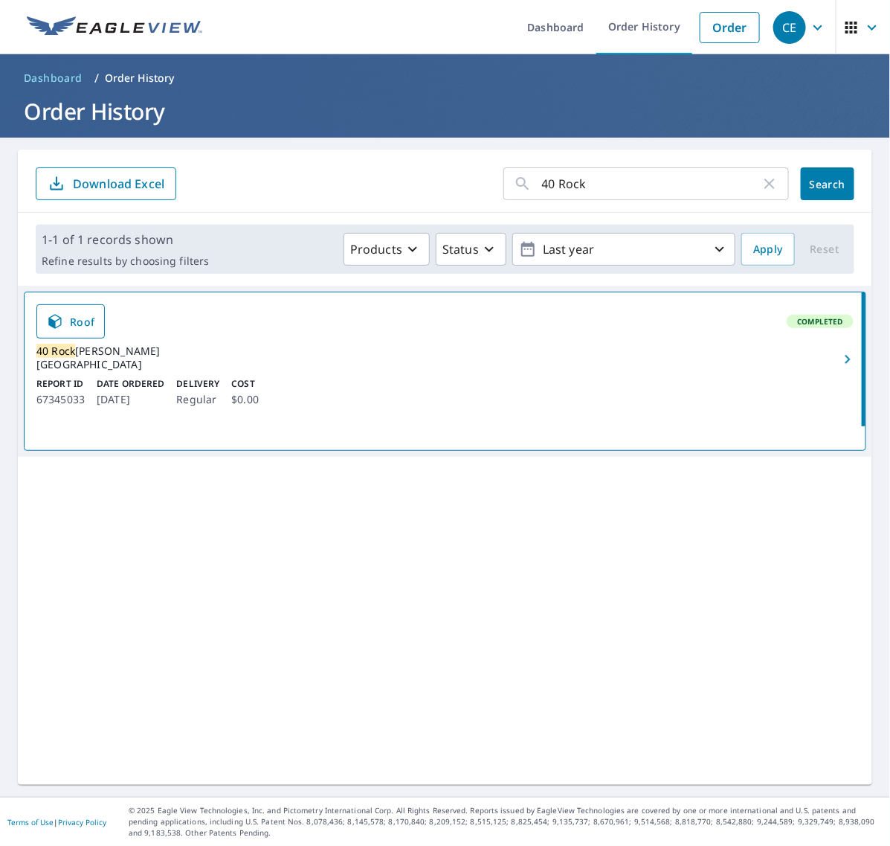
click at [839, 357] on icon "button" at bounding box center [848, 359] width 18 height 18
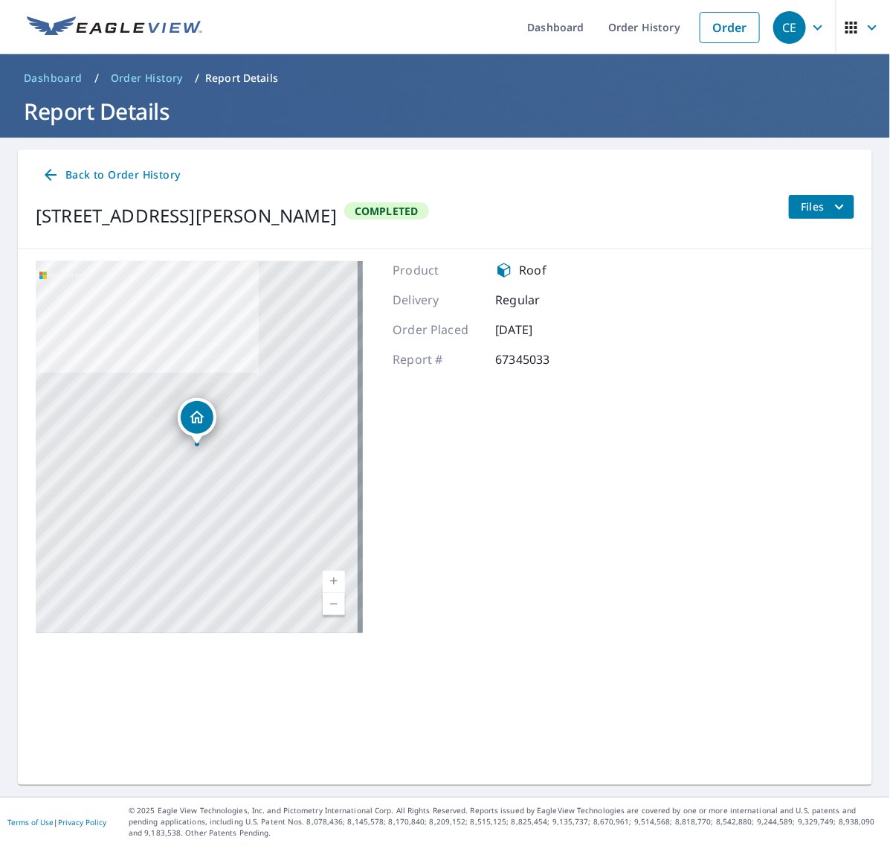
click at [831, 205] on icon "filesDropdownBtn-67345033" at bounding box center [840, 207] width 18 height 18
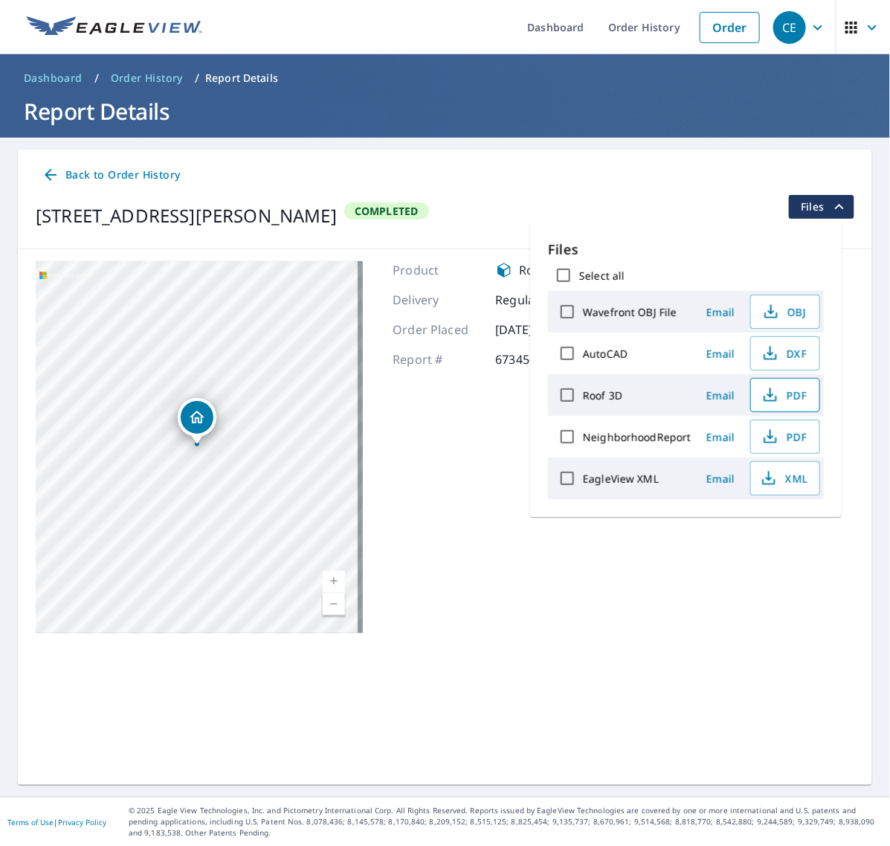
click at [778, 394] on span "PDF" at bounding box center [784, 395] width 48 height 18
click at [771, 476] on icon "button" at bounding box center [769, 478] width 18 height 18
drag, startPoint x: 644, startPoint y: 28, endPoint x: 20, endPoint y: 142, distance: 634.3
click at [644, 28] on link "Order History" at bounding box center [644, 27] width 96 height 54
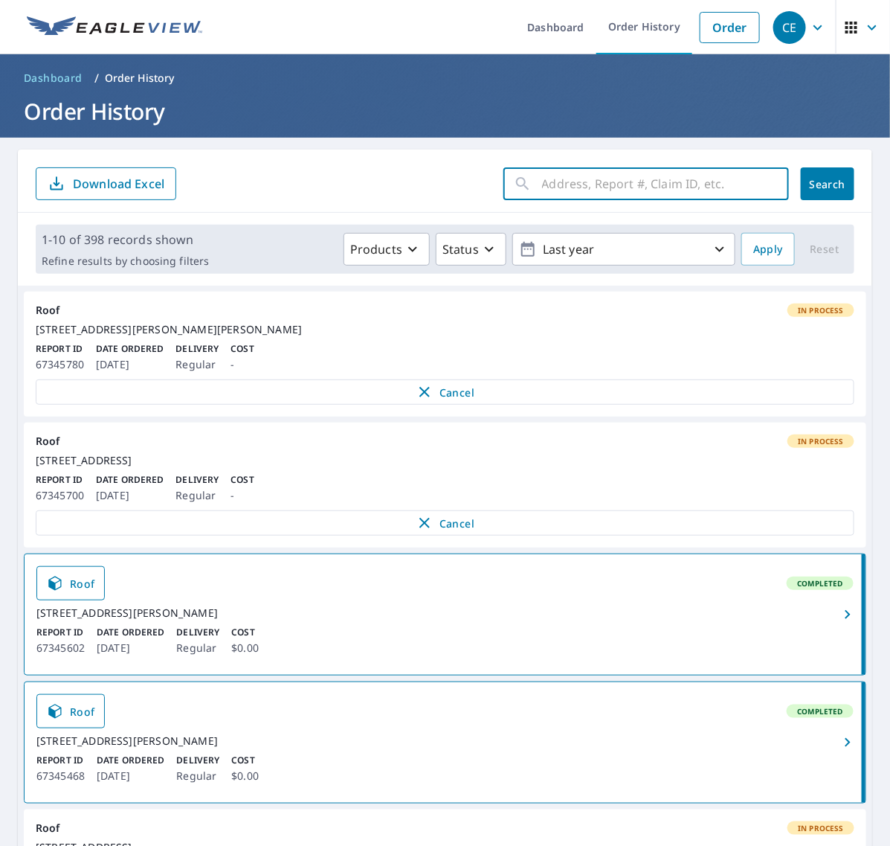
click at [672, 190] on input "text" at bounding box center [665, 184] width 247 height 42
paste input "87 Camp"
type input "87 Camp"
click at [822, 181] on span "Search" at bounding box center [828, 184] width 30 height 14
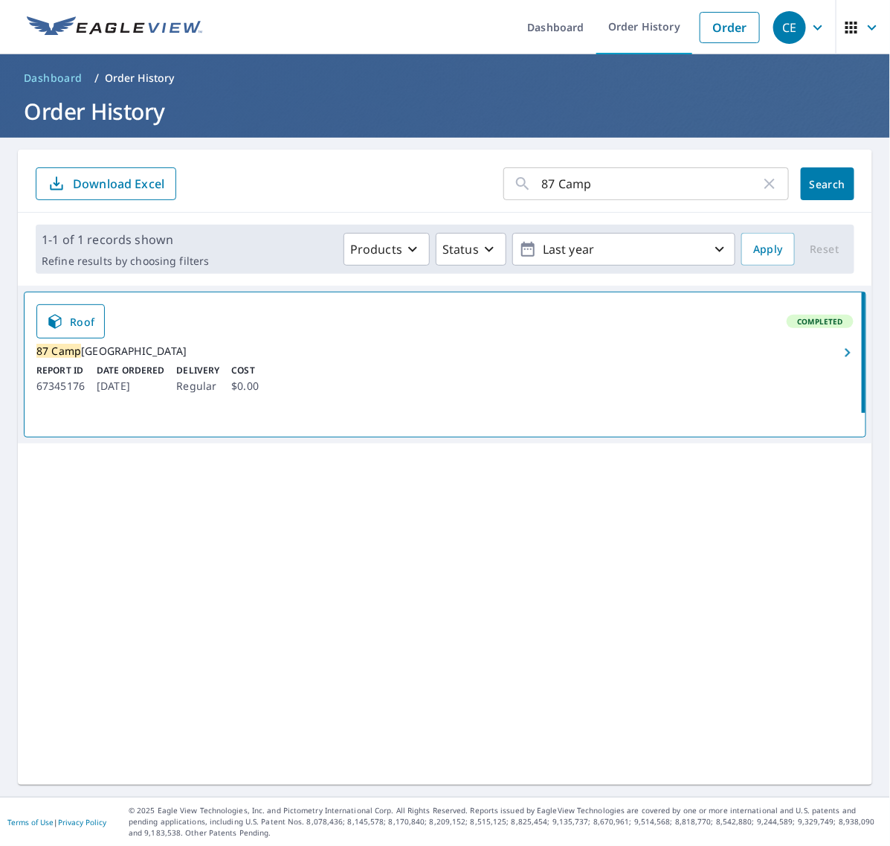
click at [839, 361] on icon "button" at bounding box center [848, 353] width 18 height 18
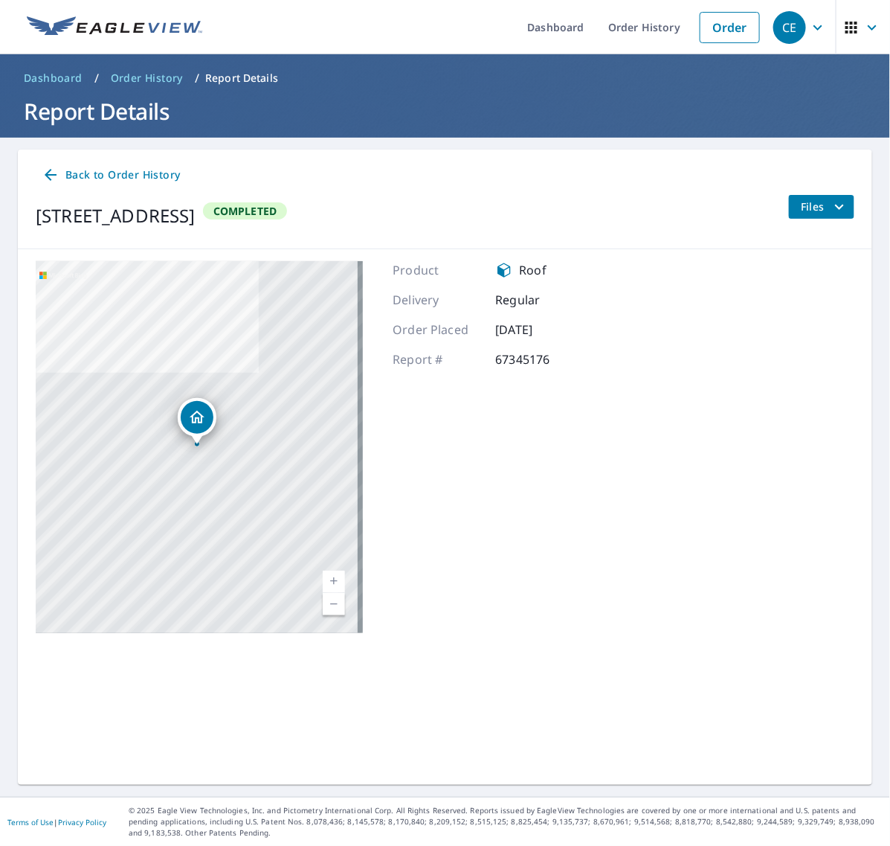
click at [831, 212] on icon "filesDropdownBtn-67345176" at bounding box center [840, 207] width 18 height 18
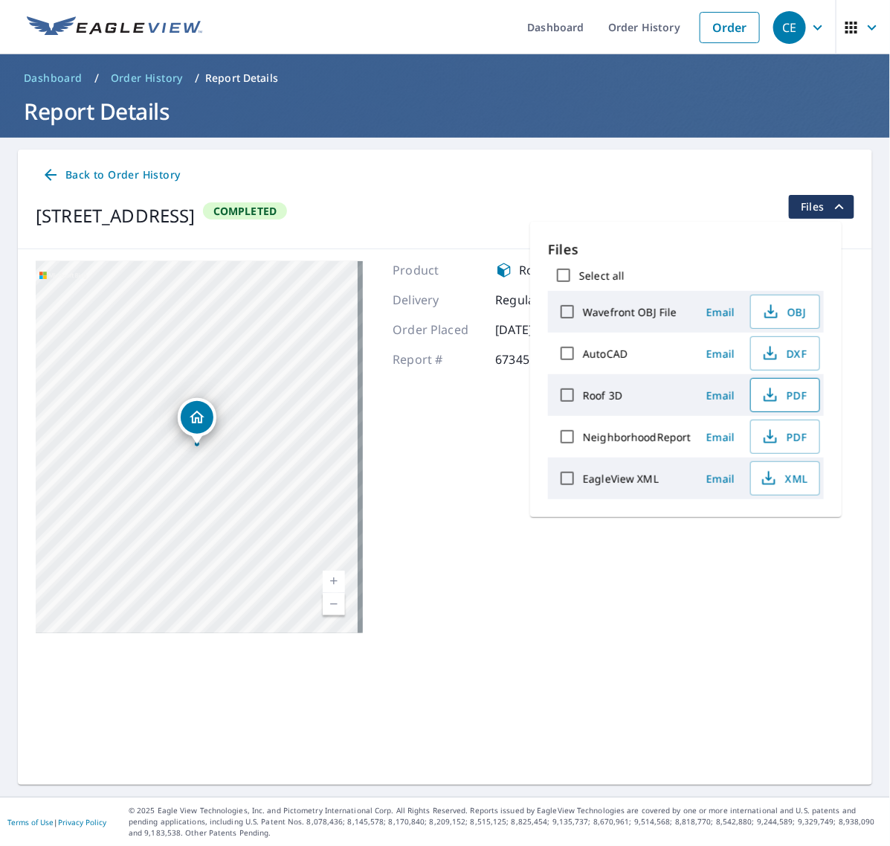
click at [785, 389] on span "PDF" at bounding box center [784, 395] width 48 height 18
click at [786, 483] on span "XML" at bounding box center [784, 478] width 48 height 18
click at [596, 36] on link "Order History" at bounding box center [644, 27] width 96 height 54
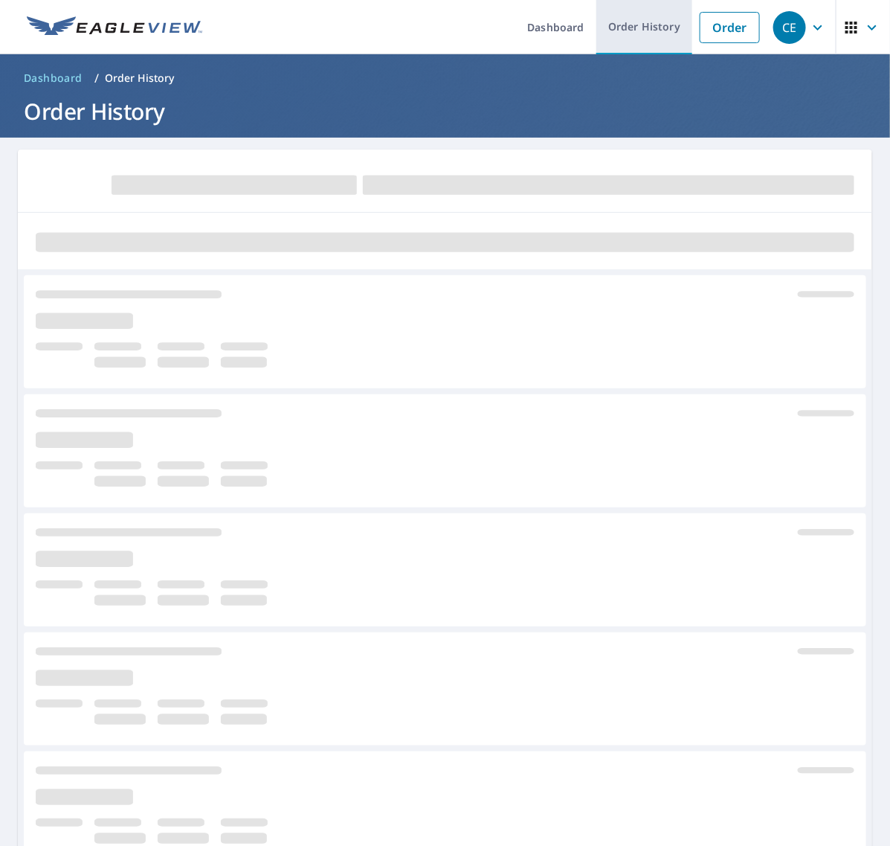
click at [634, 30] on link "Order History" at bounding box center [644, 27] width 96 height 54
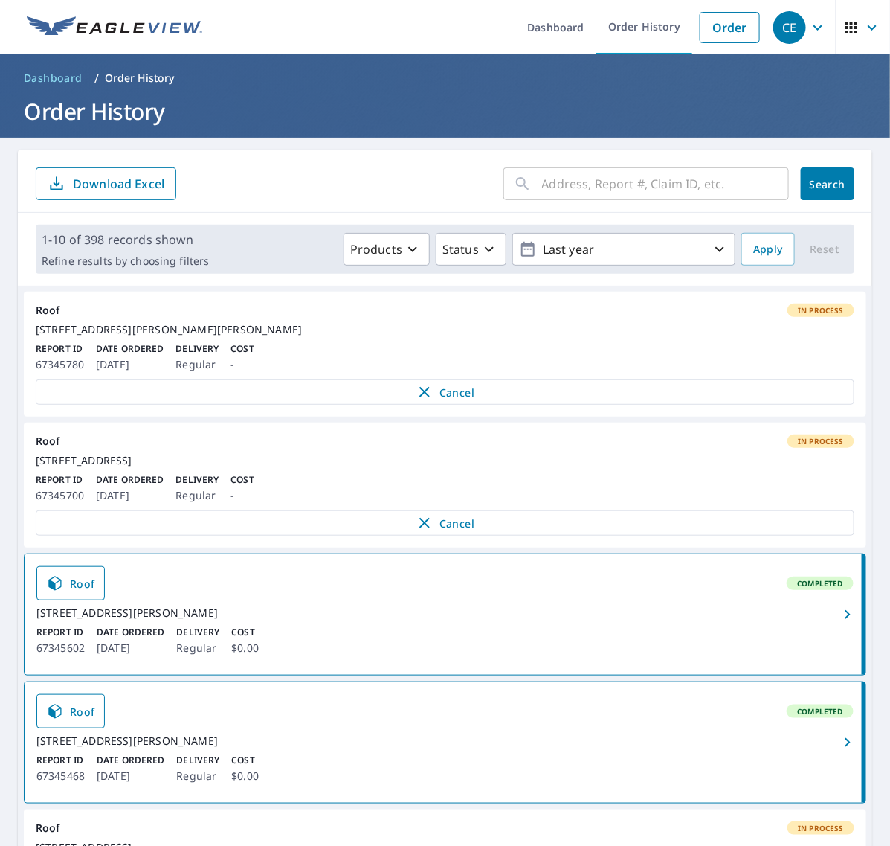
click at [644, 199] on input "text" at bounding box center [665, 184] width 247 height 42
paste input "119 Voyag"
type input "119 Voyag"
click at [807, 193] on button "Search" at bounding box center [828, 183] width 54 height 33
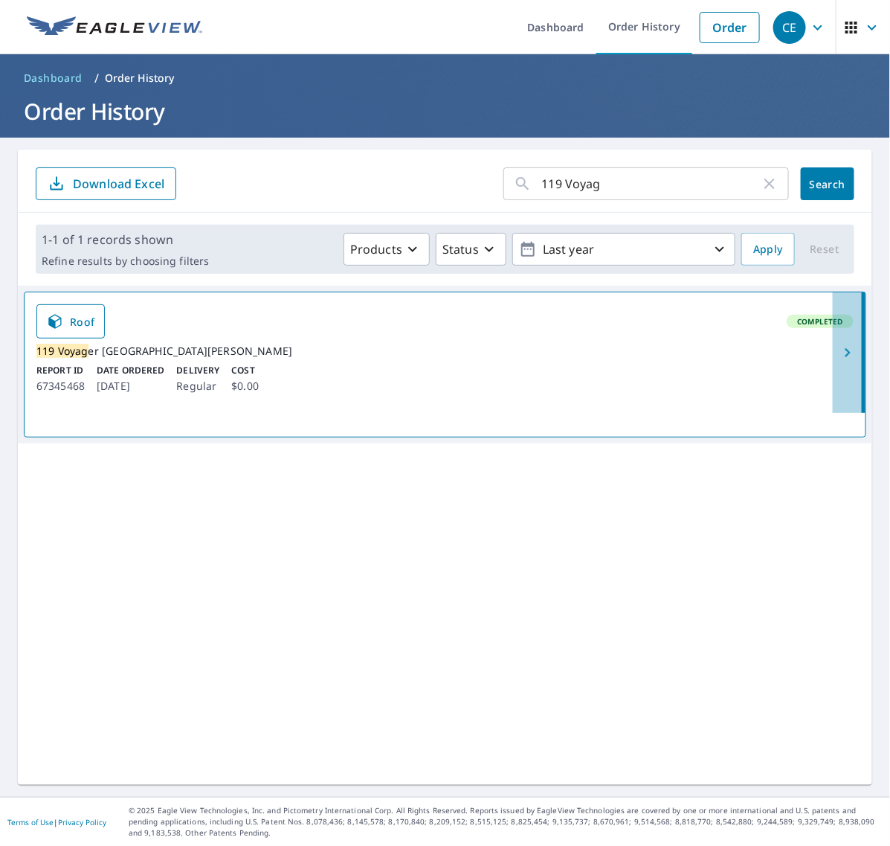
click at [839, 356] on icon "button" at bounding box center [848, 353] width 18 height 18
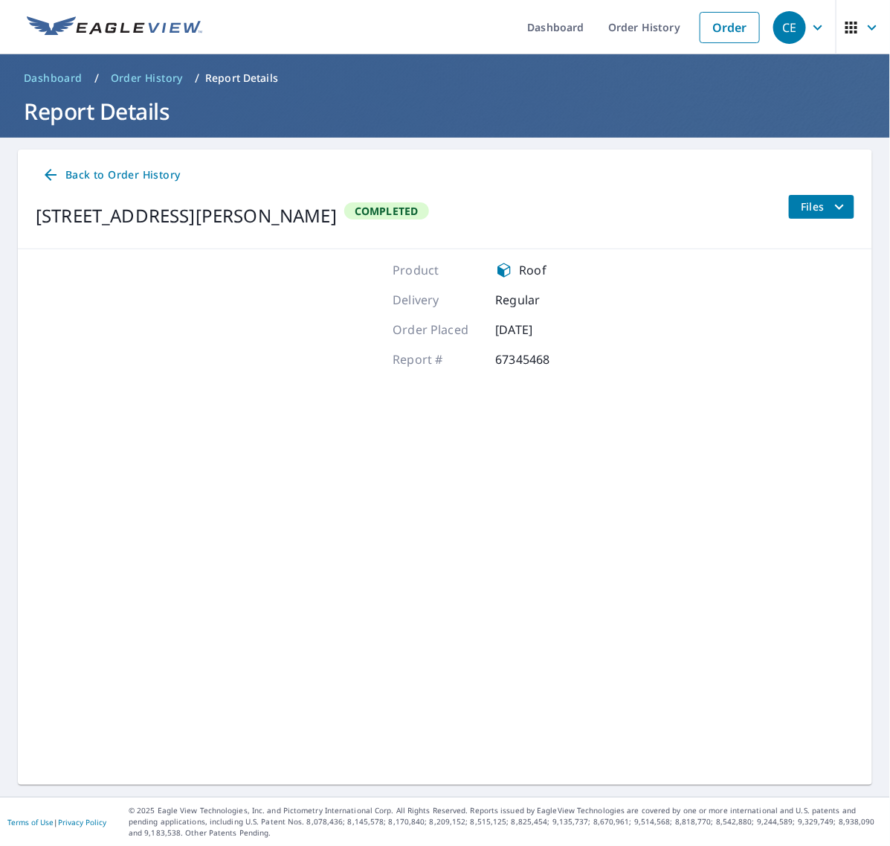
click at [801, 205] on span "Files" at bounding box center [825, 207] width 48 height 18
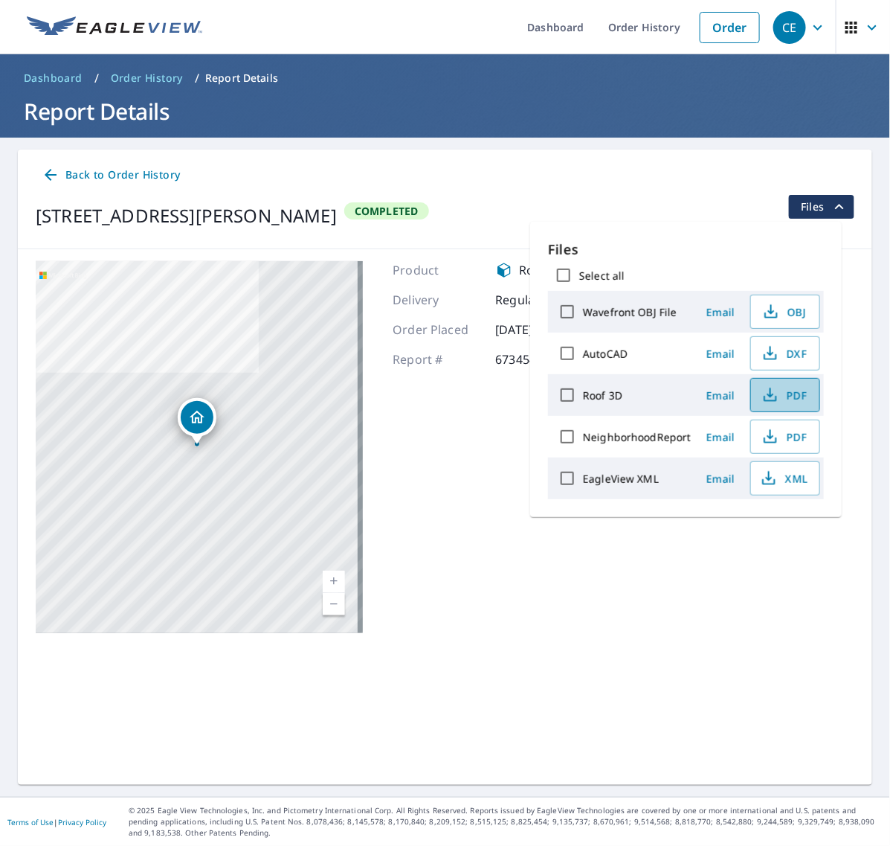
click at [796, 385] on button "PDF" at bounding box center [785, 395] width 70 height 34
click at [801, 486] on span "XML" at bounding box center [784, 478] width 48 height 18
click at [626, 19] on link "Order History" at bounding box center [644, 27] width 96 height 54
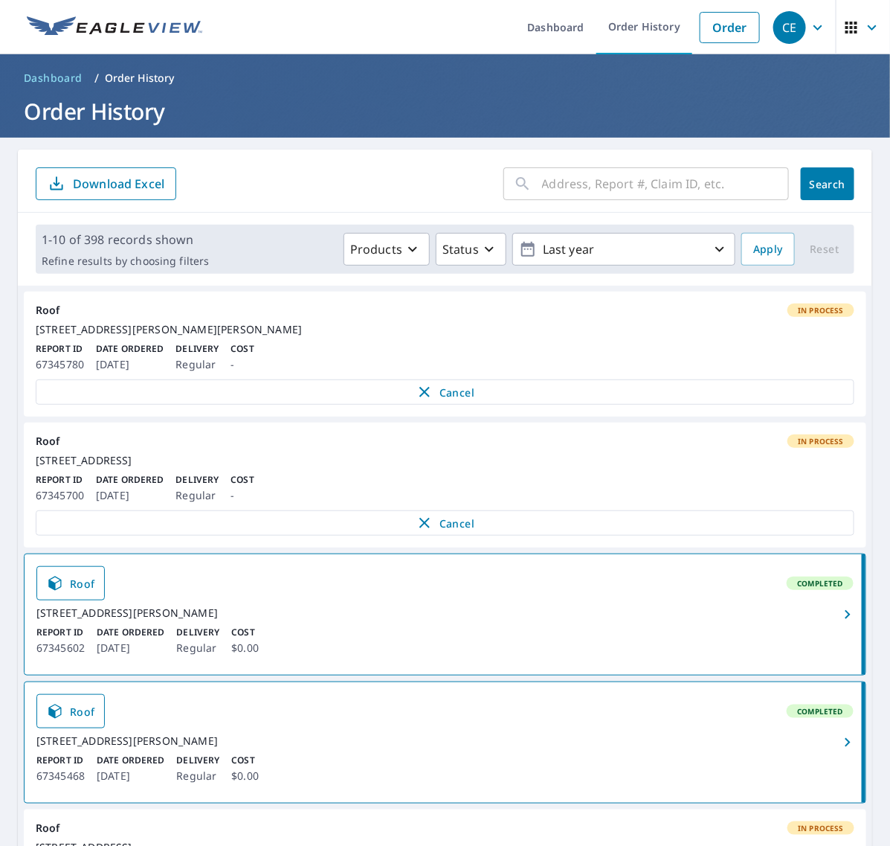
click at [649, 199] on input "text" at bounding box center [665, 184] width 247 height 42
paste input "539 Coolidg"
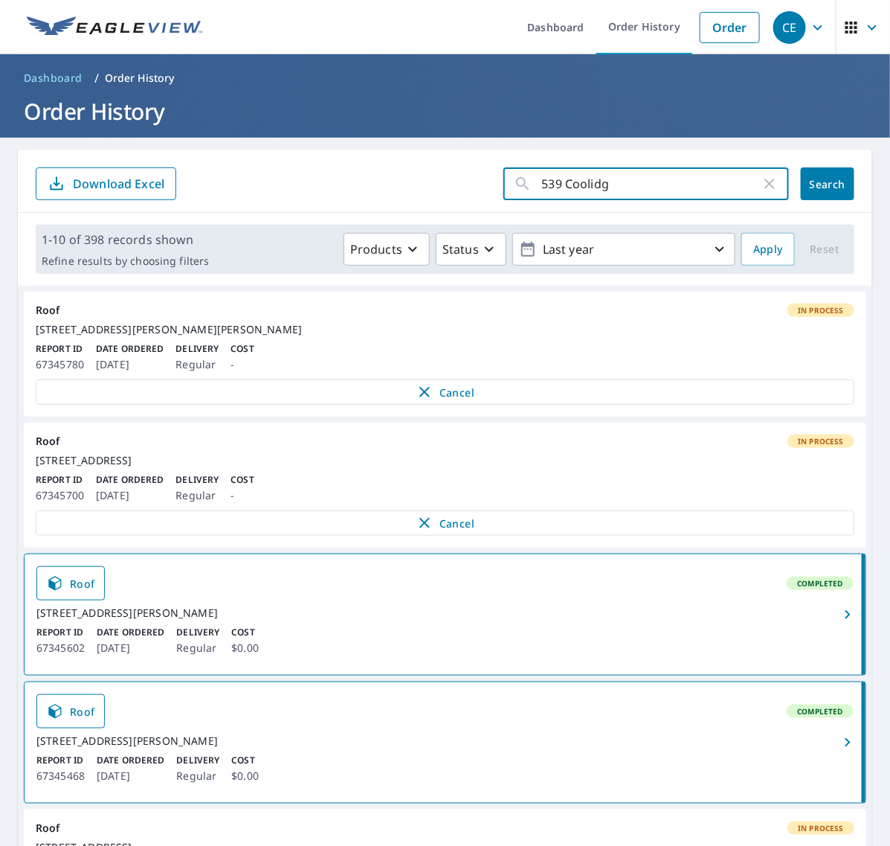
type input "539 Coolidg"
click at [813, 181] on span "Search" at bounding box center [828, 184] width 30 height 14
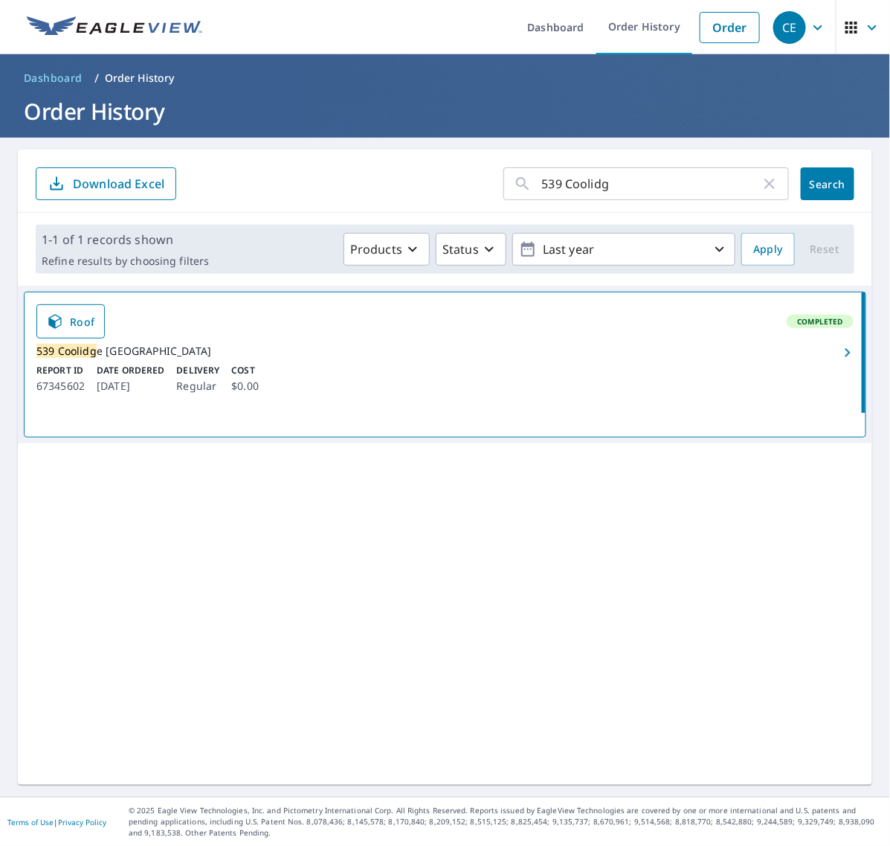
click at [833, 358] on span "button" at bounding box center [847, 353] width 29 height 18
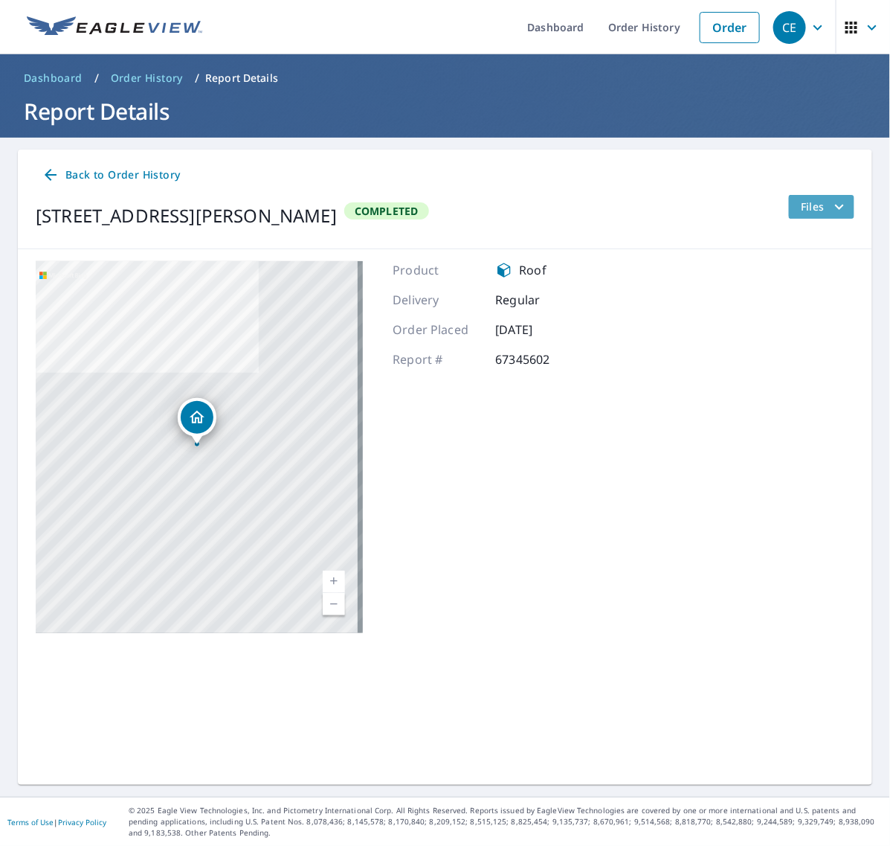
click at [831, 208] on icon "filesDropdownBtn-67345602" at bounding box center [840, 207] width 18 height 18
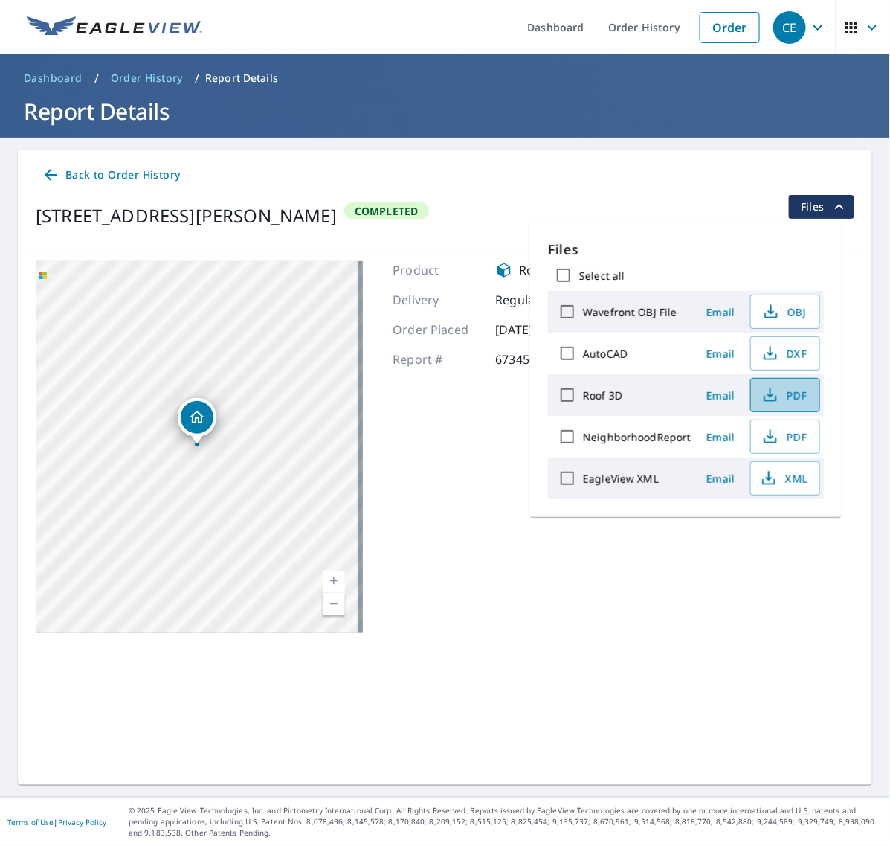
click at [790, 388] on span "PDF" at bounding box center [784, 395] width 48 height 18
click at [793, 489] on button "XML" at bounding box center [785, 478] width 70 height 34
click at [666, 31] on link "Order History" at bounding box center [644, 27] width 96 height 54
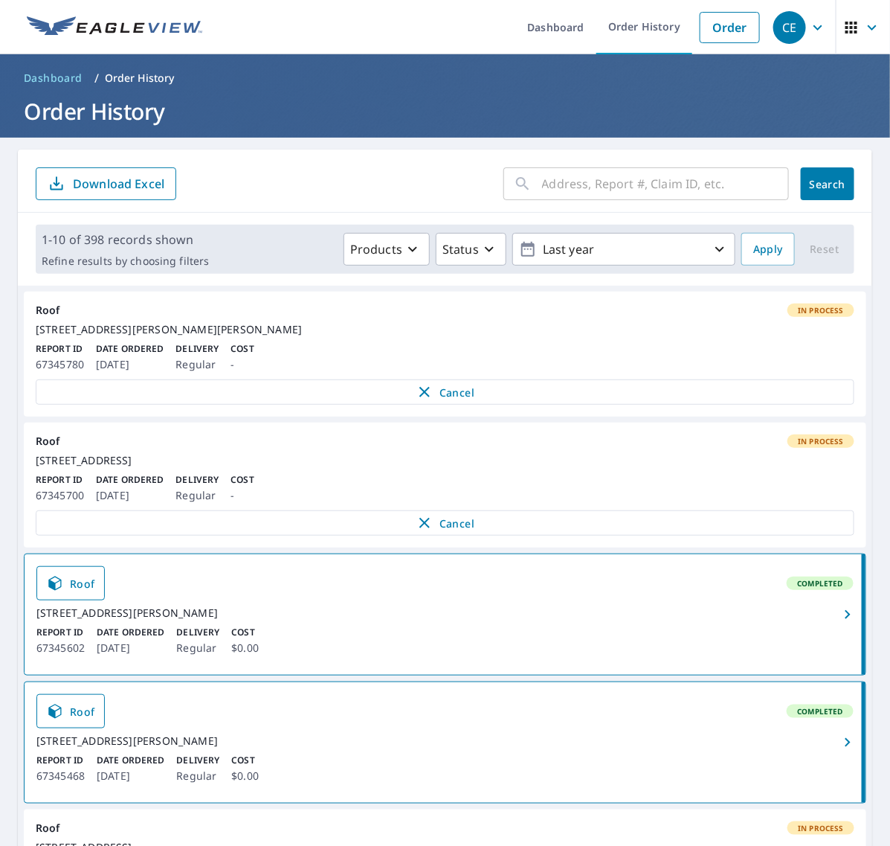
click at [611, 173] on input "text" at bounding box center [665, 184] width 247 height 42
paste input "1 Saw Mill"
type input "1 Saw Mill"
click at [801, 176] on button "Search" at bounding box center [828, 183] width 54 height 33
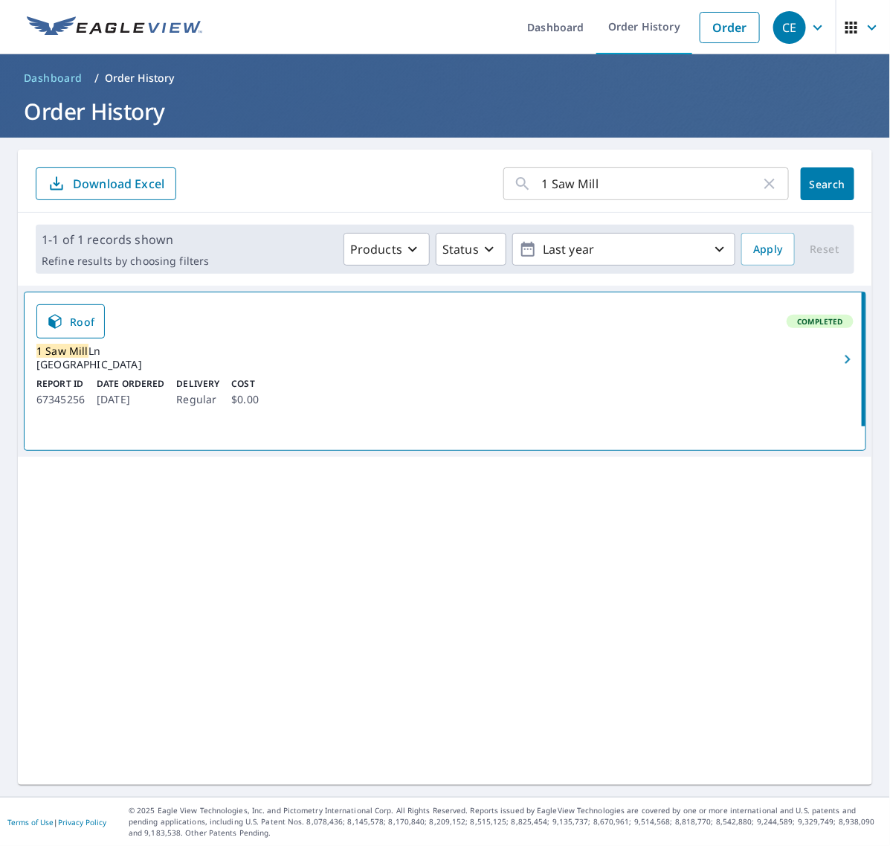
click at [845, 357] on icon "button" at bounding box center [847, 359] width 5 height 9
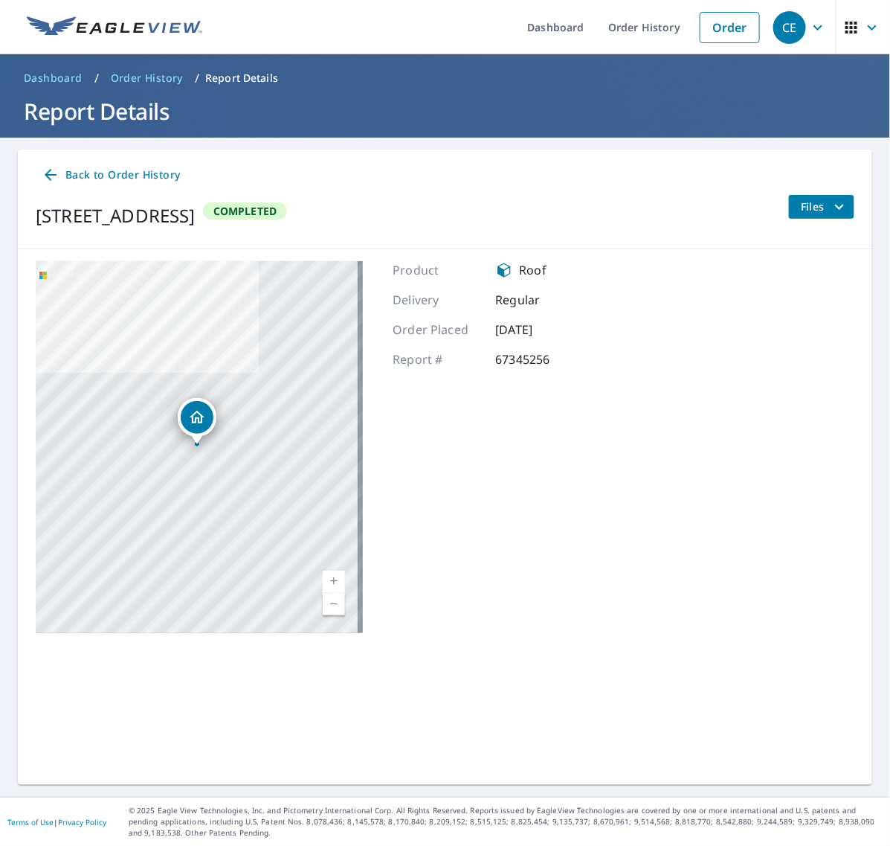
click at [831, 213] on icon "filesDropdownBtn-67345256" at bounding box center [840, 207] width 18 height 18
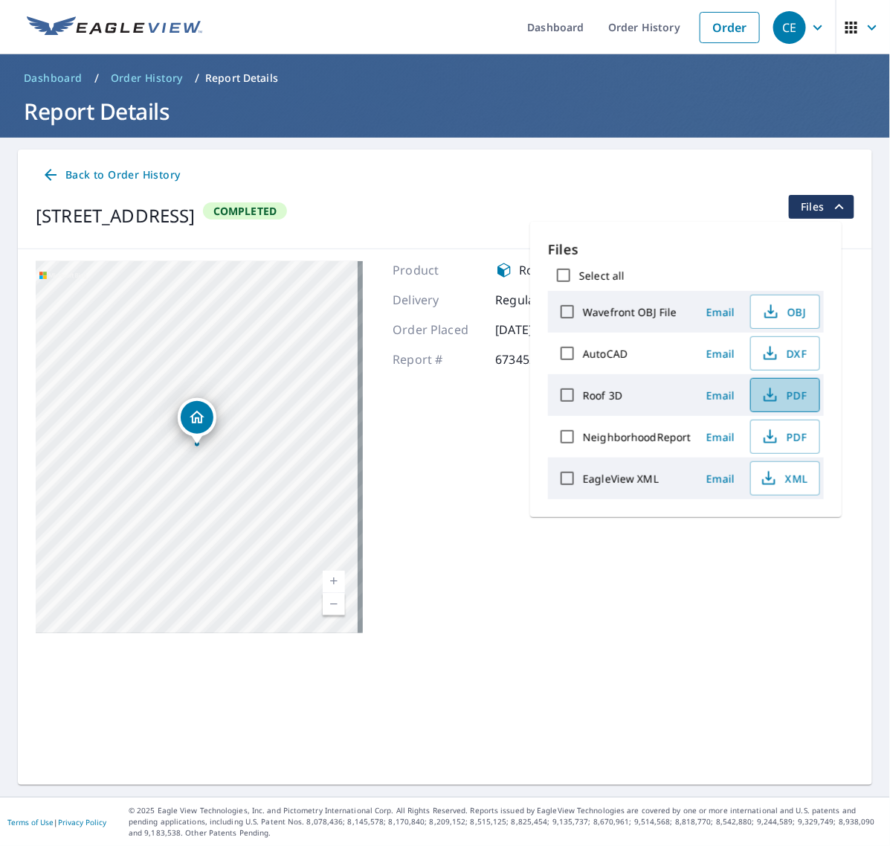
click at [787, 400] on span "PDF" at bounding box center [784, 395] width 48 height 18
click at [779, 481] on span "XML" at bounding box center [784, 478] width 48 height 18
